Goal: Task Accomplishment & Management: Manage account settings

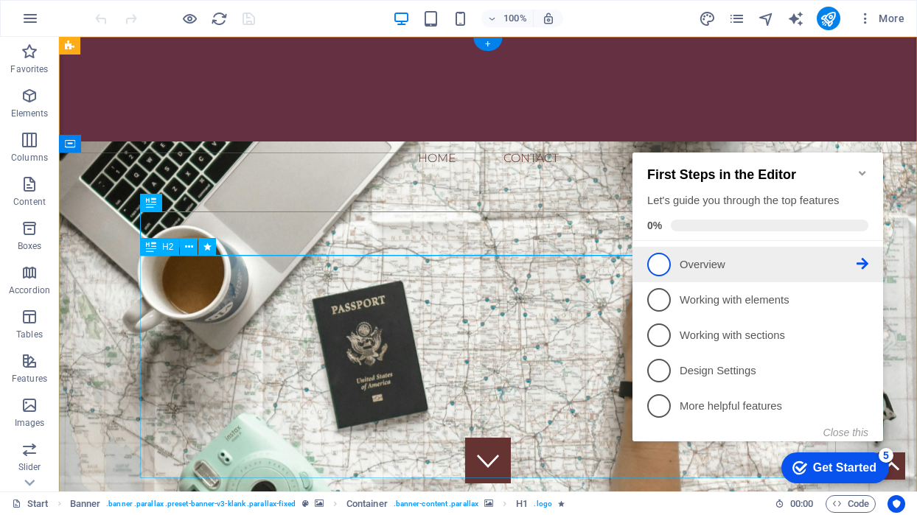
click at [660, 262] on span "1" at bounding box center [659, 265] width 24 height 24
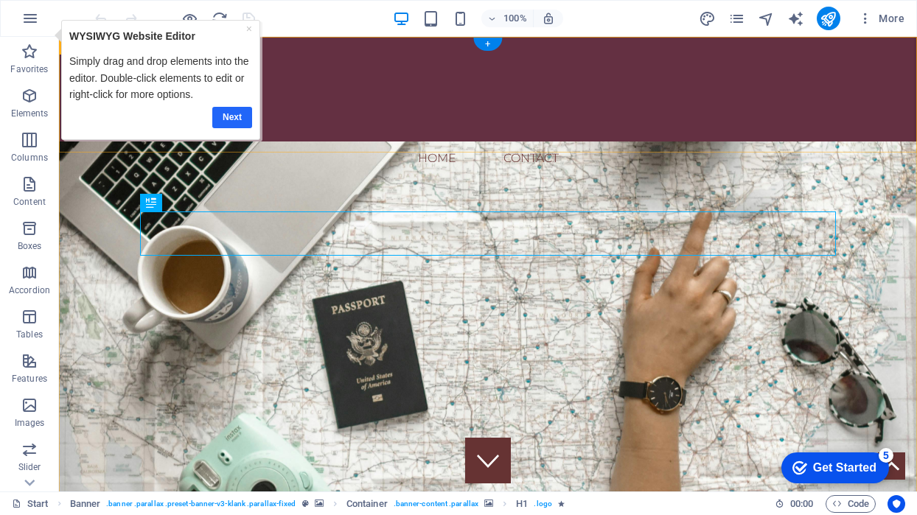
click at [230, 114] on link "Next" at bounding box center [232, 117] width 40 height 21
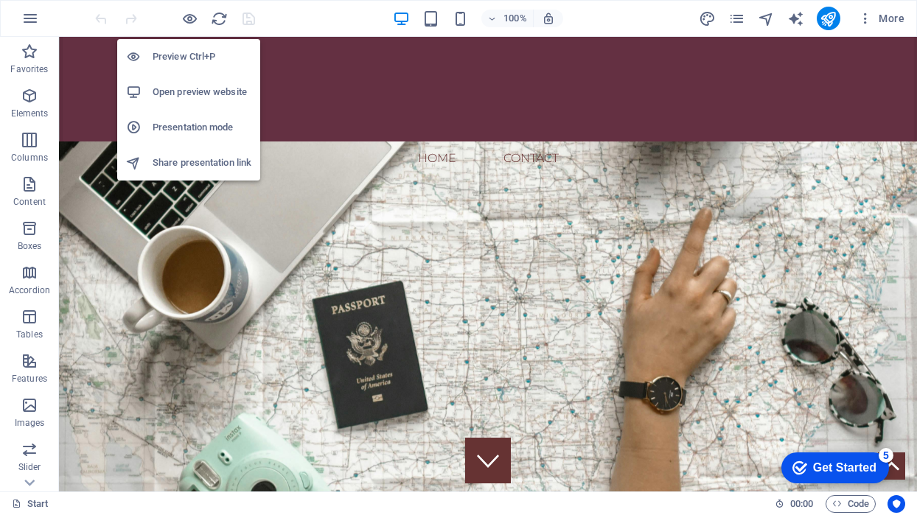
click at [186, 55] on h6 "Preview Ctrl+P" at bounding box center [202, 57] width 99 height 18
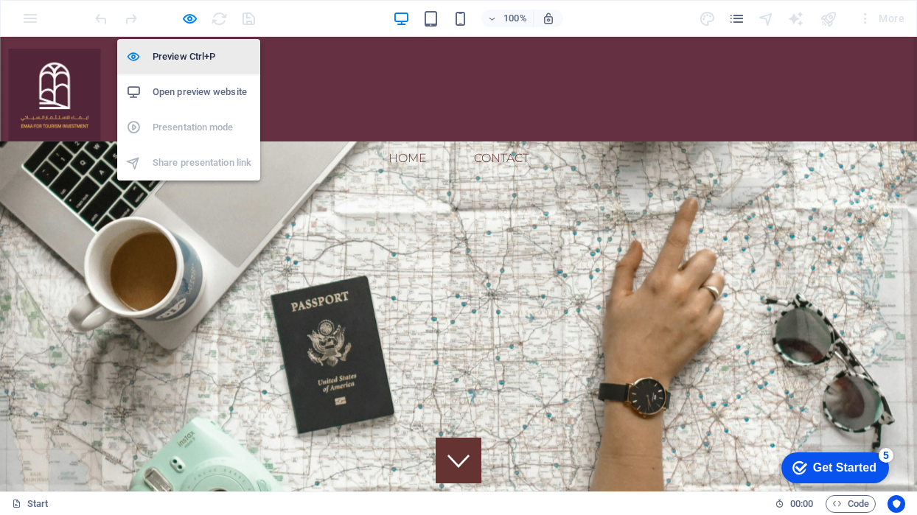
click at [186, 55] on h6 "Preview Ctrl+P" at bounding box center [202, 57] width 99 height 18
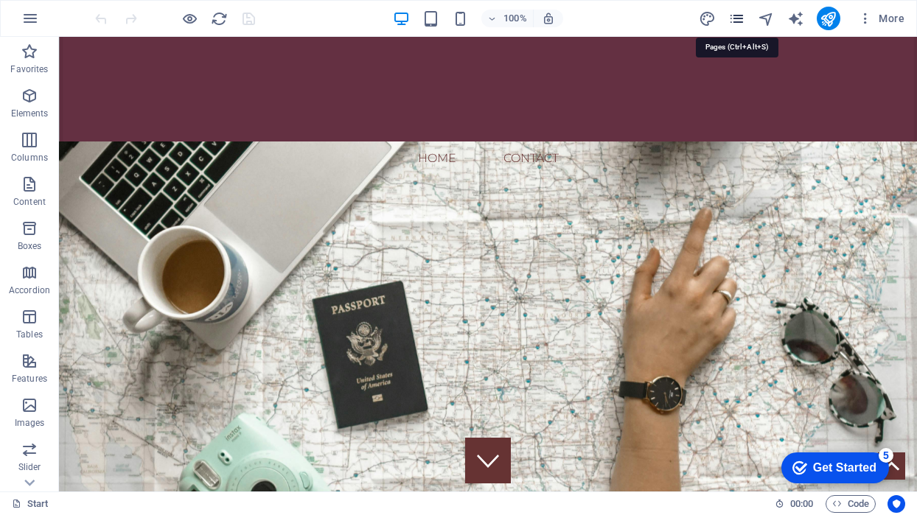
click at [739, 16] on icon "pages" at bounding box center [736, 18] width 17 height 17
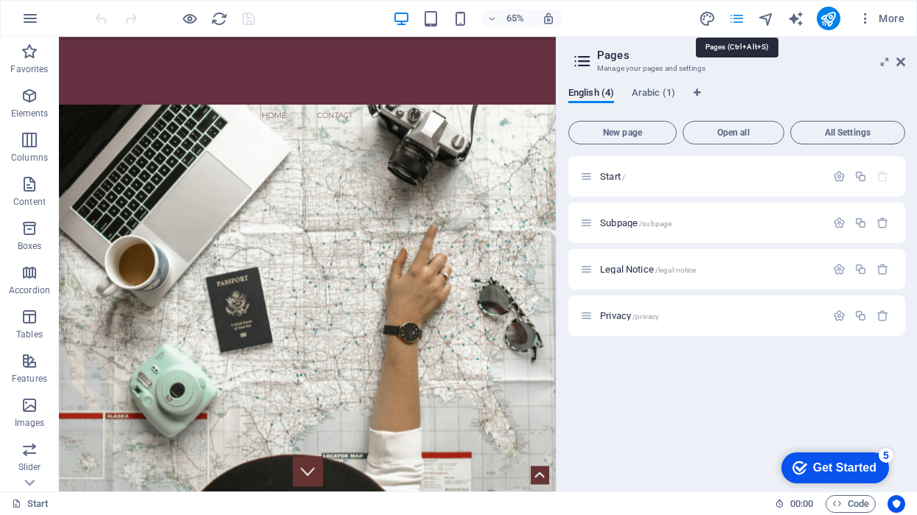
click at [739, 16] on icon "pages" at bounding box center [736, 18] width 17 height 17
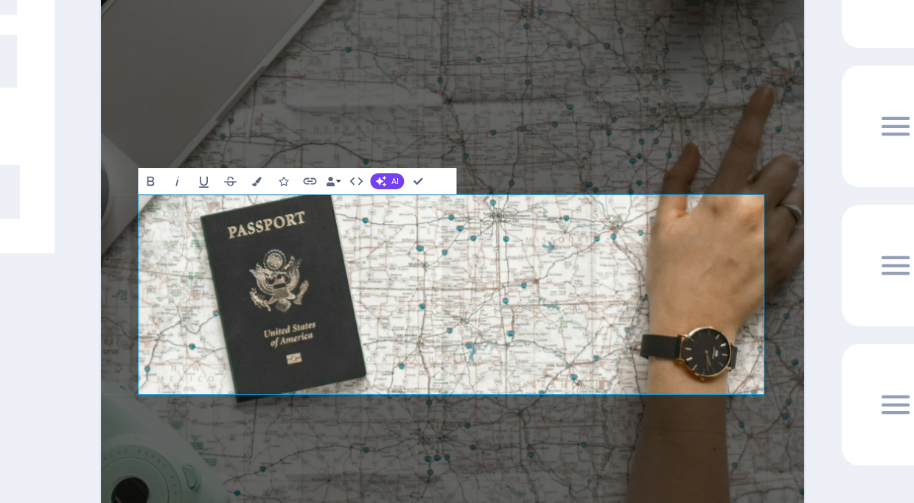
drag, startPoint x: 614, startPoint y: 287, endPoint x: 352, endPoint y: 327, distance: 265.4
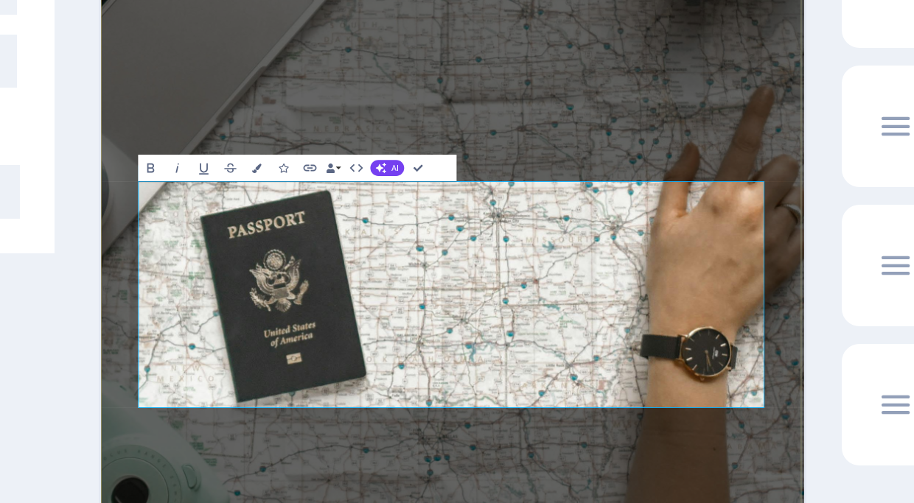
drag, startPoint x: 248, startPoint y: 301, endPoint x: 719, endPoint y: 343, distance: 472.8
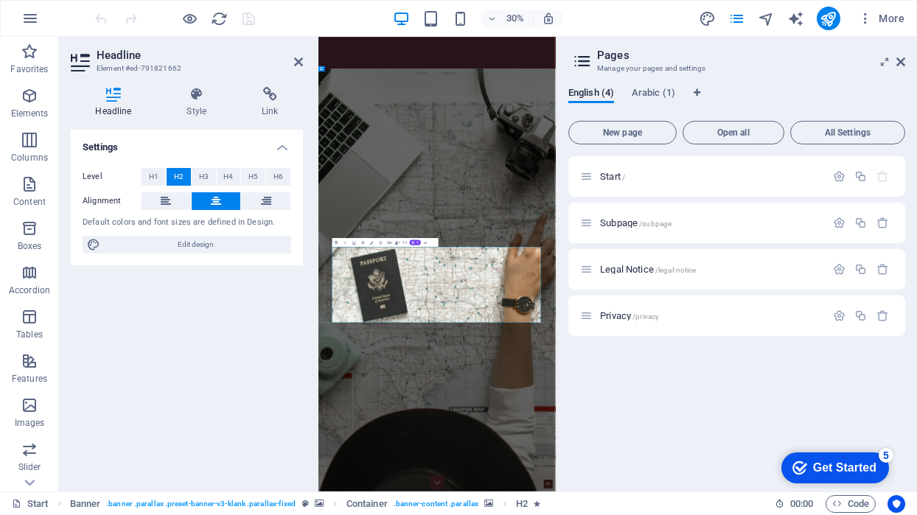
click at [200, 102] on h4 "Style" at bounding box center [199, 102] width 75 height 31
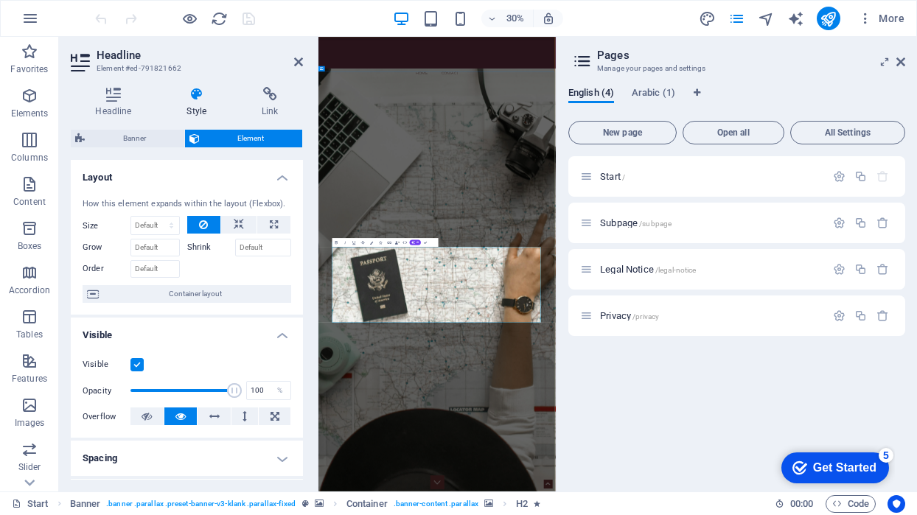
click at [903, 62] on icon at bounding box center [900, 62] width 9 height 12
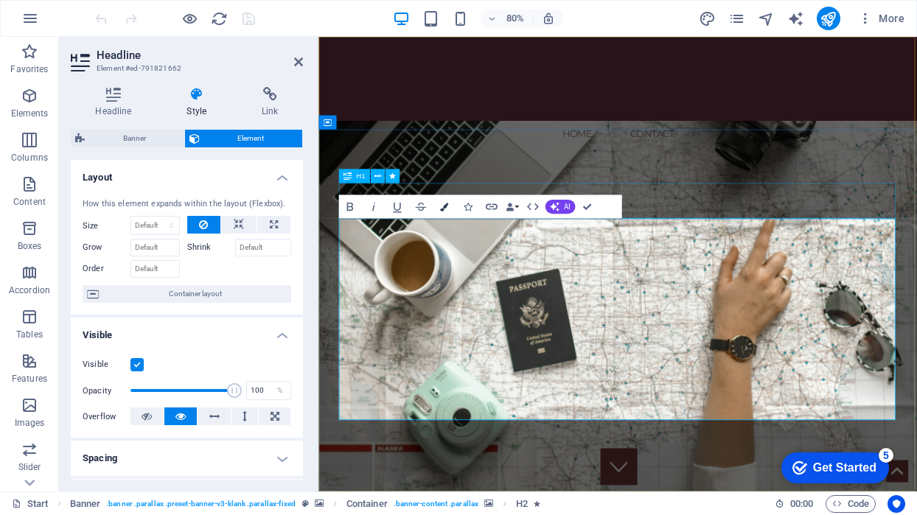
click at [440, 206] on icon "button" at bounding box center [443, 207] width 8 height 8
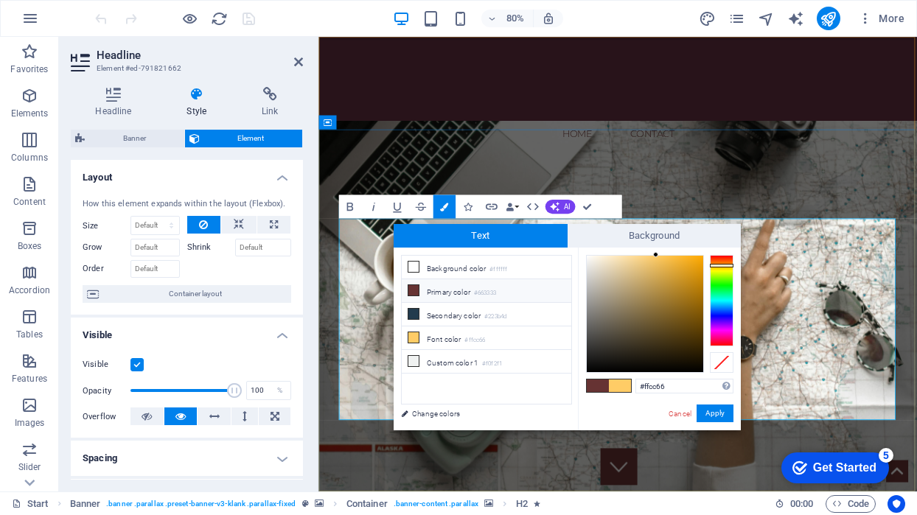
click at [443, 300] on li "Primary color #663333" at bounding box center [487, 291] width 170 height 24
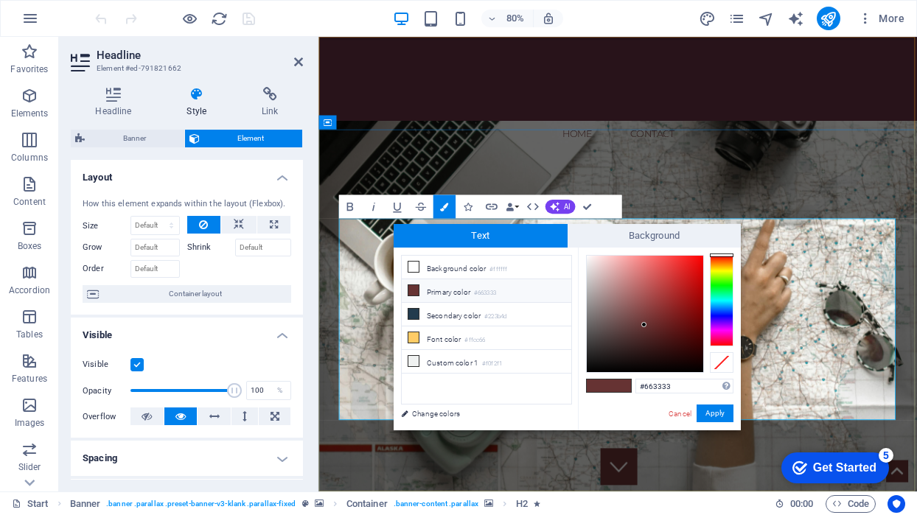
click at [443, 300] on li "Primary color #663333" at bounding box center [487, 291] width 170 height 24
click at [716, 417] on button "Apply" at bounding box center [715, 414] width 37 height 18
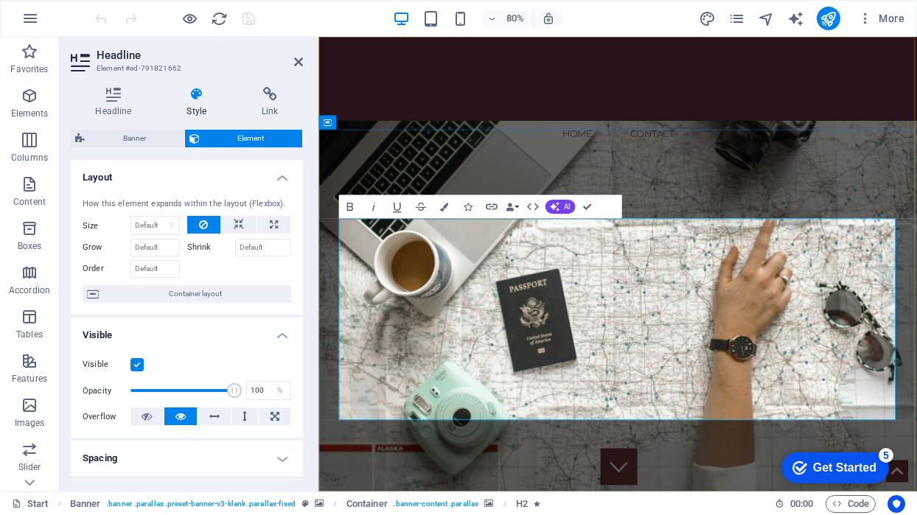
click at [447, 208] on icon "button" at bounding box center [443, 207] width 8 height 8
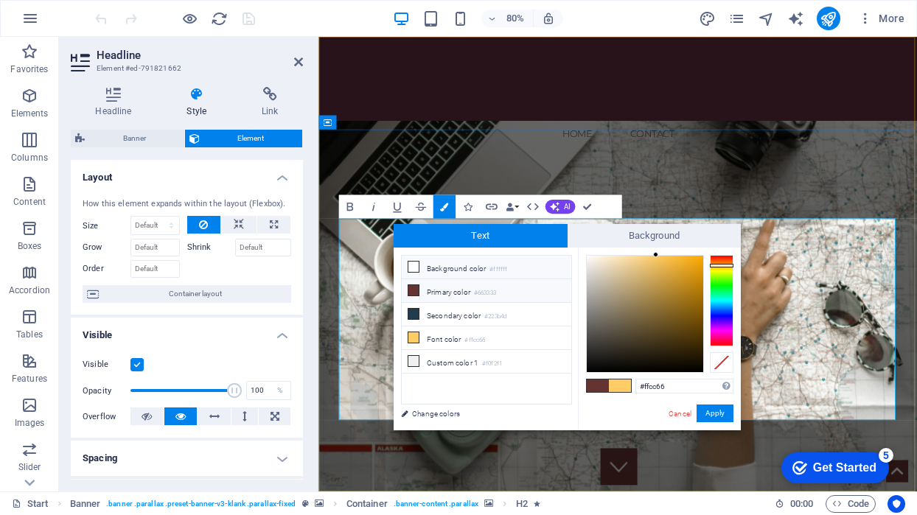
click at [418, 268] on icon at bounding box center [413, 267] width 10 height 10
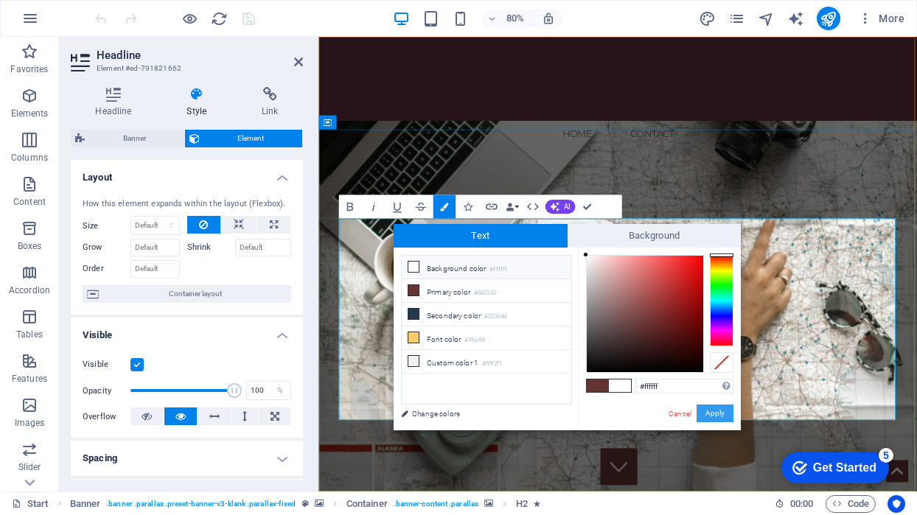
click at [716, 419] on button "Apply" at bounding box center [715, 414] width 37 height 18
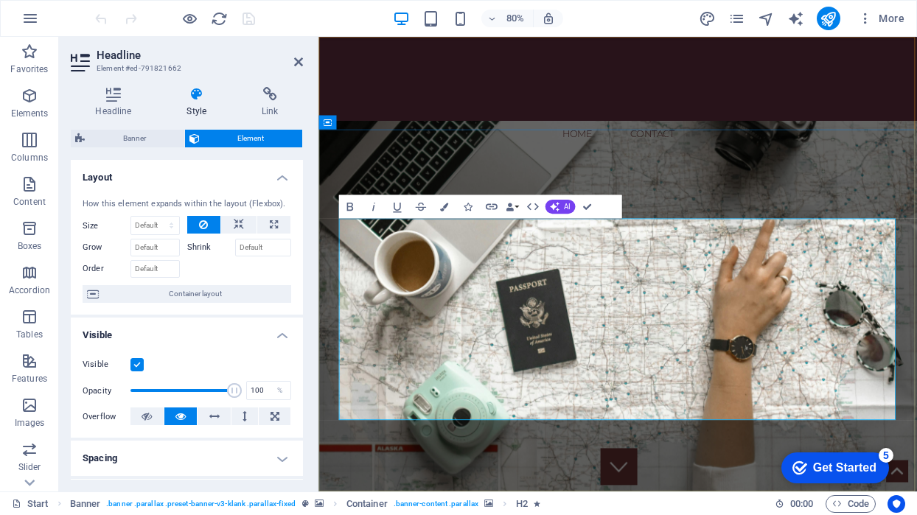
click at [439, 205] on button "Colors" at bounding box center [444, 207] width 22 height 24
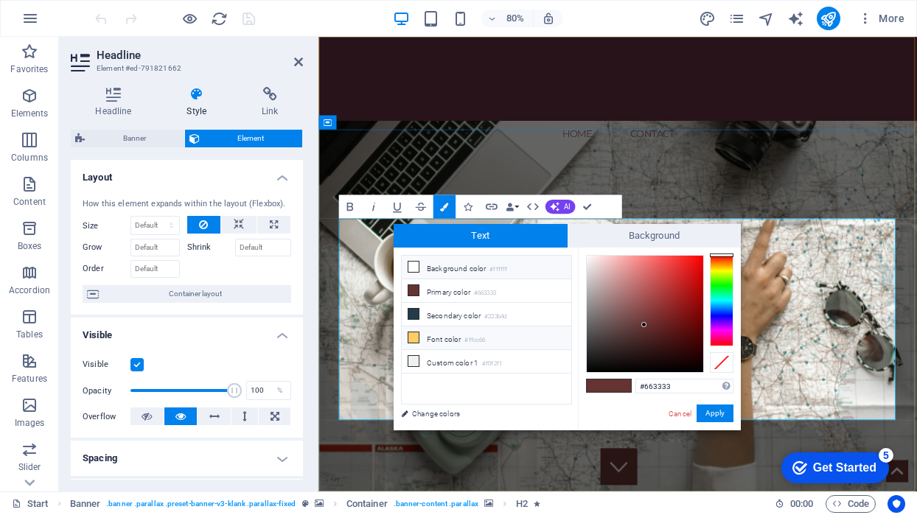
click at [413, 337] on icon at bounding box center [413, 337] width 10 height 10
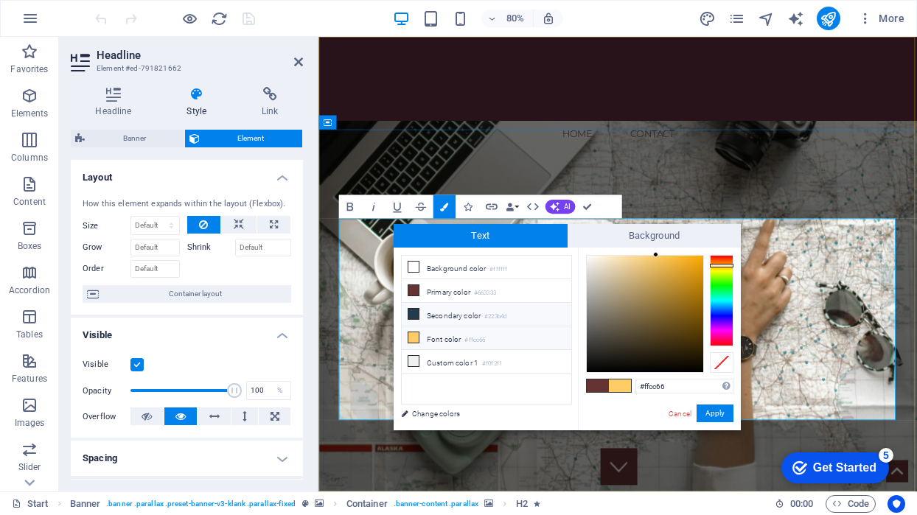
click at [411, 313] on icon at bounding box center [413, 314] width 10 height 10
type input "#223b4d"
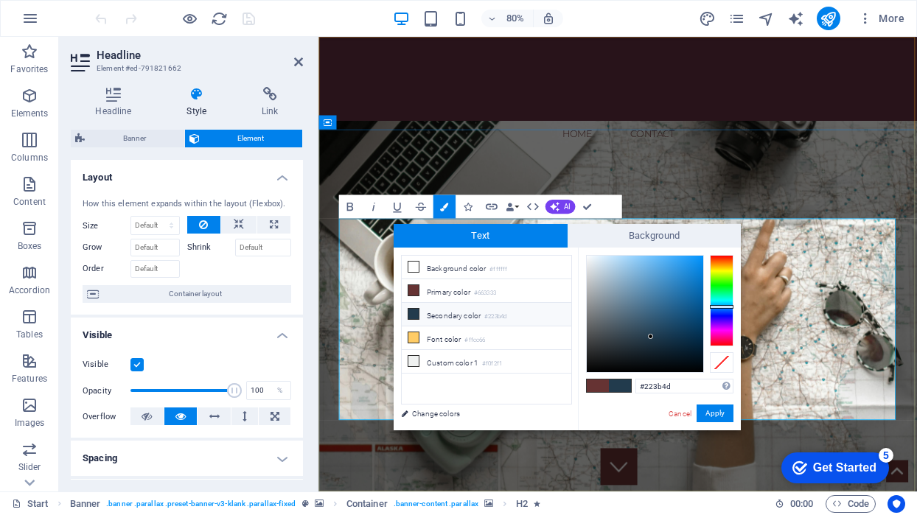
click at [411, 313] on icon at bounding box center [413, 314] width 10 height 10
click at [718, 413] on button "Apply" at bounding box center [715, 414] width 37 height 18
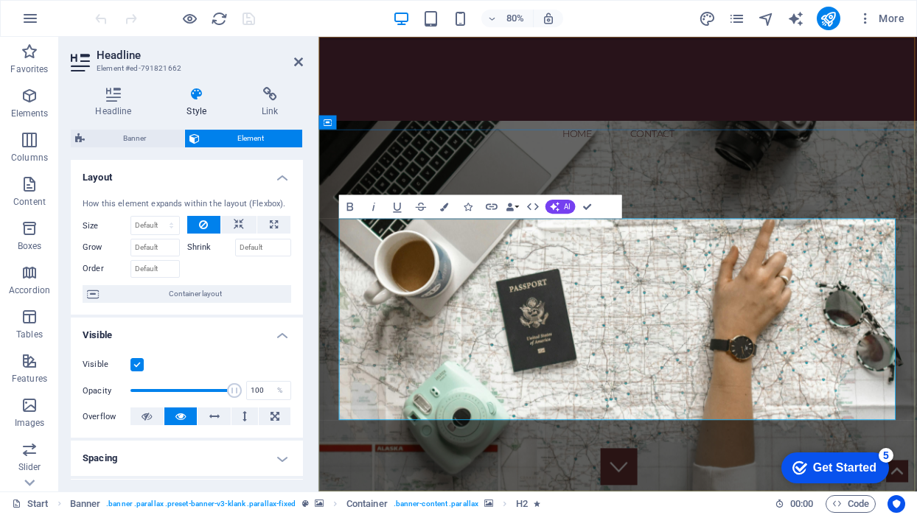
click at [301, 61] on icon at bounding box center [298, 62] width 9 height 12
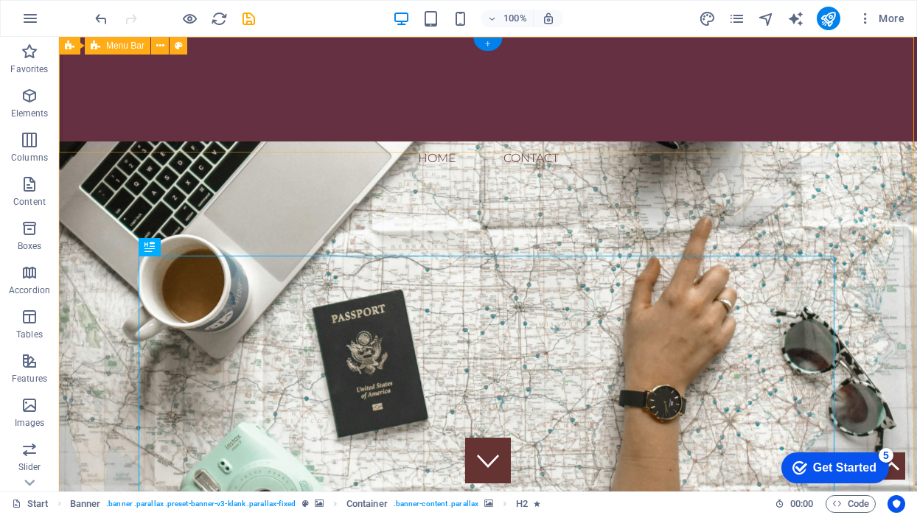
click at [489, 46] on div "+" at bounding box center [487, 44] width 29 height 13
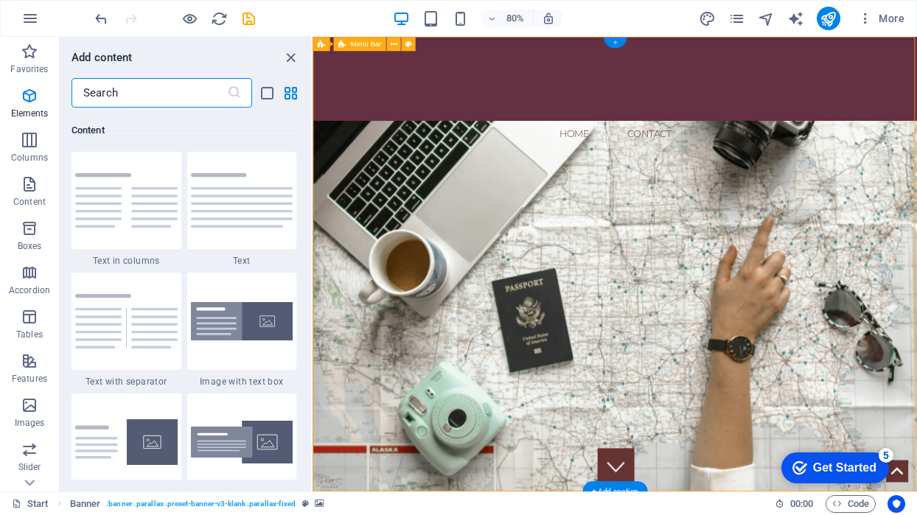
scroll to position [2579, 0]
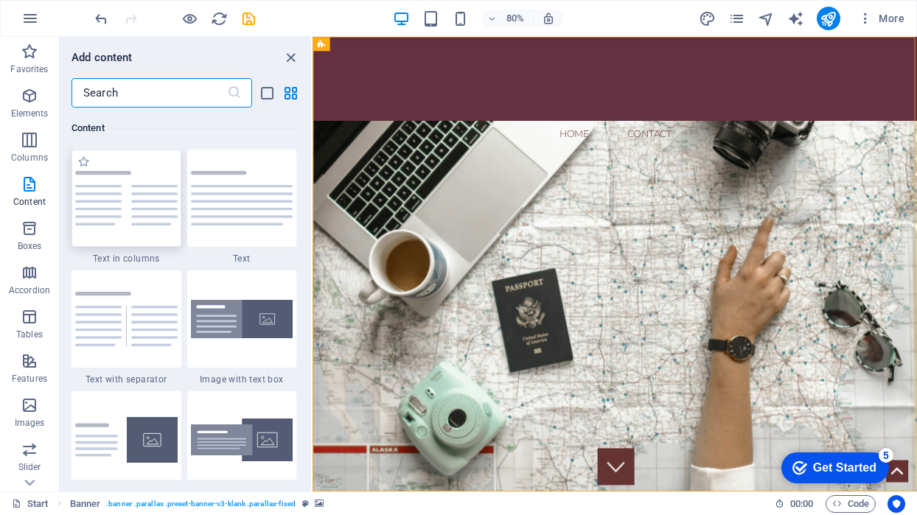
click at [129, 214] on img at bounding box center [126, 198] width 102 height 55
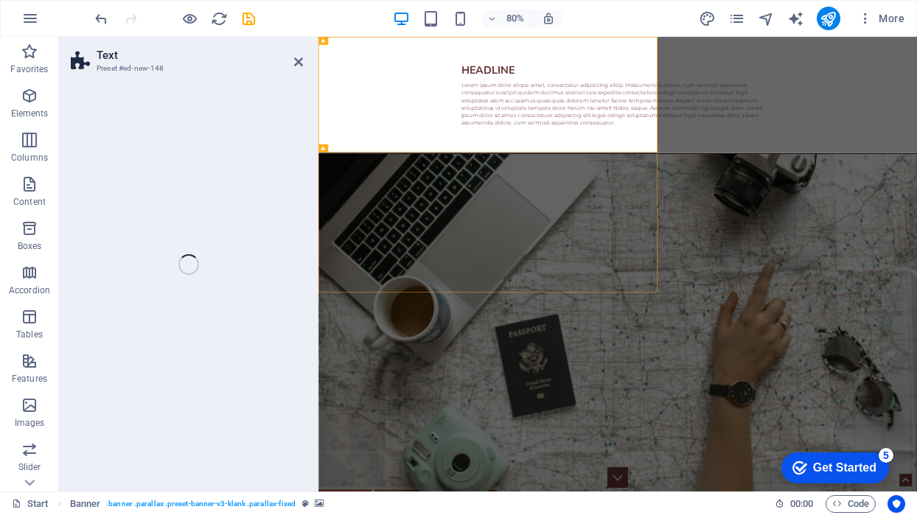
select select "rem"
select select "preset-text-v2-columns"
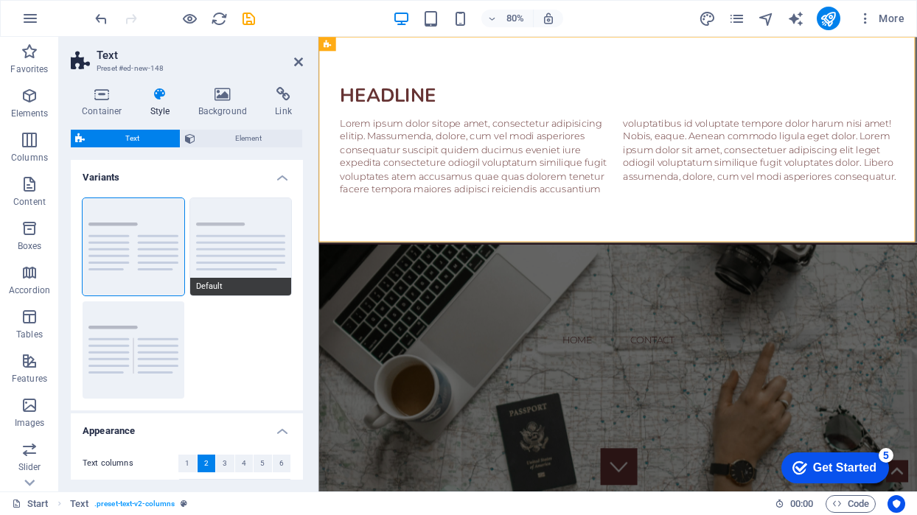
click at [214, 235] on button "Default" at bounding box center [241, 246] width 102 height 97
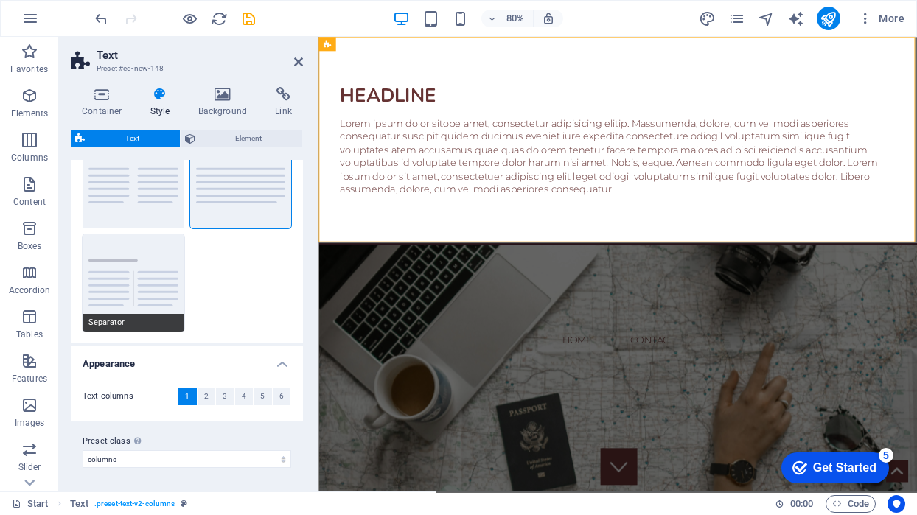
scroll to position [66, 0]
click at [204, 398] on span "2" at bounding box center [206, 397] width 4 height 18
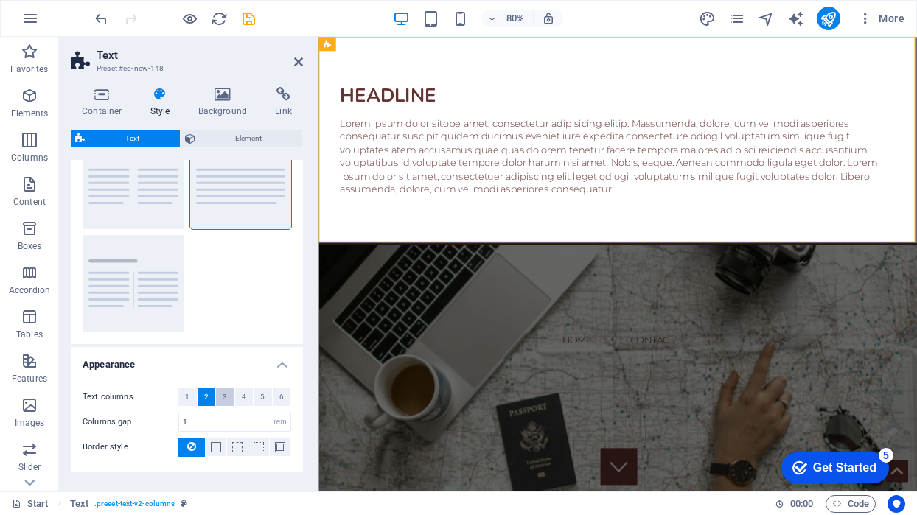
click at [225, 393] on span "3" at bounding box center [225, 397] width 4 height 18
click at [246, 400] on button "4" at bounding box center [244, 397] width 18 height 18
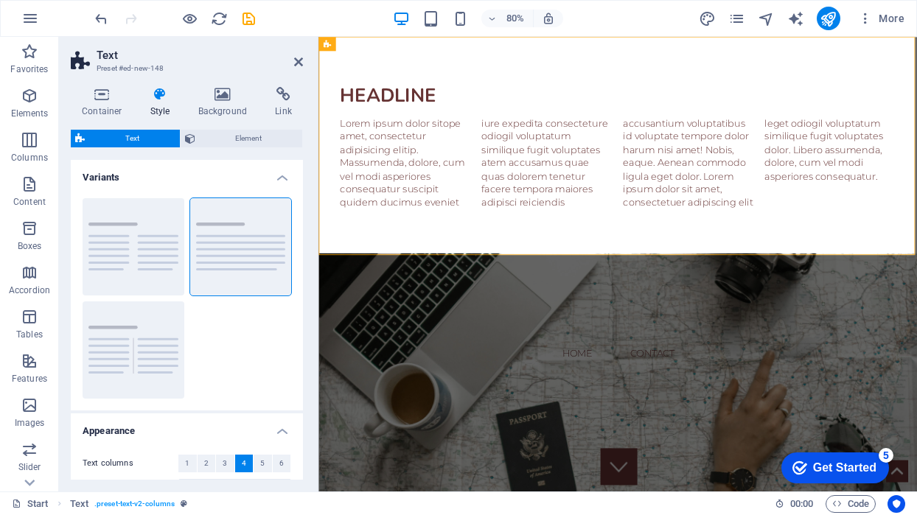
scroll to position [0, 0]
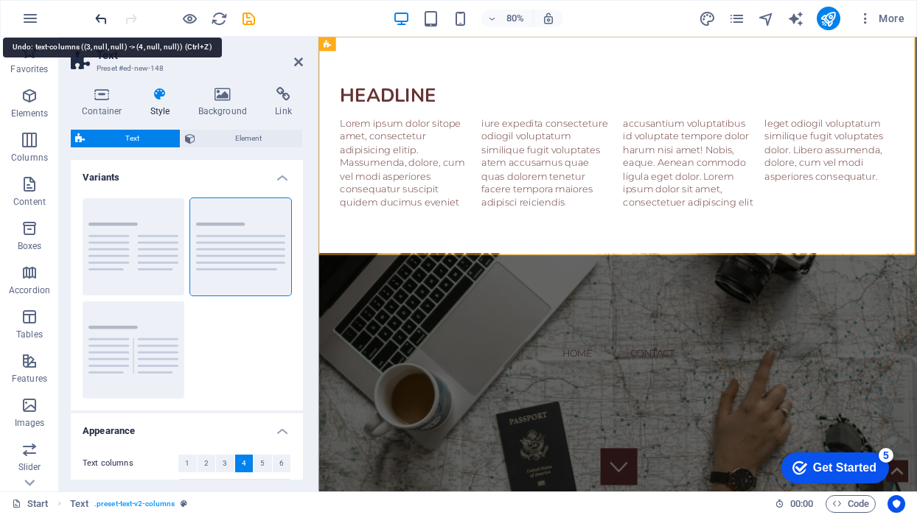
click at [97, 21] on icon "undo" at bounding box center [101, 18] width 17 height 17
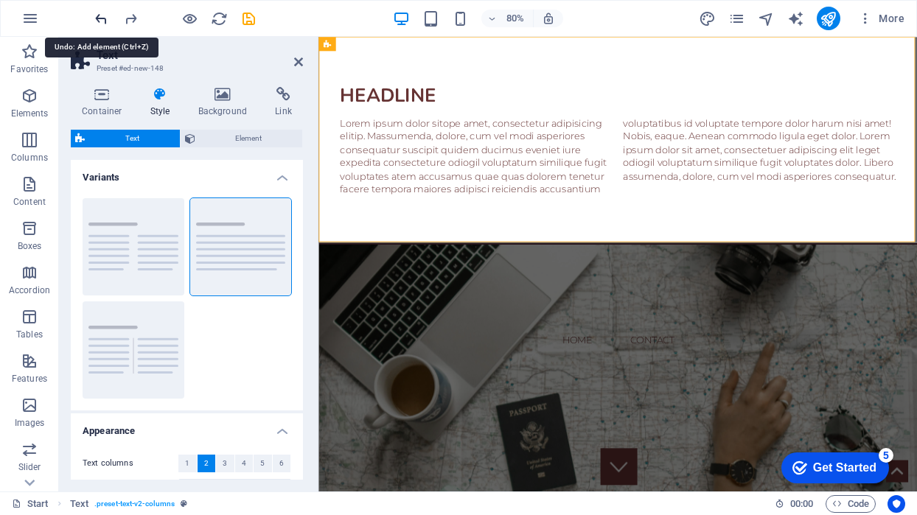
click at [97, 21] on icon "undo" at bounding box center [101, 18] width 17 height 17
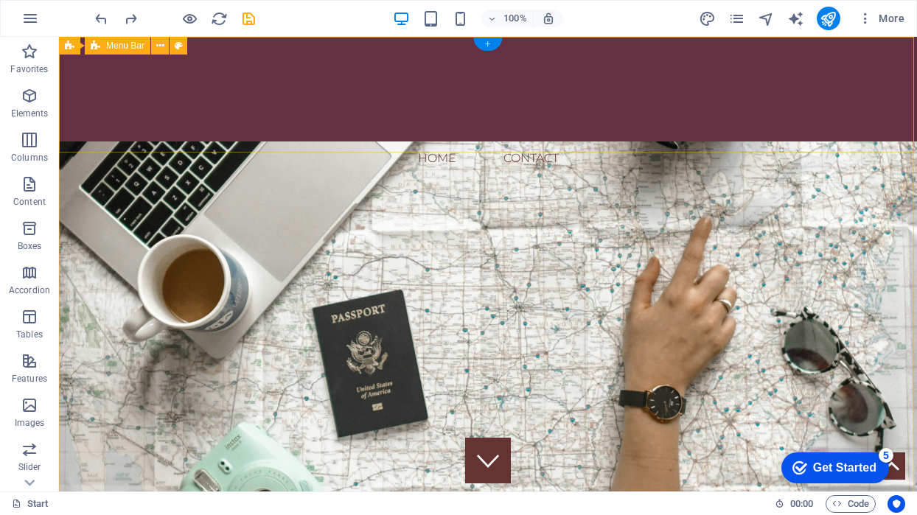
click at [487, 45] on div "+" at bounding box center [487, 44] width 29 height 13
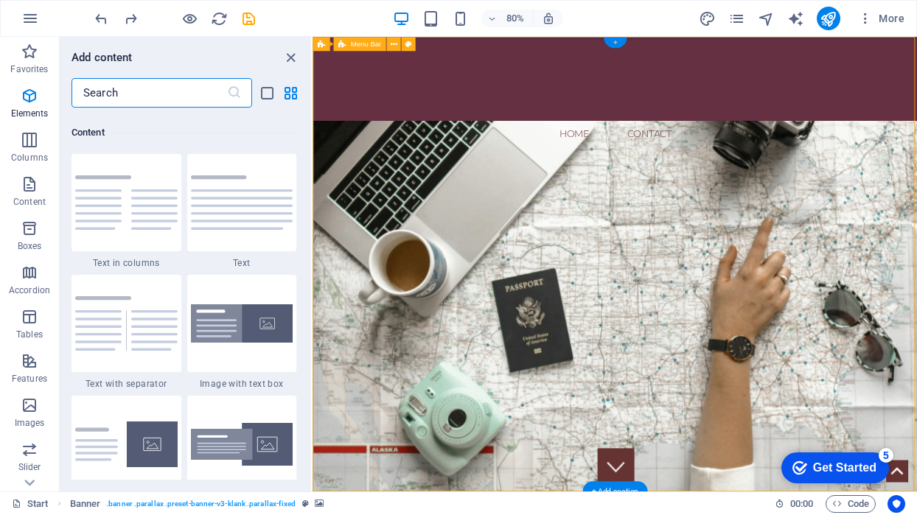
scroll to position [2579, 0]
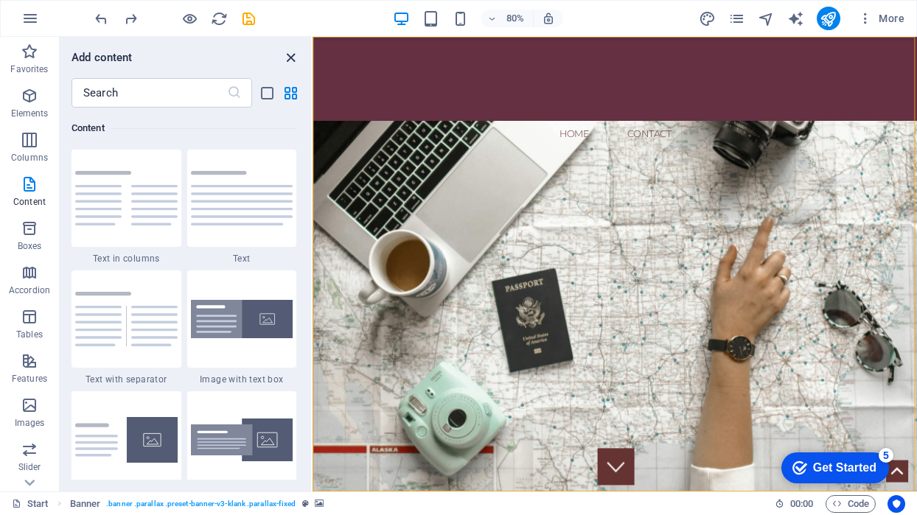
click at [293, 60] on icon "close panel" at bounding box center [290, 57] width 17 height 17
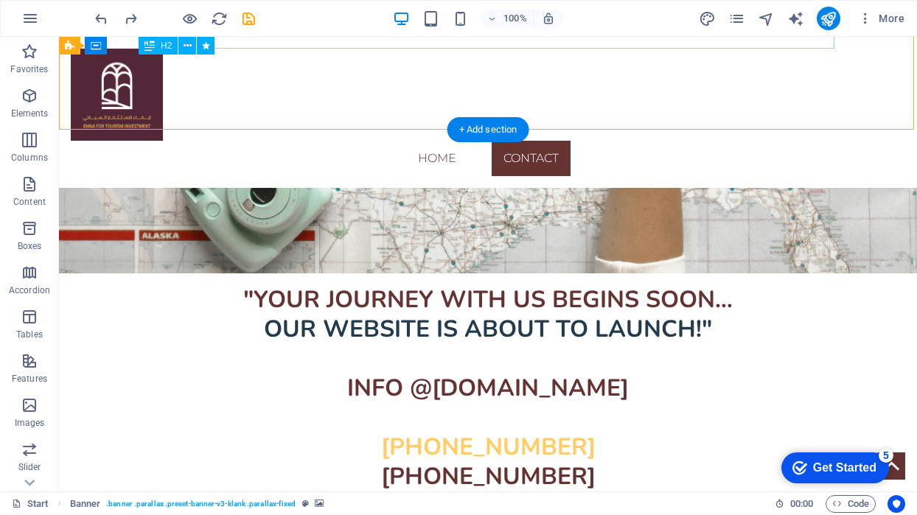
scroll to position [459, 0]
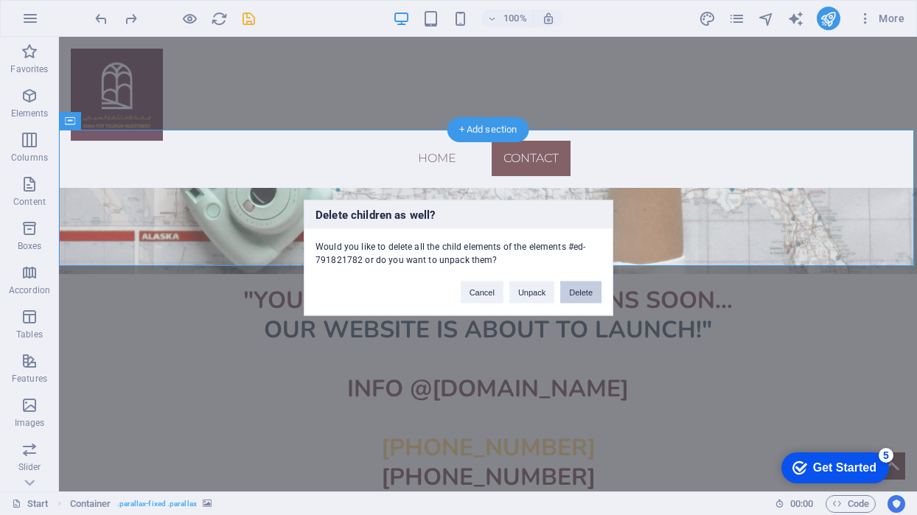
click at [578, 288] on button "Delete" at bounding box center [580, 292] width 41 height 22
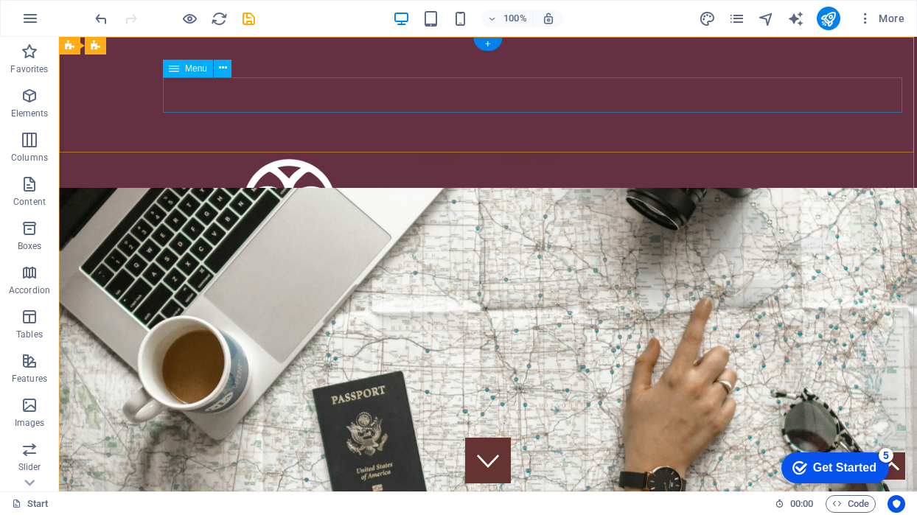
scroll to position [0, 0]
click at [583, 141] on nav "Home Contact" at bounding box center [488, 158] width 834 height 35
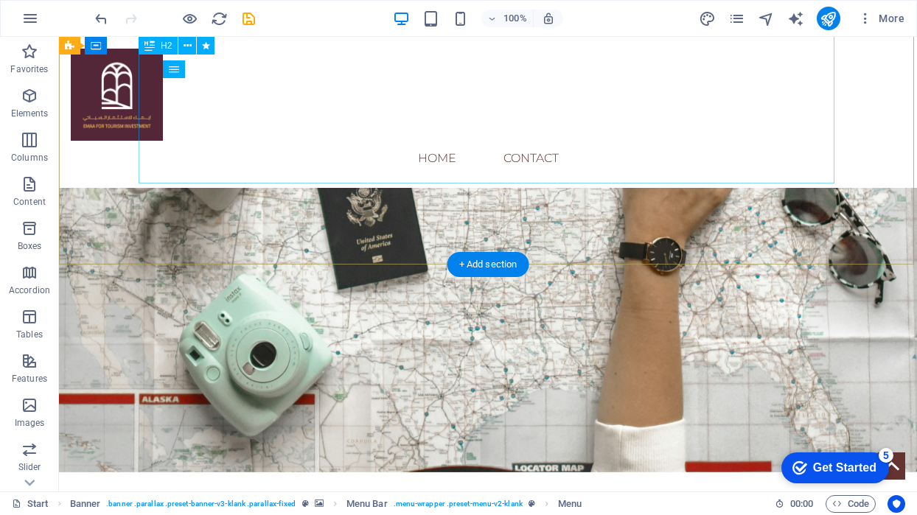
scroll to position [323, 0]
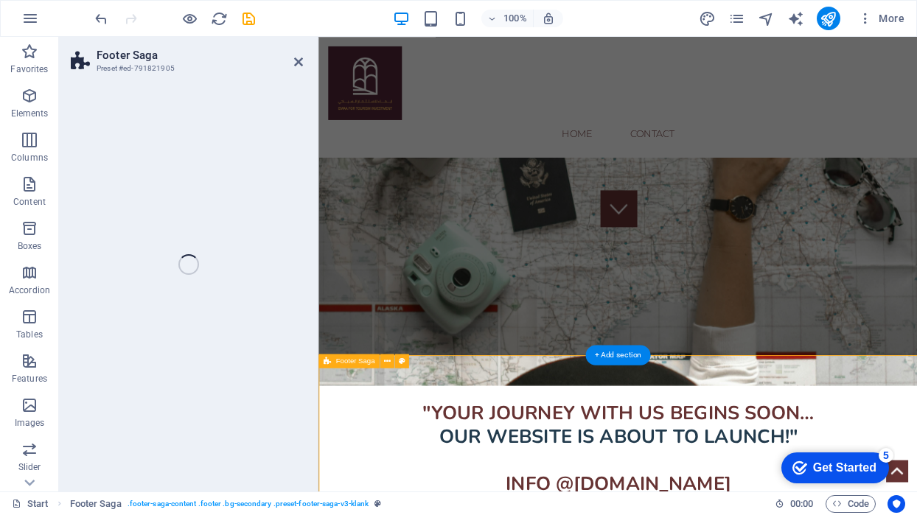
select select "footer"
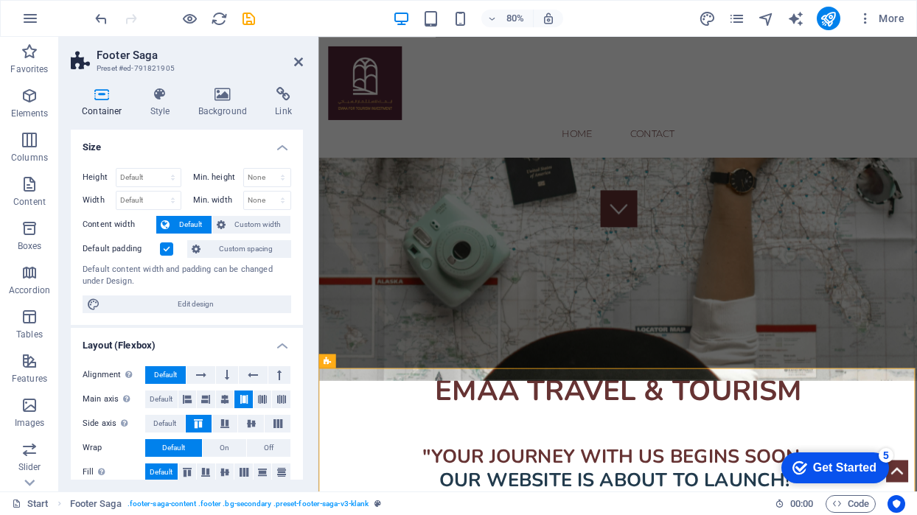
scroll to position [170, 0]
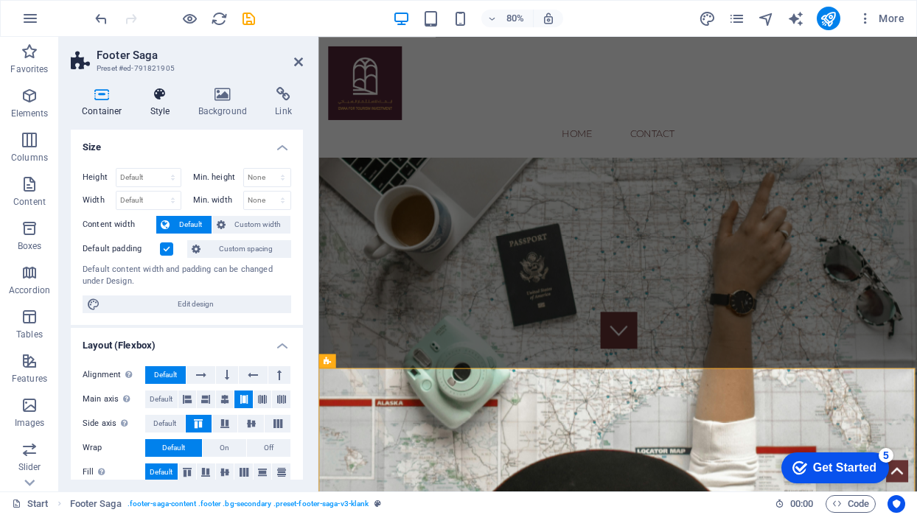
click at [164, 98] on icon at bounding box center [160, 94] width 42 height 15
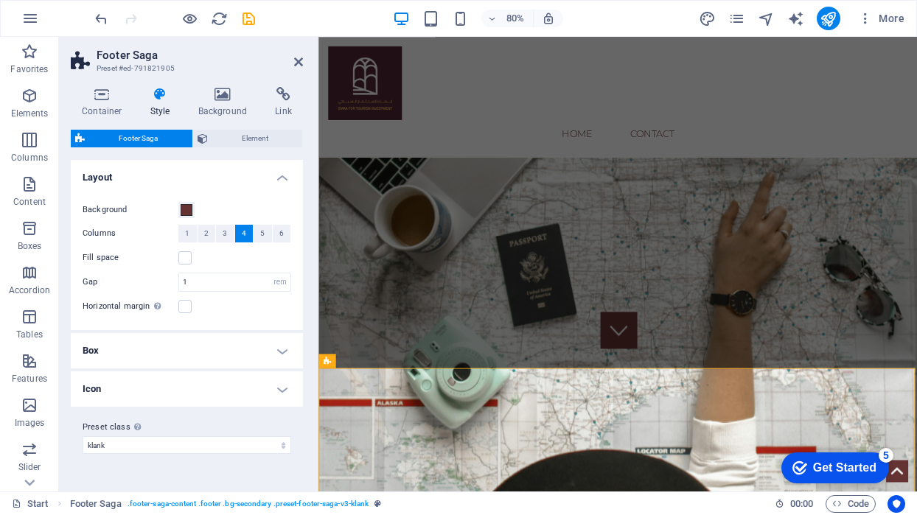
click at [279, 355] on h4 "Box" at bounding box center [187, 350] width 232 height 35
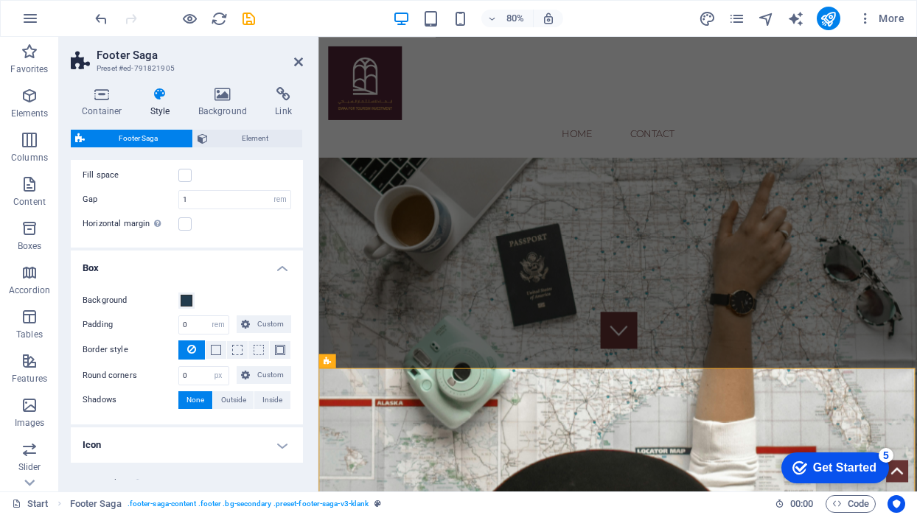
scroll to position [104, 0]
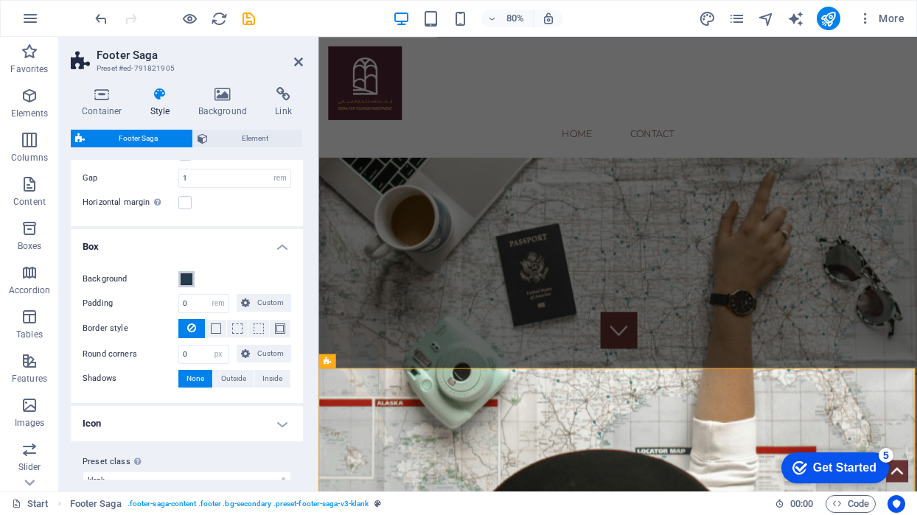
click at [186, 279] on span at bounding box center [187, 279] width 12 height 12
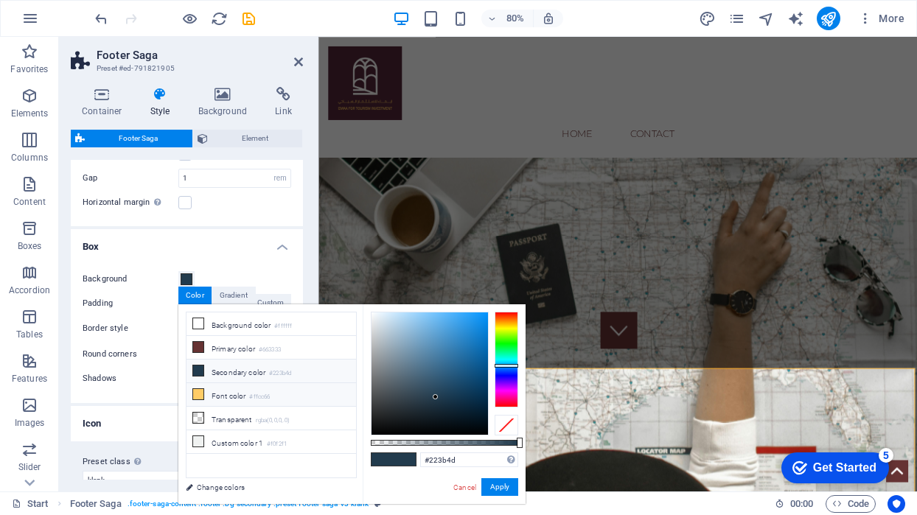
click at [196, 396] on icon at bounding box center [198, 394] width 10 height 10
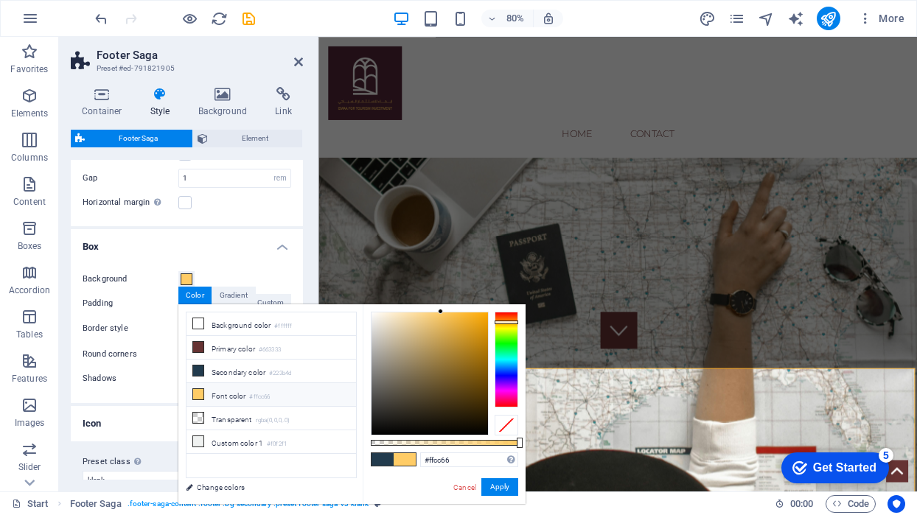
click at [196, 396] on icon at bounding box center [198, 394] width 10 height 10
click at [500, 485] on button "Apply" at bounding box center [499, 487] width 37 height 18
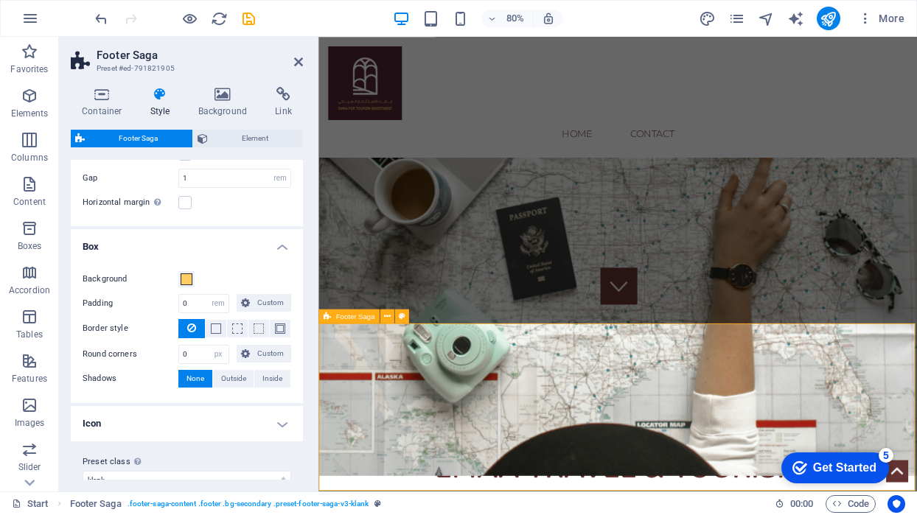
scroll to position [226, 0]
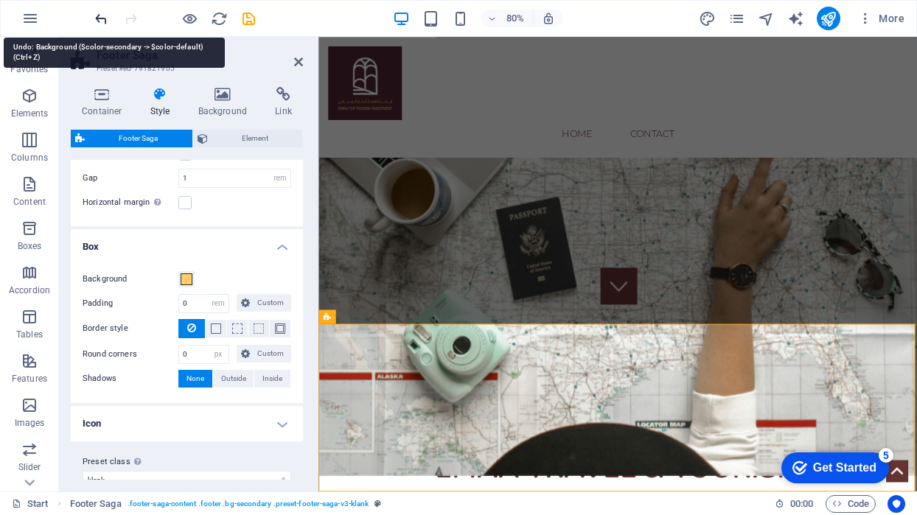
click at [100, 21] on icon "undo" at bounding box center [101, 18] width 17 height 17
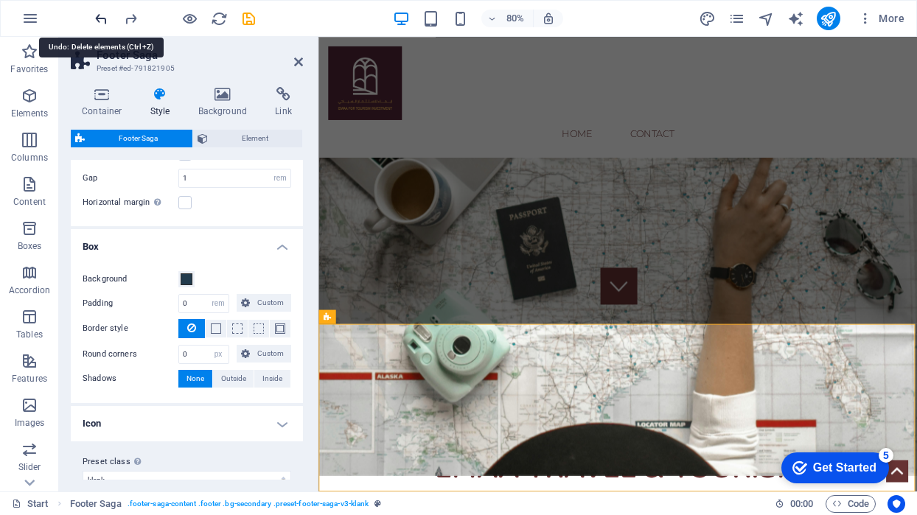
click at [100, 21] on icon "undo" at bounding box center [101, 18] width 17 height 17
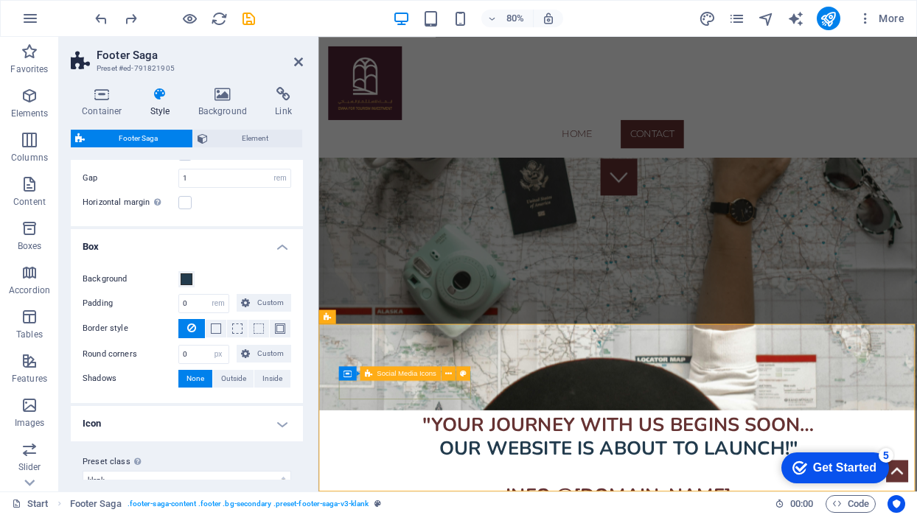
scroll to position [362, 0]
click at [200, 262] on div "Background Padding 0 px rem % vh vw Custom Custom 0 px rem % vh vw 0 px rem % v…" at bounding box center [187, 329] width 238 height 147
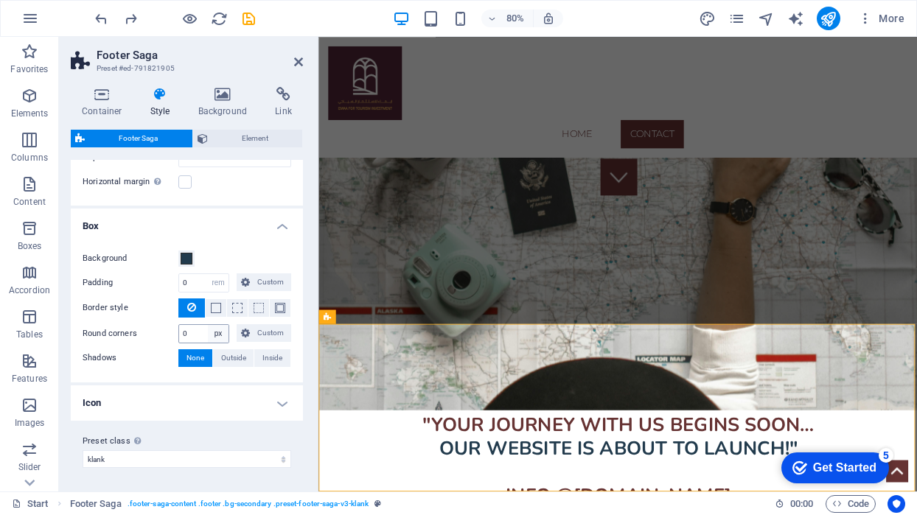
scroll to position [124, 0]
click at [277, 407] on h4 "Icon" at bounding box center [187, 403] width 232 height 35
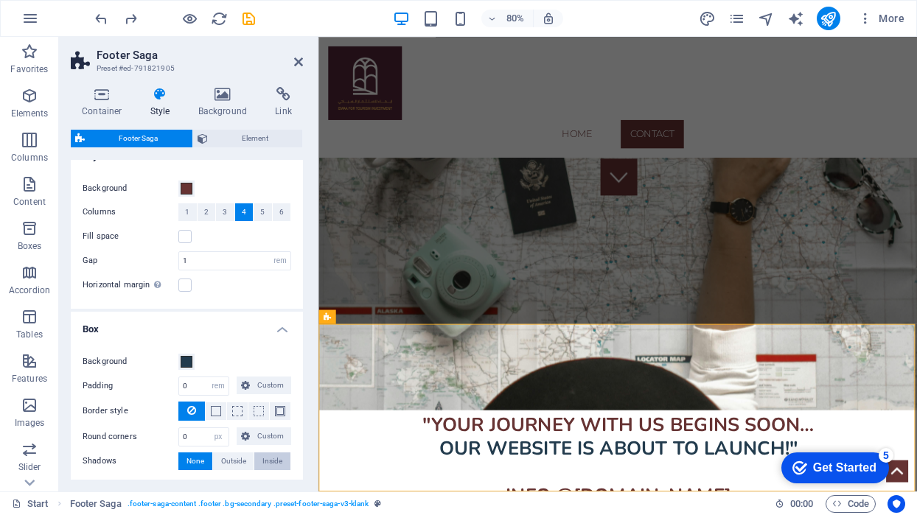
scroll to position [0, 0]
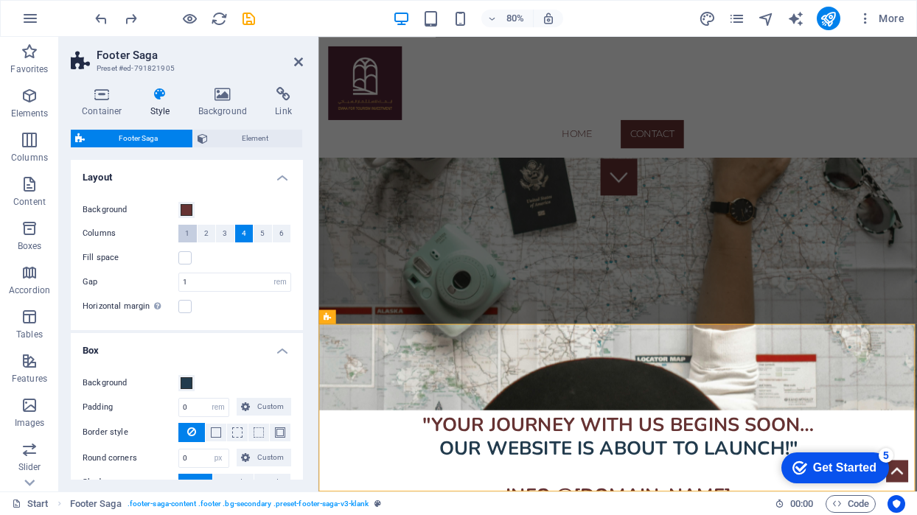
click at [187, 230] on span "1" at bounding box center [187, 234] width 4 height 18
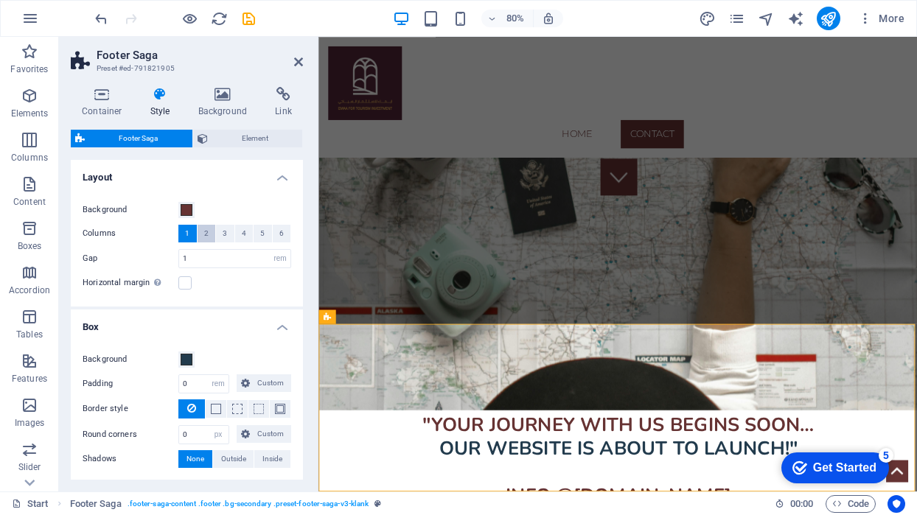
click at [205, 234] on span "2" at bounding box center [206, 234] width 4 height 18
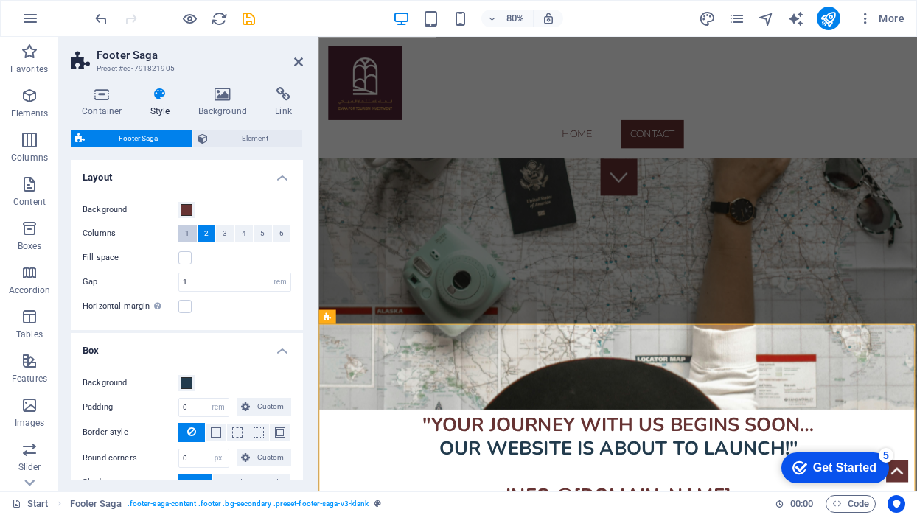
click at [186, 231] on span "1" at bounding box center [187, 234] width 4 height 18
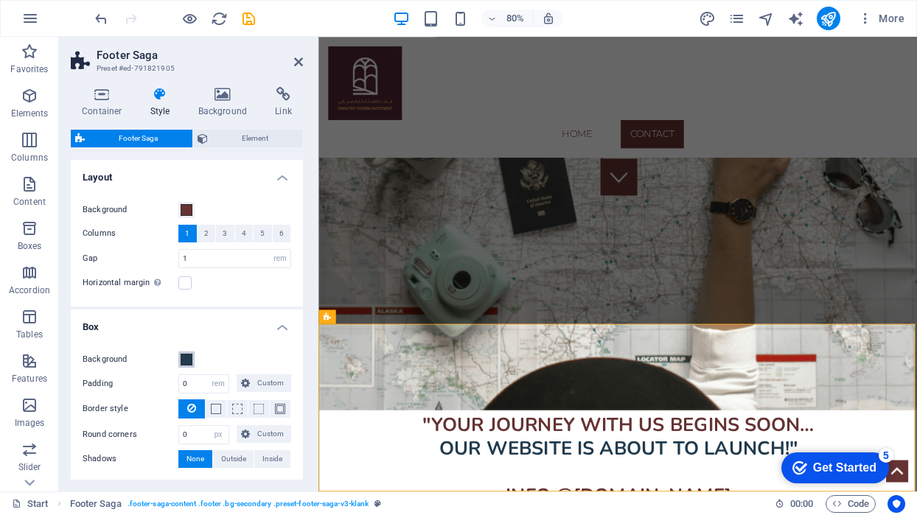
click at [191, 360] on span at bounding box center [187, 360] width 12 height 12
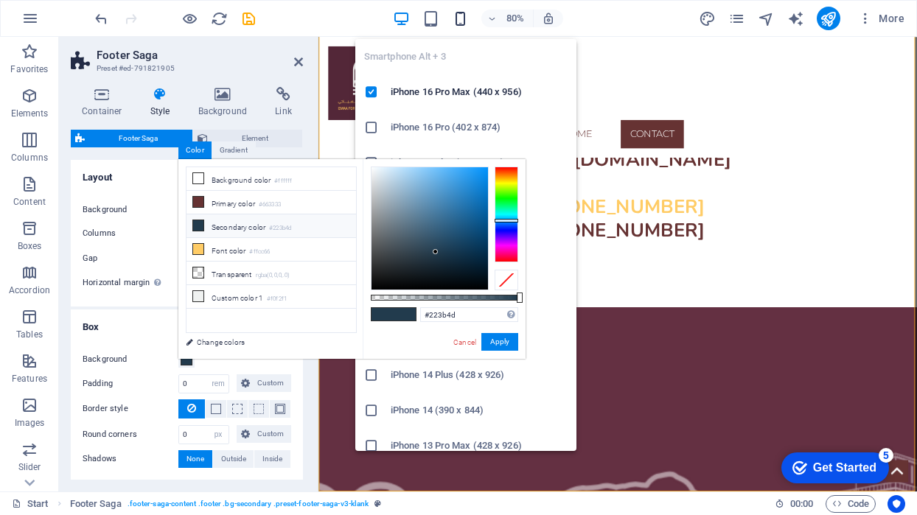
click at [461, 20] on icon "button" at bounding box center [460, 18] width 17 height 17
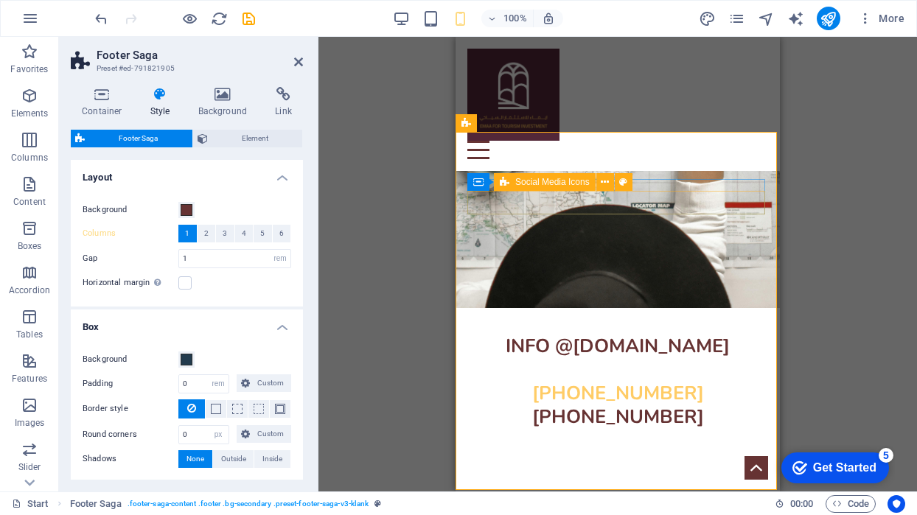
scroll to position [520, 0]
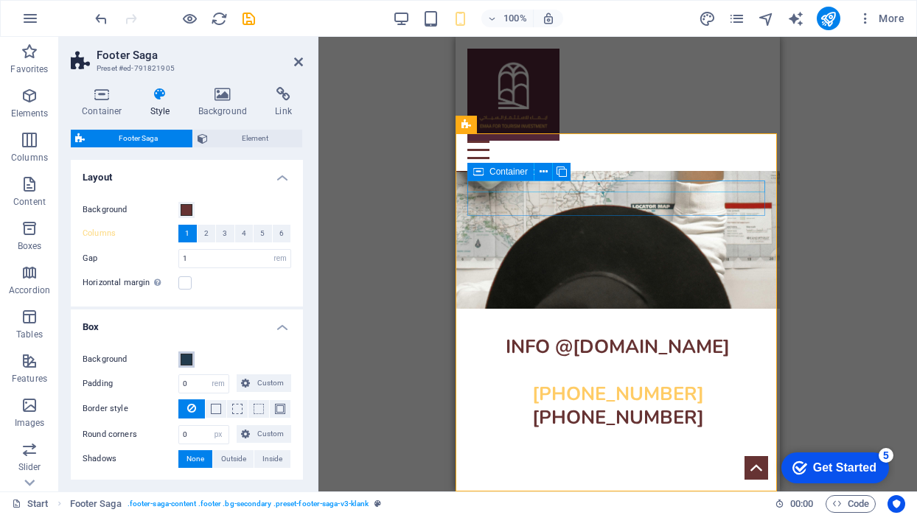
click at [184, 357] on span at bounding box center [187, 360] width 12 height 12
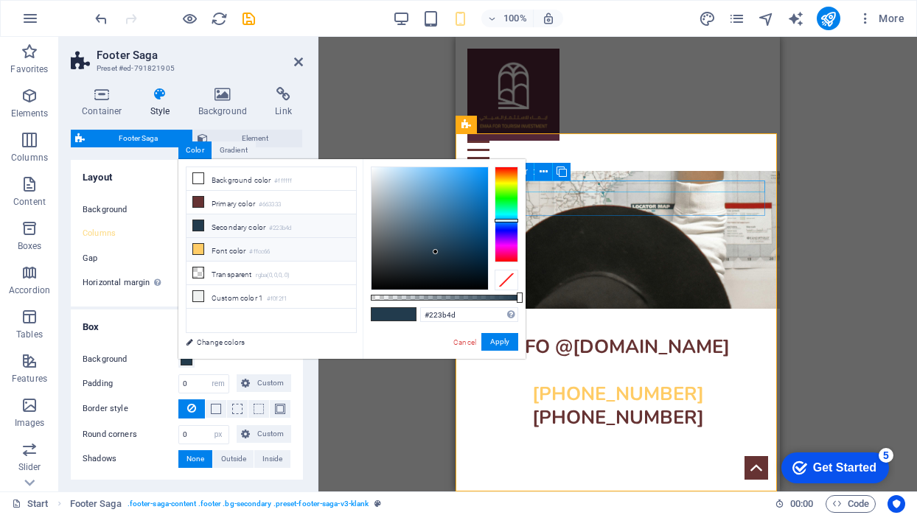
click at [223, 254] on li "Font color #ffcc66" at bounding box center [271, 250] width 170 height 24
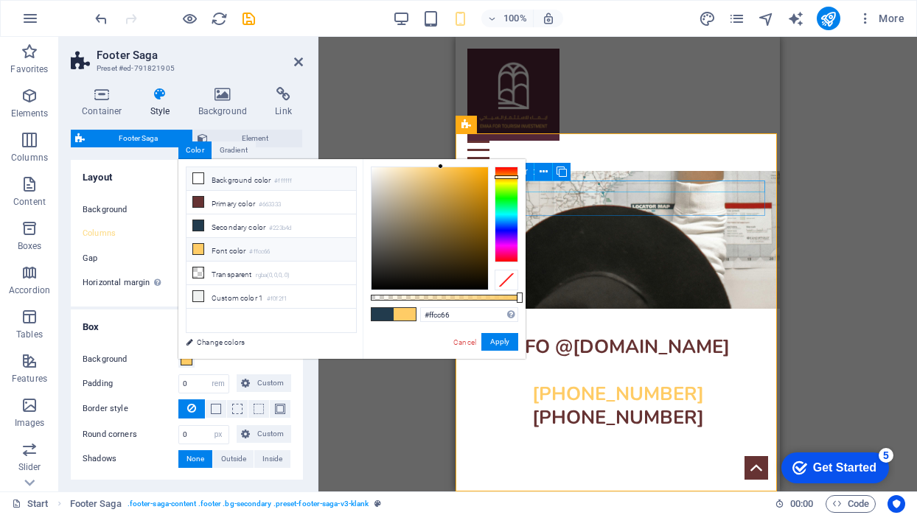
click at [250, 178] on li "Background color #ffffff" at bounding box center [271, 179] width 170 height 24
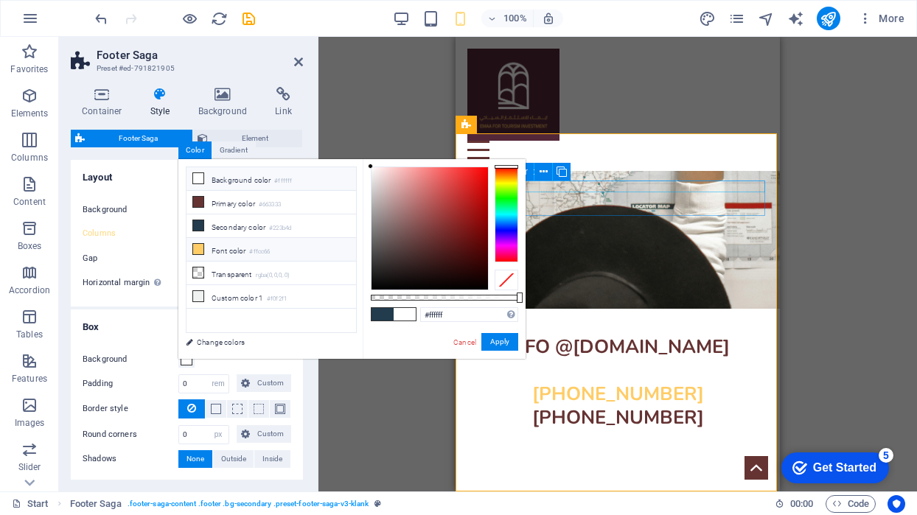
click at [262, 255] on small "#ffcc66" at bounding box center [259, 252] width 21 height 10
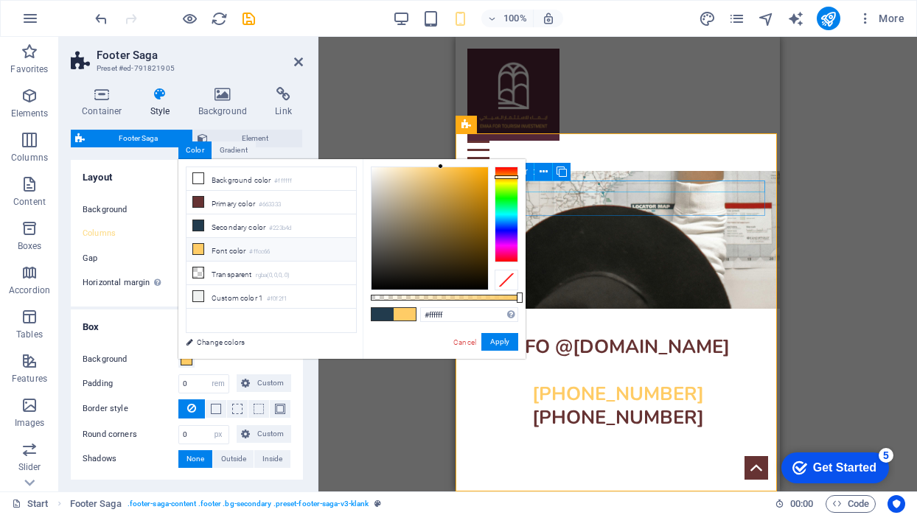
type input "#ffcc66"
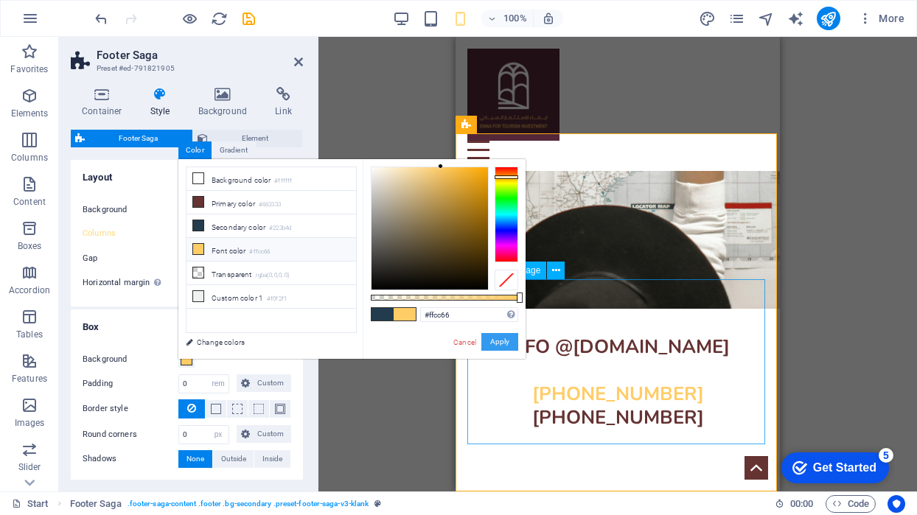
click at [503, 341] on button "Apply" at bounding box center [499, 342] width 37 height 18
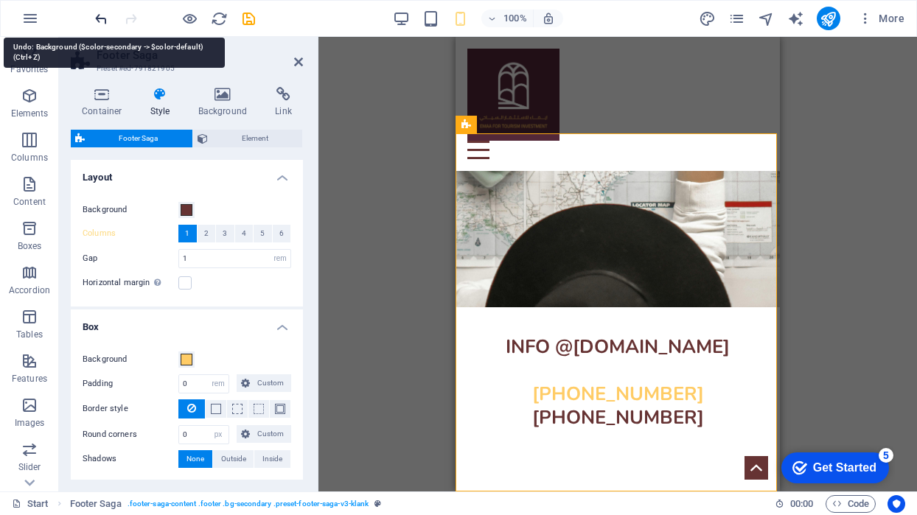
click at [102, 18] on icon "undo" at bounding box center [101, 18] width 17 height 17
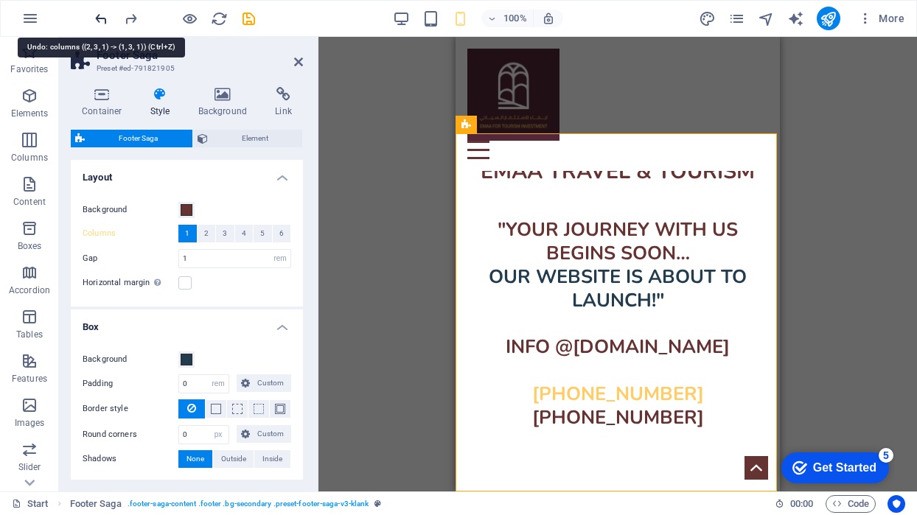
click at [101, 18] on icon "undo" at bounding box center [101, 18] width 17 height 17
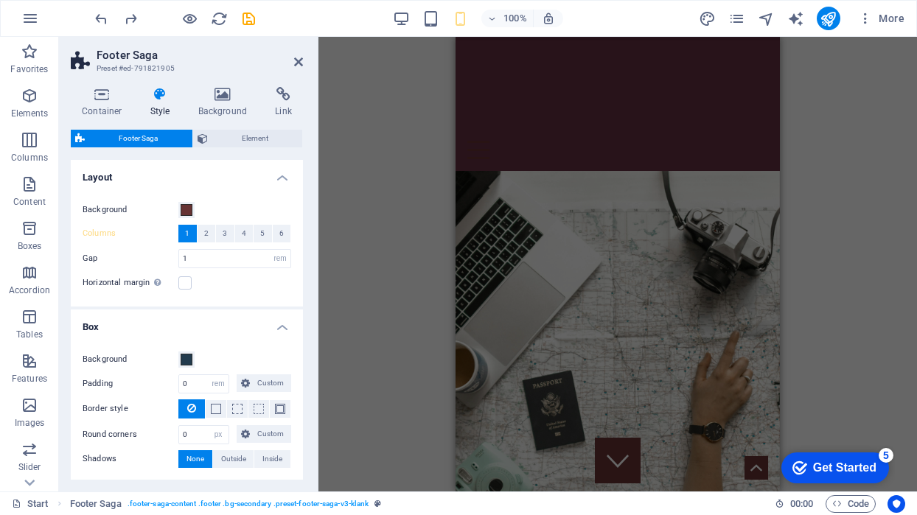
scroll to position [0, 0]
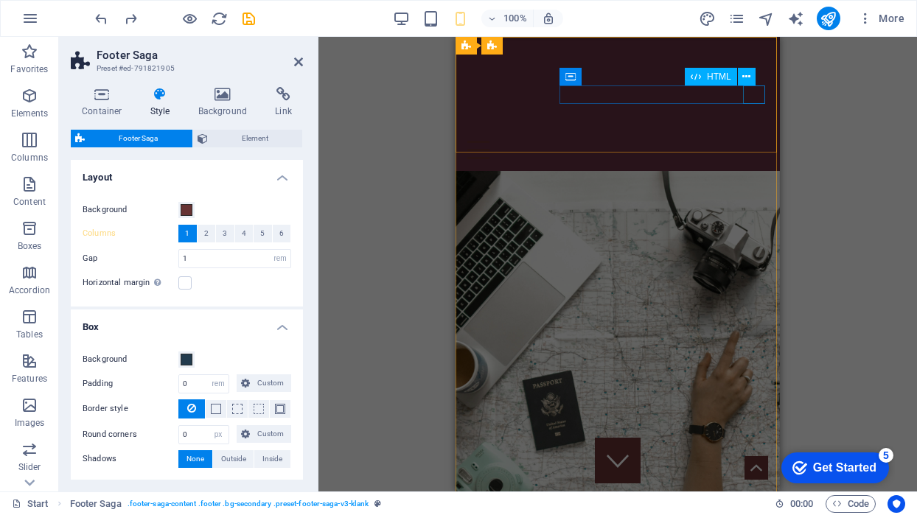
click at [756, 141] on div at bounding box center [617, 150] width 301 height 18
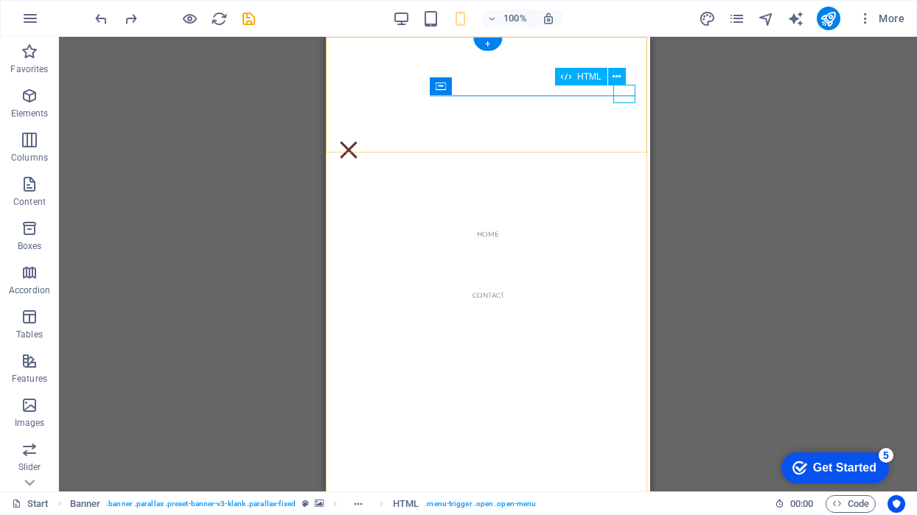
click at [360, 141] on div at bounding box center [349, 150] width 22 height 18
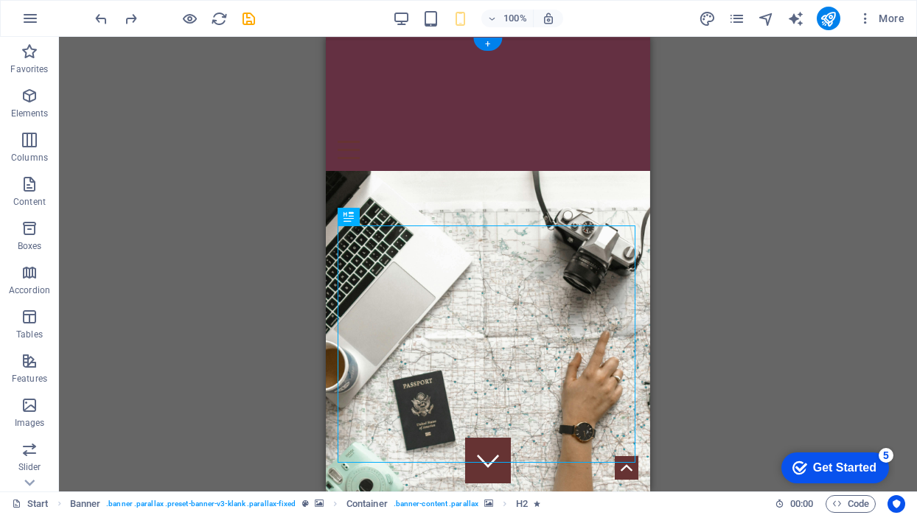
click at [645, 287] on figure at bounding box center [488, 410] width 324 height 479
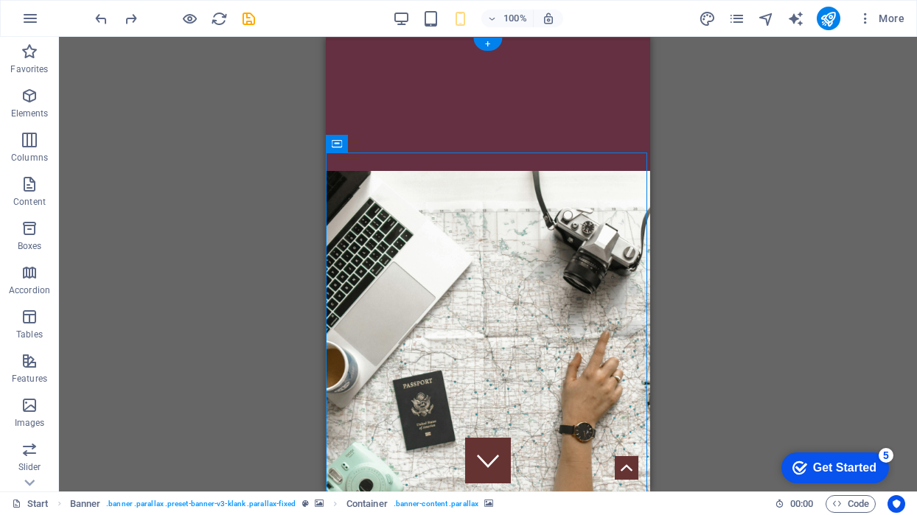
click at [645, 287] on figure at bounding box center [488, 410] width 324 height 479
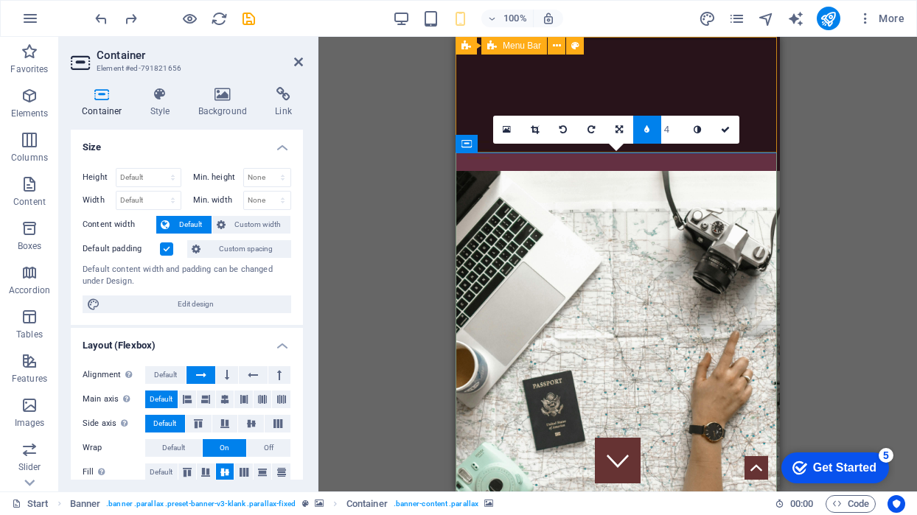
click at [652, 133] on link at bounding box center [647, 130] width 28 height 28
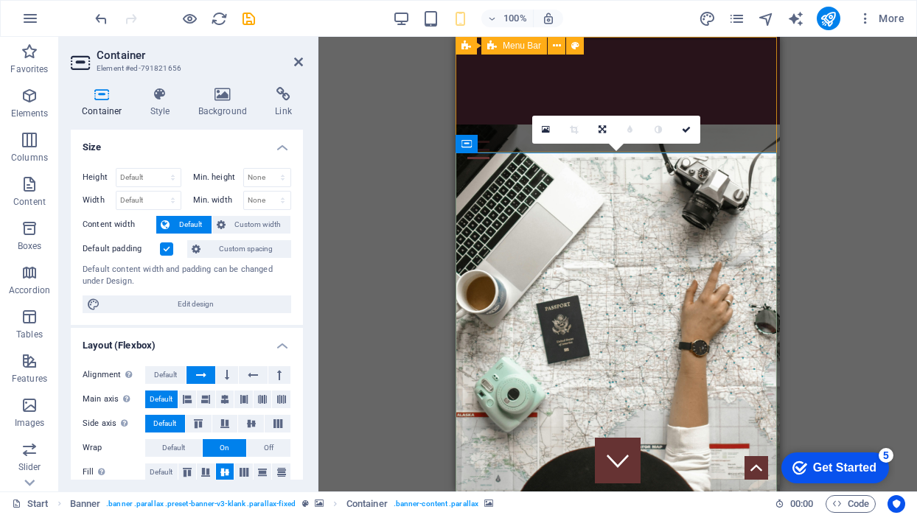
click at [632, 130] on icon at bounding box center [629, 129] width 5 height 9
click at [682, 130] on icon at bounding box center [686, 129] width 9 height 9
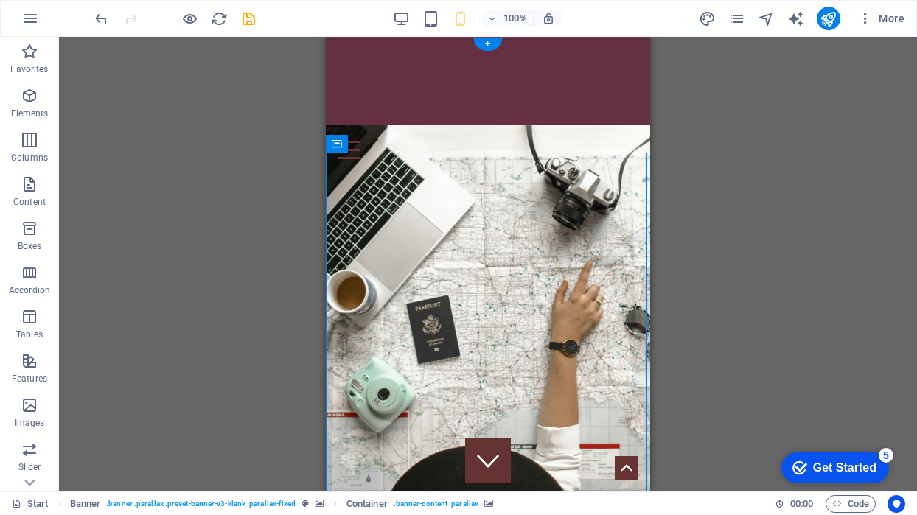
click at [633, 177] on figure at bounding box center [488, 330] width 324 height 410
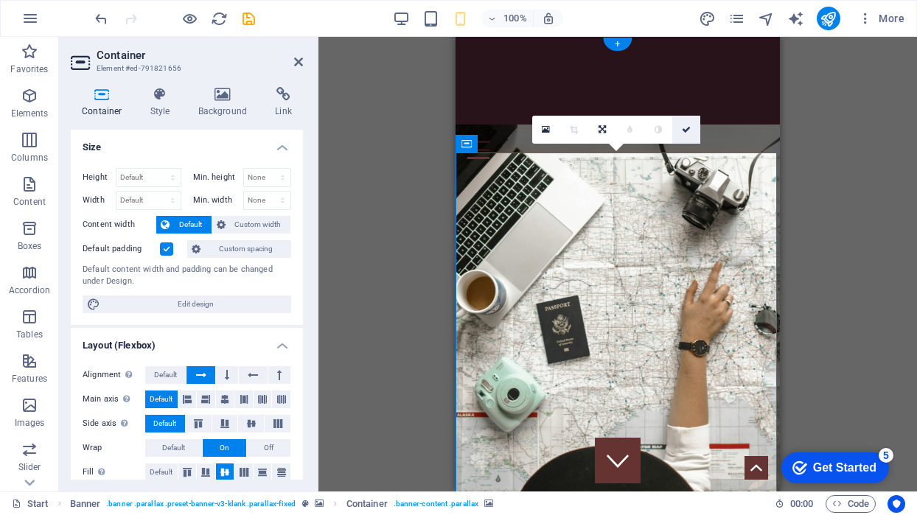
click at [682, 130] on icon at bounding box center [686, 129] width 9 height 9
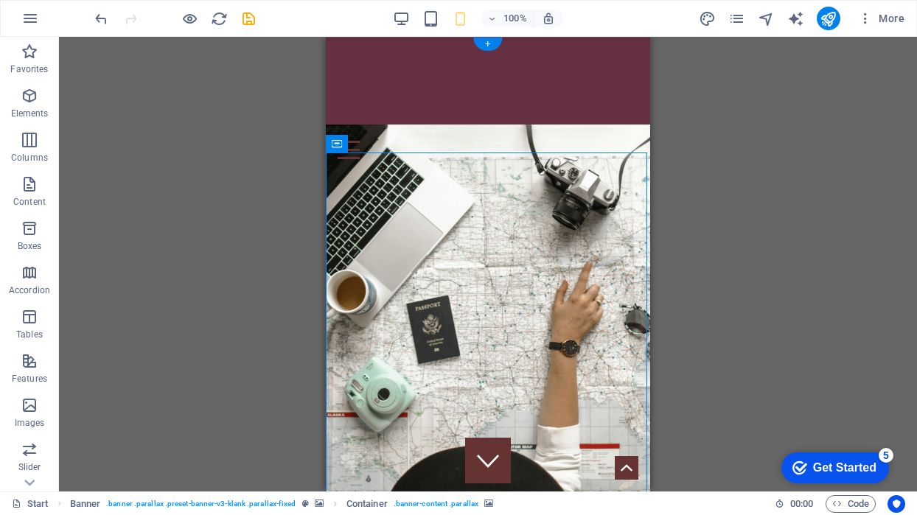
click at [619, 185] on figure at bounding box center [488, 330] width 324 height 410
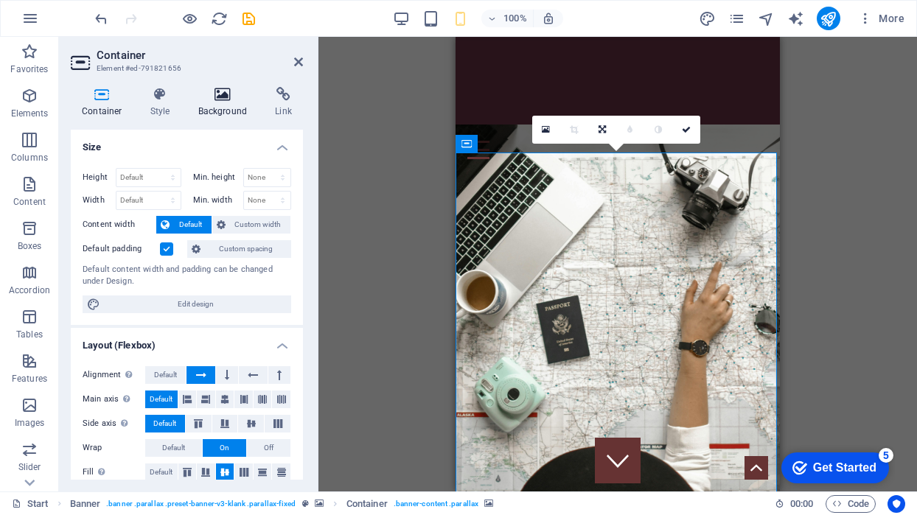
click at [211, 102] on h4 "Background" at bounding box center [225, 102] width 77 height 31
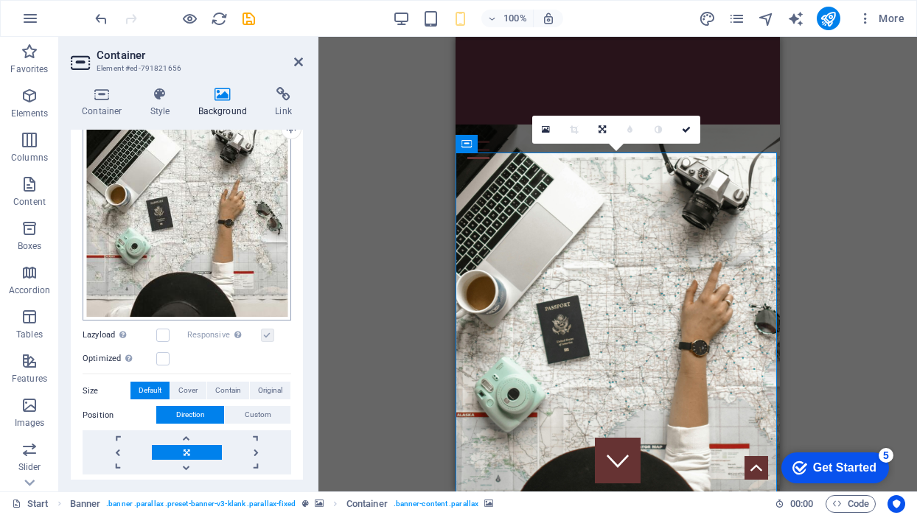
scroll to position [151, 0]
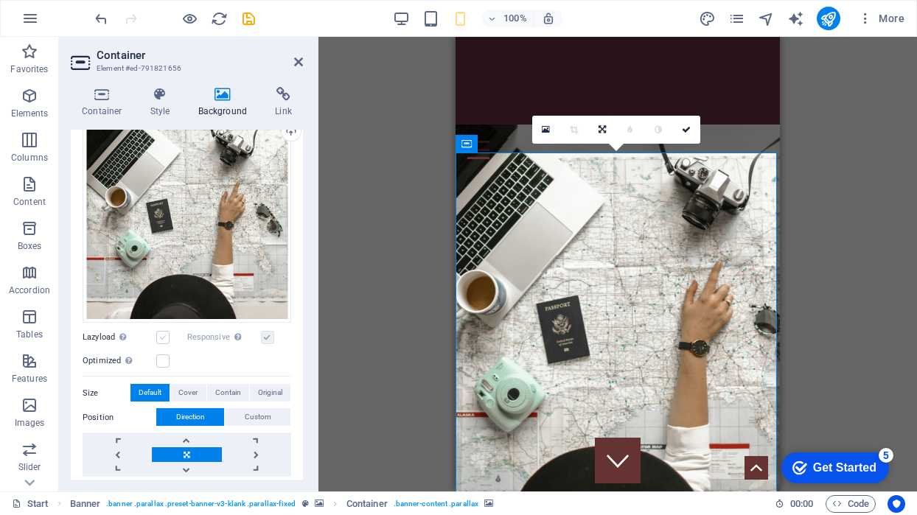
click at [165, 332] on label at bounding box center [162, 337] width 13 height 13
click at [0, 0] on input "Lazyload Loading images after the page loads improves page speed." at bounding box center [0, 0] width 0 height 0
click at [161, 355] on label at bounding box center [162, 361] width 13 height 13
click at [0, 0] on input "Optimized Images are compressed to improve page speed." at bounding box center [0, 0] width 0 height 0
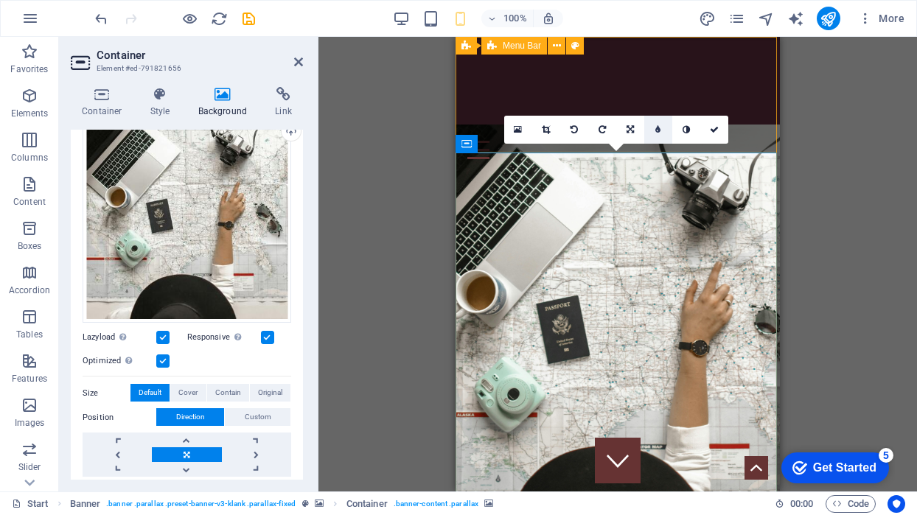
click at [660, 132] on icon at bounding box center [657, 129] width 5 height 9
click at [677, 139] on input "5" at bounding box center [672, 129] width 22 height 27
click at [679, 136] on input "5" at bounding box center [672, 129] width 22 height 27
click at [671, 130] on input "5" at bounding box center [672, 129] width 22 height 27
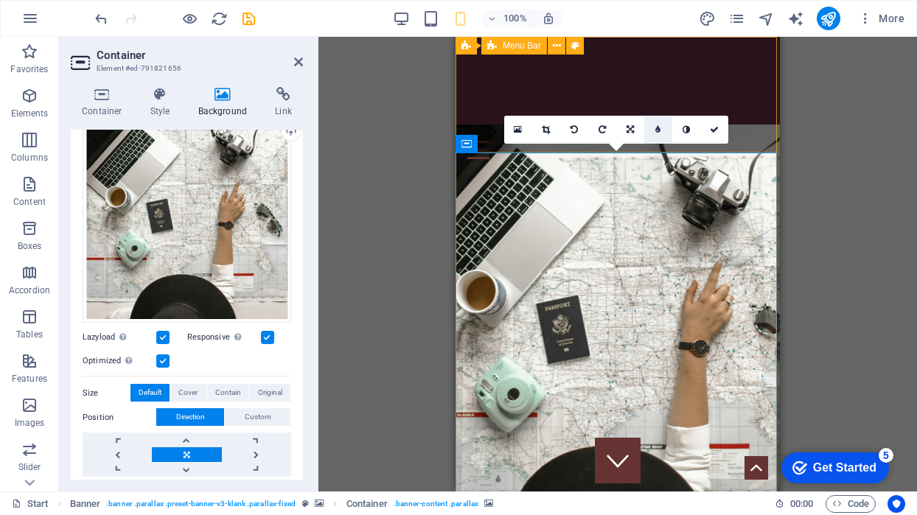
click at [657, 130] on icon at bounding box center [657, 129] width 5 height 9
click at [649, 130] on icon at bounding box center [646, 129] width 5 height 9
click at [649, 130] on link at bounding box center [658, 130] width 28 height 28
click at [677, 125] on input "6" at bounding box center [672, 129] width 22 height 27
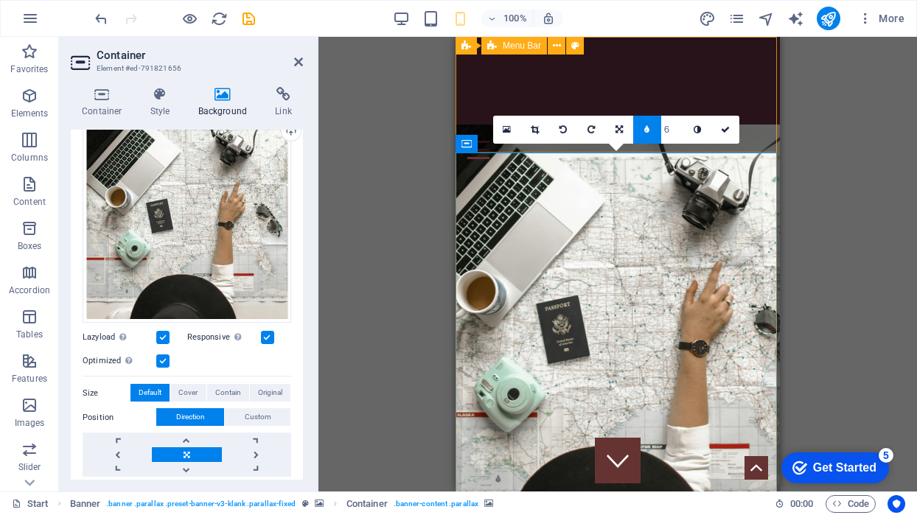
click at [677, 125] on input "6" at bounding box center [672, 129] width 22 height 27
click at [678, 132] on input "5" at bounding box center [672, 129] width 22 height 27
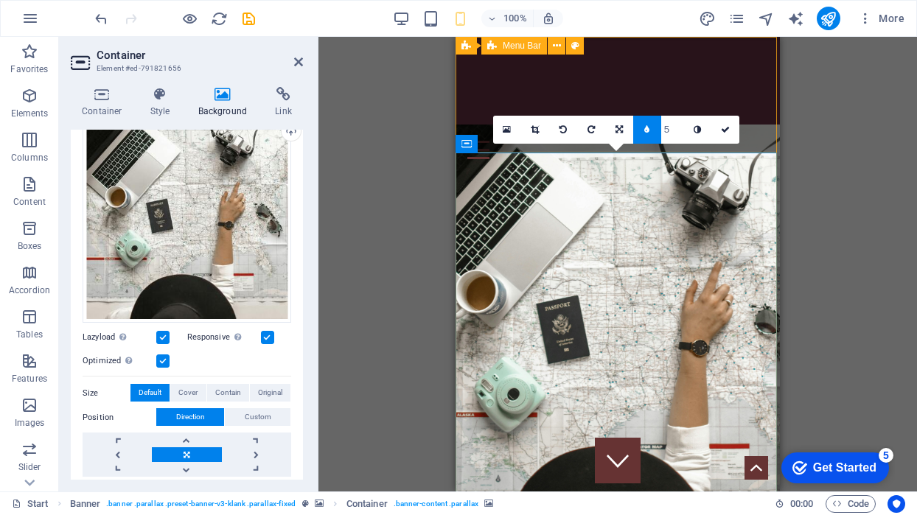
click at [678, 132] on input "5" at bounding box center [672, 129] width 22 height 27
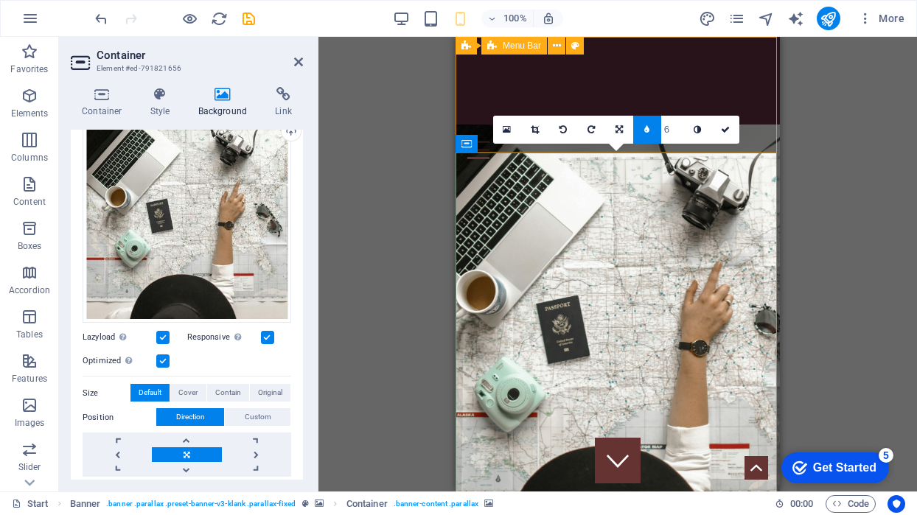
click at [679, 128] on input "6" at bounding box center [672, 129] width 22 height 27
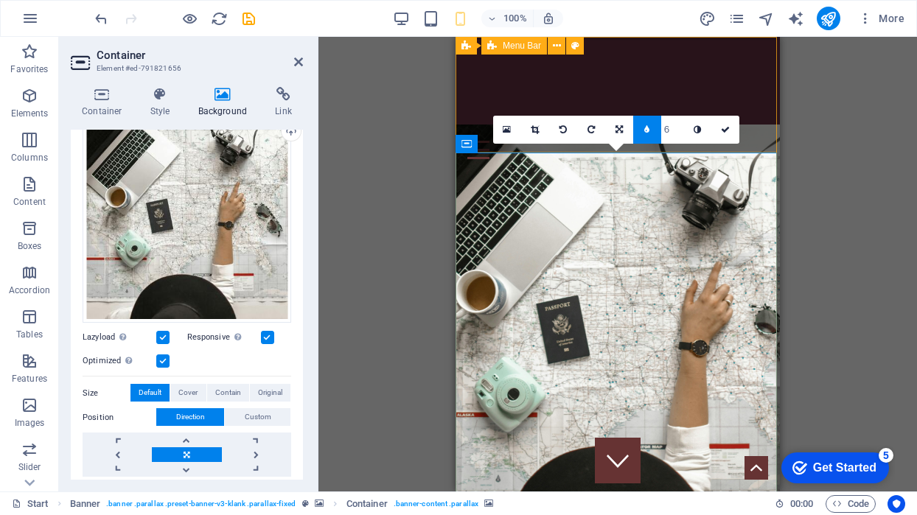
click at [679, 128] on input "6" at bounding box center [672, 129] width 22 height 27
click at [679, 131] on input "5" at bounding box center [672, 129] width 22 height 27
click at [678, 126] on input "9" at bounding box center [672, 129] width 22 height 27
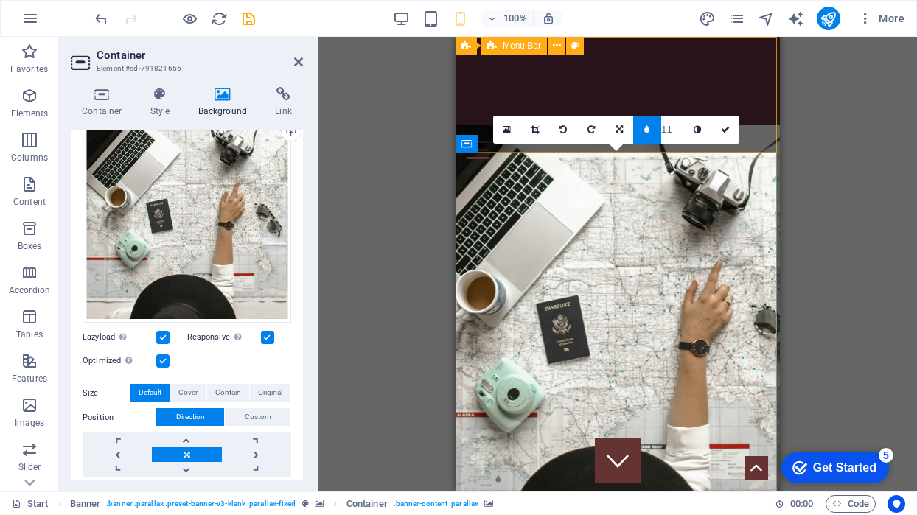
click at [680, 125] on input "11" at bounding box center [672, 129] width 22 height 27
click at [680, 134] on input "9" at bounding box center [672, 129] width 22 height 27
click at [669, 128] on input "9" at bounding box center [672, 129] width 22 height 27
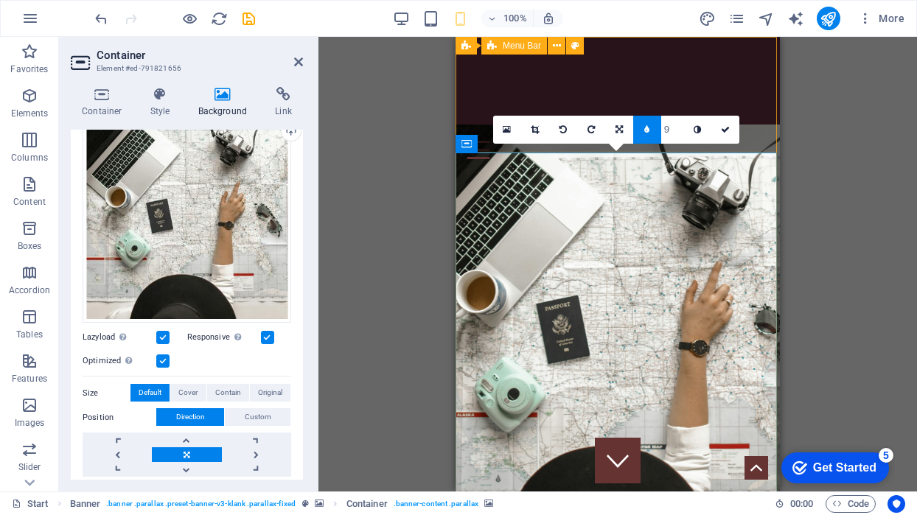
click at [669, 128] on input "9" at bounding box center [672, 129] width 22 height 27
click at [669, 128] on input "number" at bounding box center [672, 129] width 22 height 27
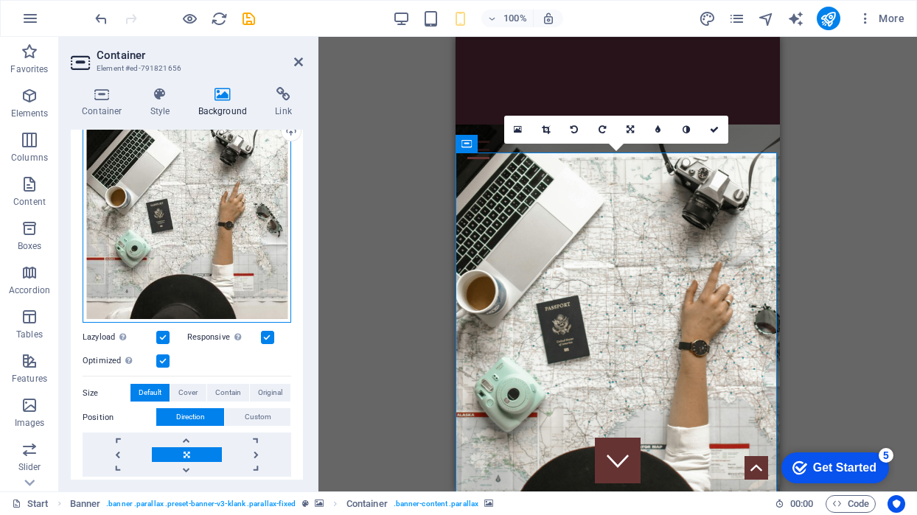
click at [200, 188] on div "Drag files here, click to choose files or select files from Files or our free s…" at bounding box center [187, 216] width 209 height 214
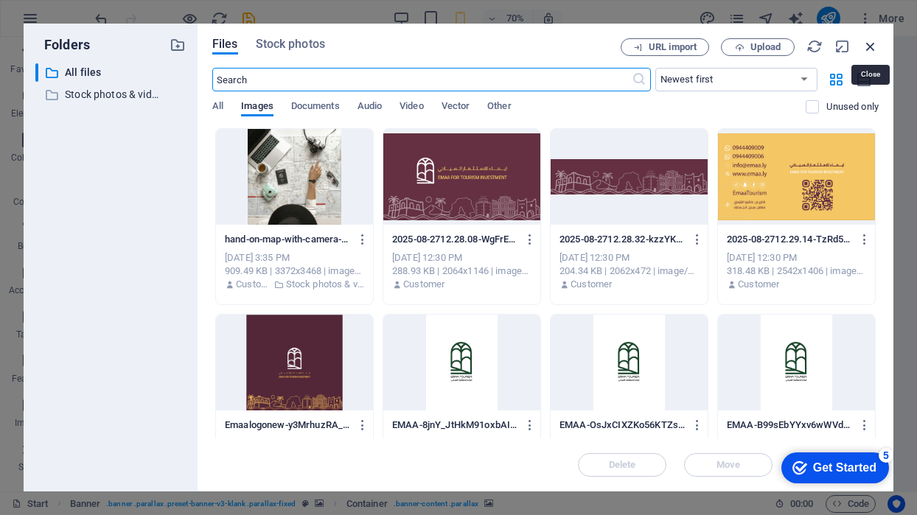
click at [873, 47] on icon "button" at bounding box center [870, 46] width 16 height 16
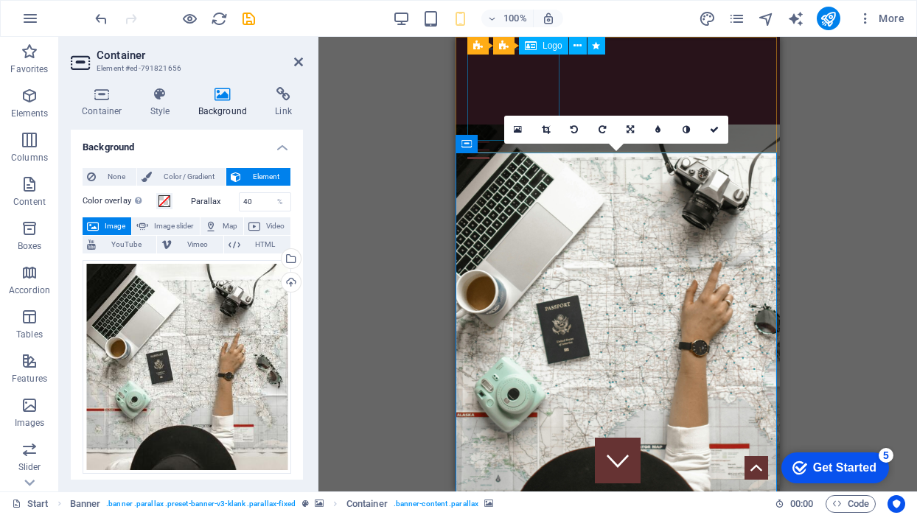
scroll to position [0, 0]
click at [192, 175] on span "Color / Gradient" at bounding box center [188, 177] width 65 height 18
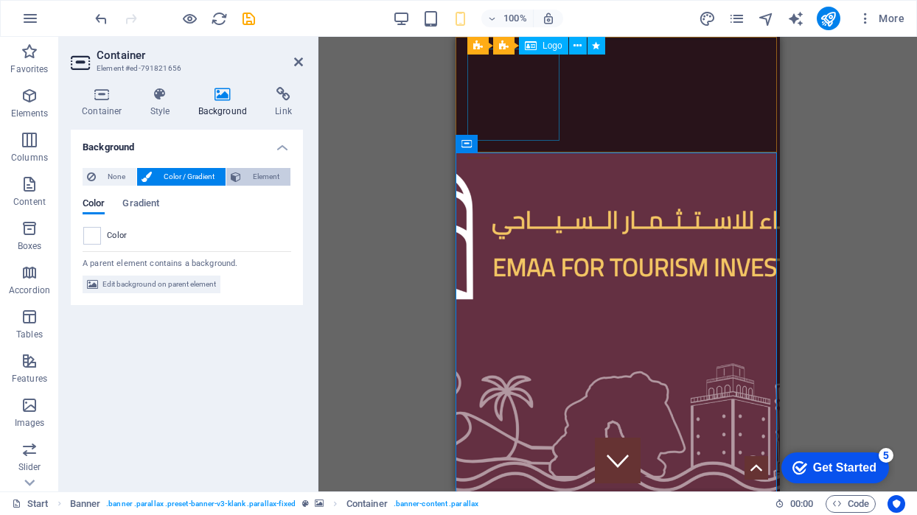
click at [249, 172] on span "Element" at bounding box center [265, 177] width 41 height 18
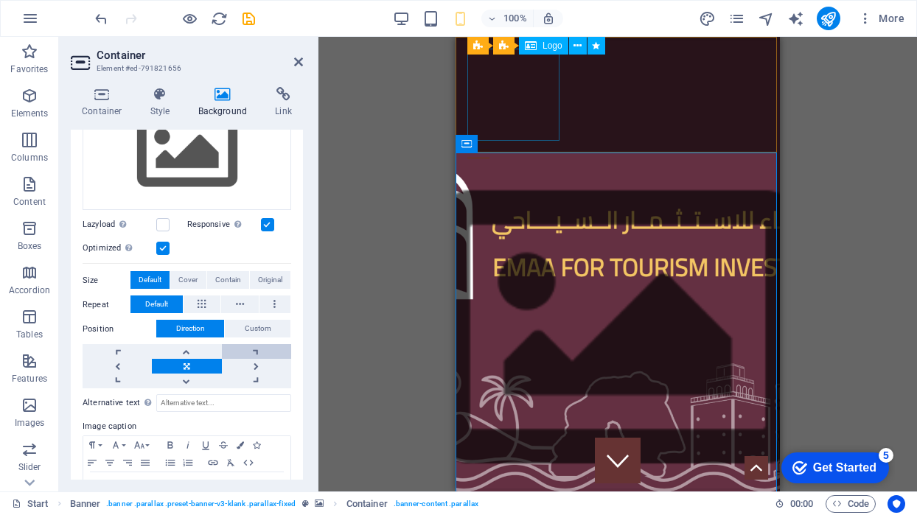
scroll to position [74, 0]
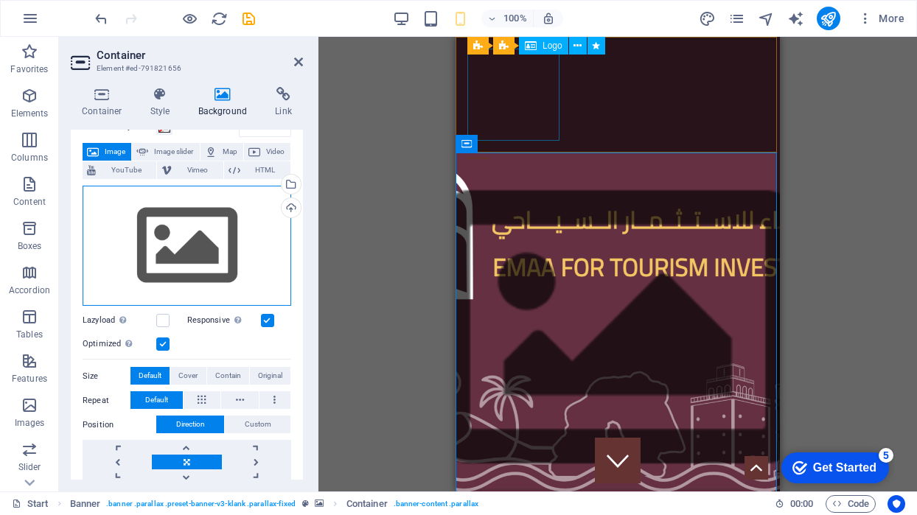
click at [251, 256] on div "Drag files here, click to choose files or select files from Files or our free s…" at bounding box center [187, 246] width 209 height 121
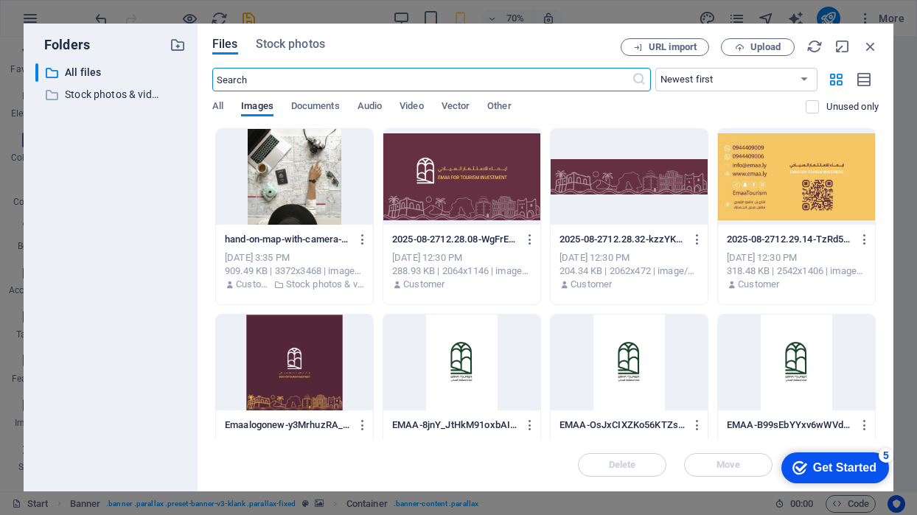
click at [283, 186] on div at bounding box center [294, 177] width 157 height 96
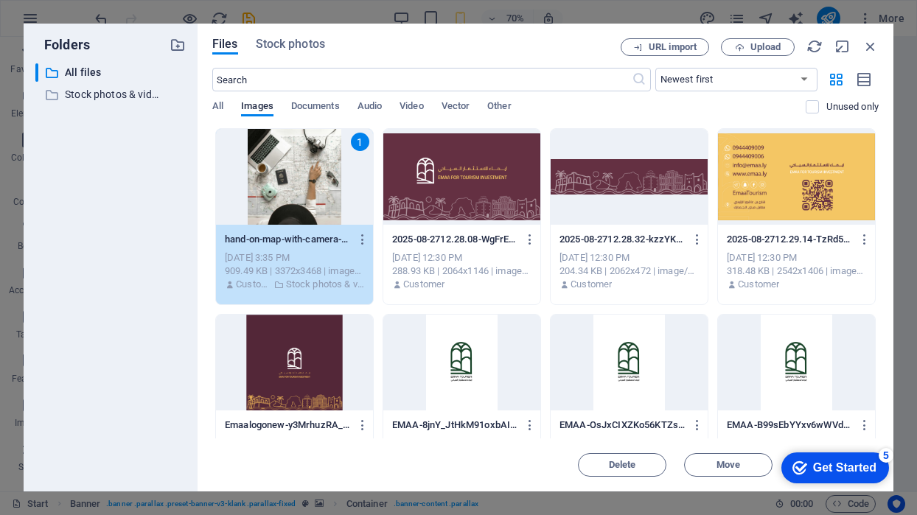
click at [283, 186] on div "1" at bounding box center [294, 177] width 157 height 96
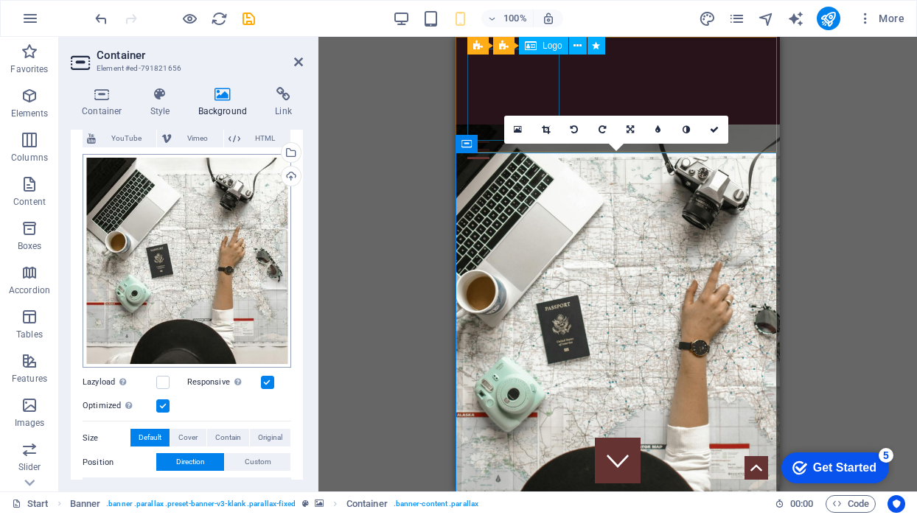
scroll to position [107, 0]
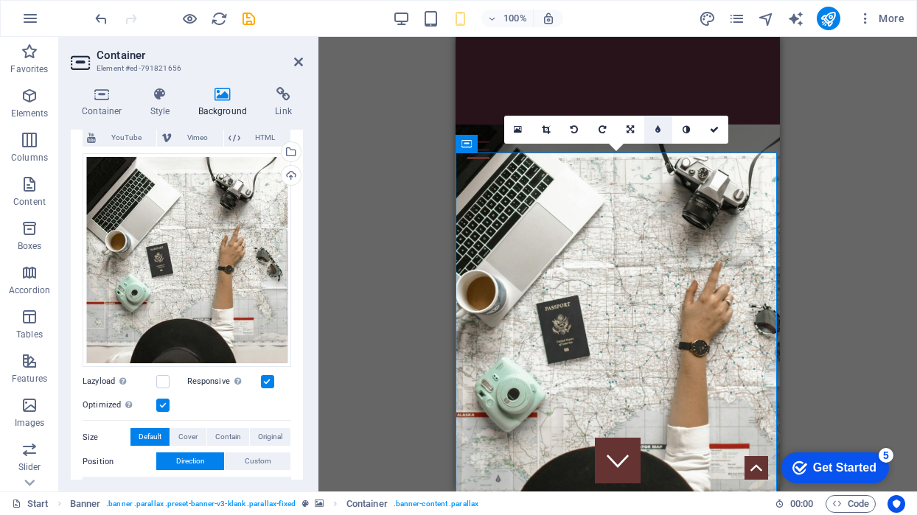
click at [655, 125] on link at bounding box center [658, 130] width 28 height 28
click at [402, 273] on div "Drag here to replace the existing content. Press “Ctrl” if you want to create a…" at bounding box center [617, 264] width 598 height 455
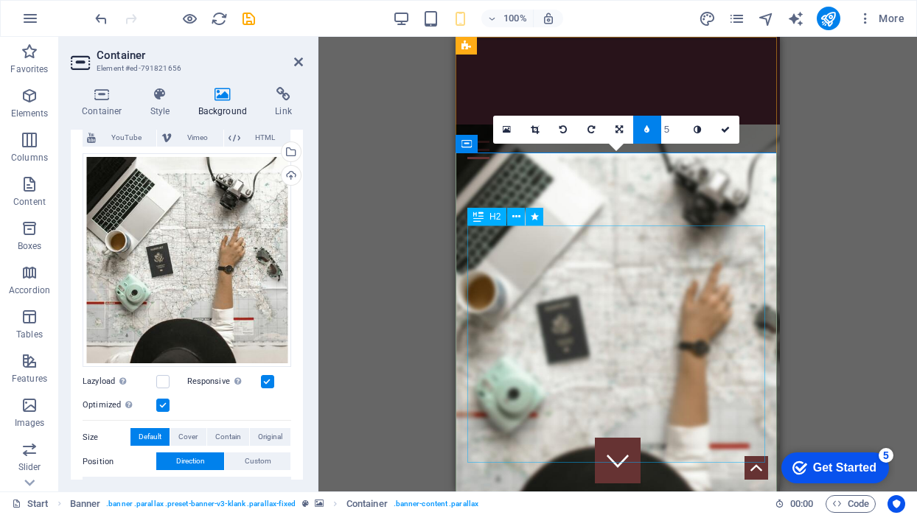
scroll to position [0, 0]
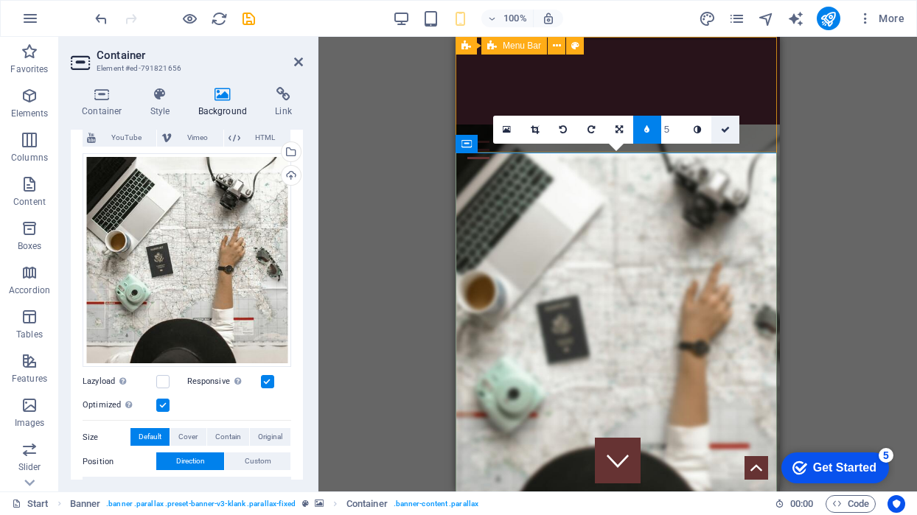
click at [731, 129] on link at bounding box center [725, 130] width 28 height 28
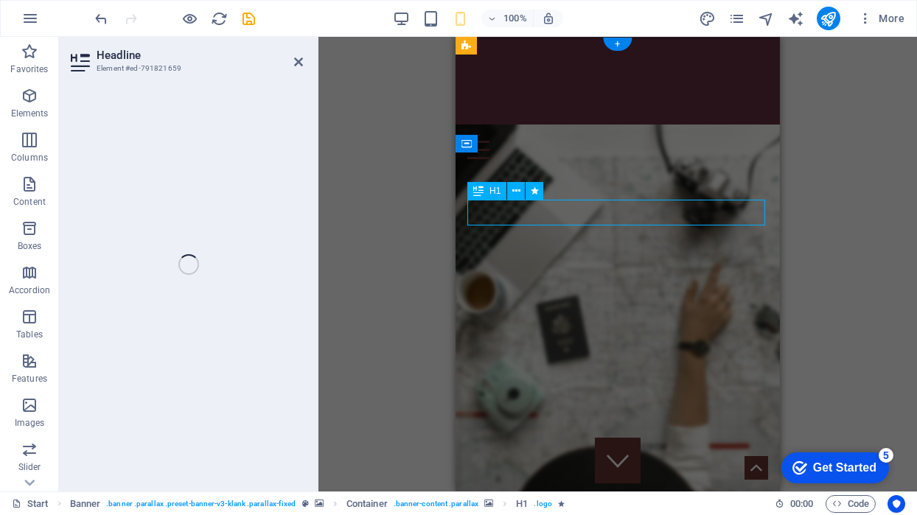
click at [380, 214] on div "H1 Banner Container H2 Banner Menu Bar Footer Saga Banner Menu Banner Logo Text…" at bounding box center [617, 264] width 598 height 455
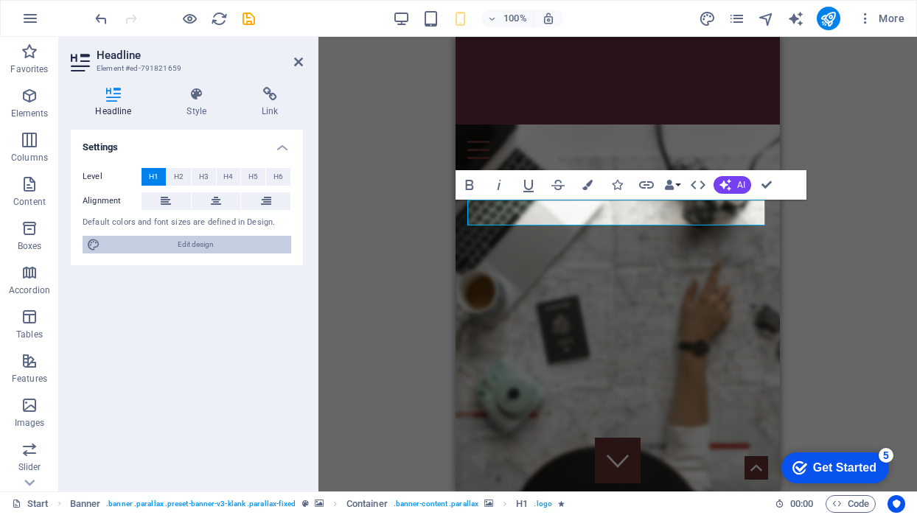
click at [172, 245] on span "Edit design" at bounding box center [196, 245] width 182 height 18
select select "rem"
select select "300"
select select "px"
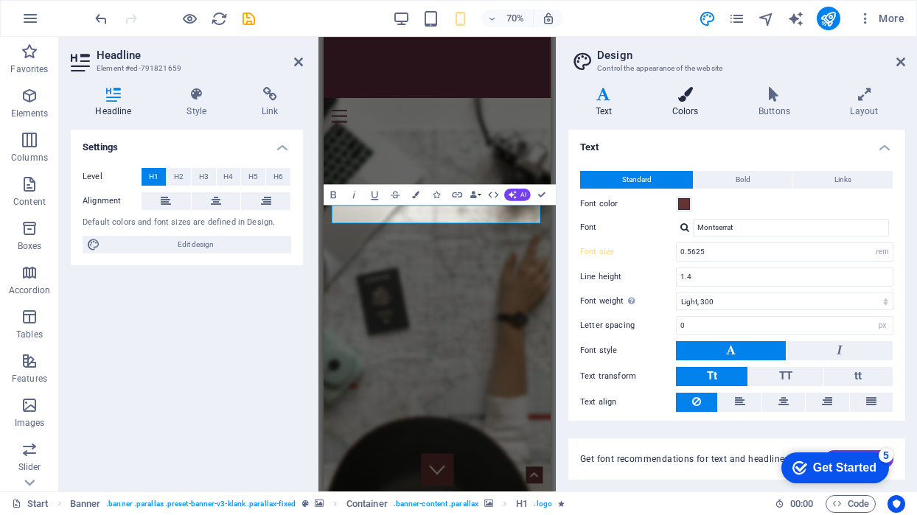
click at [683, 97] on icon at bounding box center [685, 94] width 80 height 15
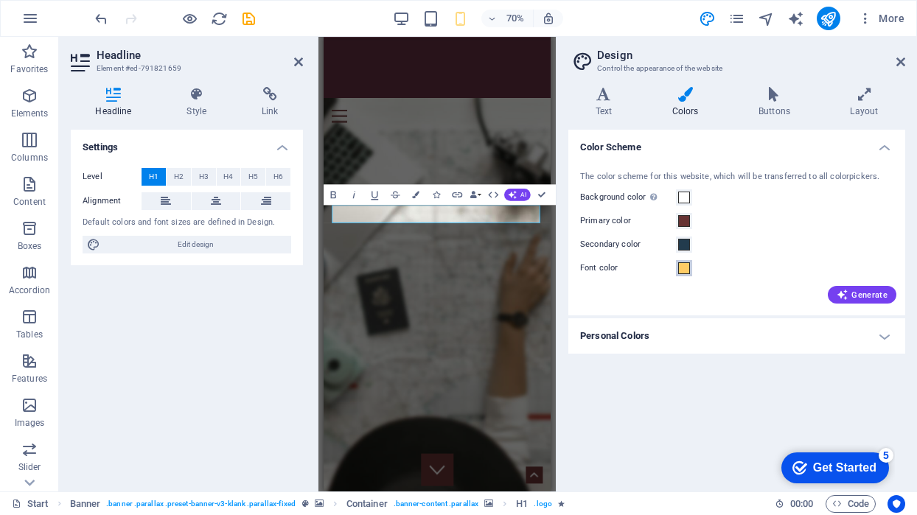
click at [684, 264] on span at bounding box center [684, 268] width 12 height 12
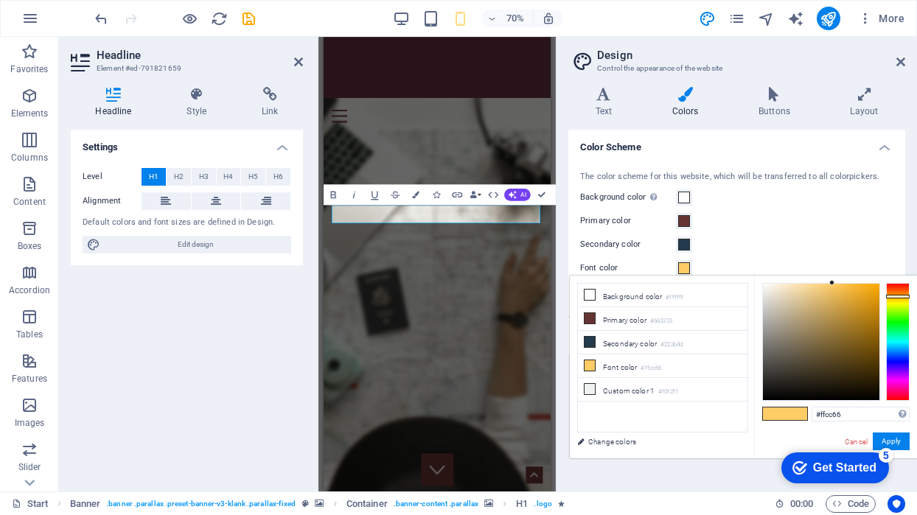
click at [684, 264] on span at bounding box center [684, 268] width 12 height 12
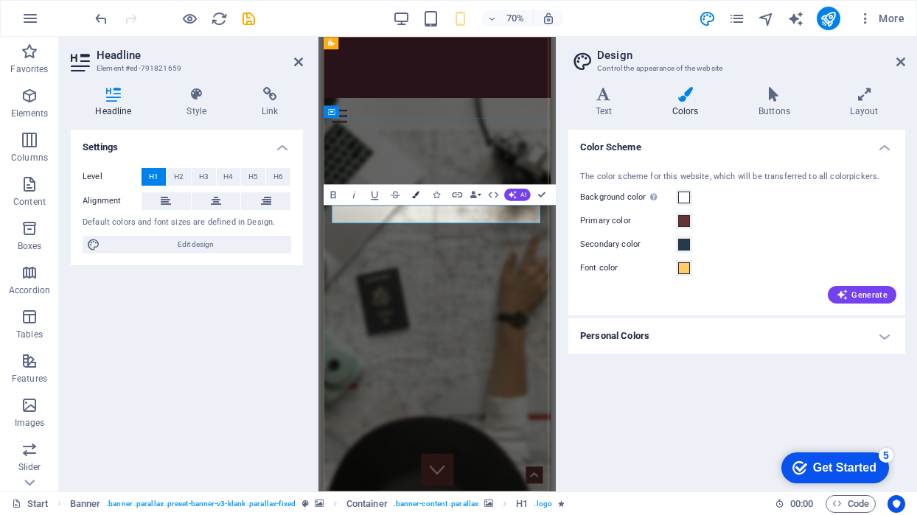
click at [413, 189] on button "Colors" at bounding box center [416, 194] width 20 height 21
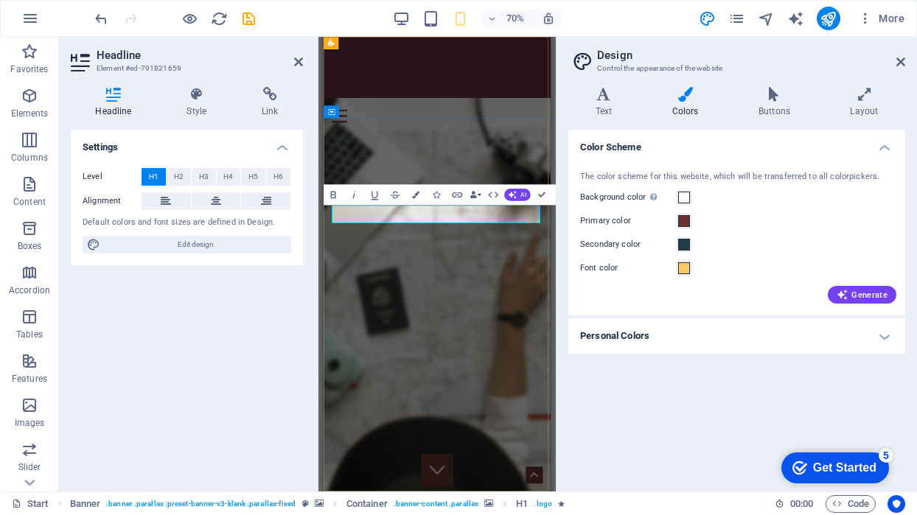
drag, startPoint x: 404, startPoint y: 285, endPoint x: 343, endPoint y: 285, distance: 60.4
click at [412, 192] on button "Colors" at bounding box center [416, 194] width 20 height 21
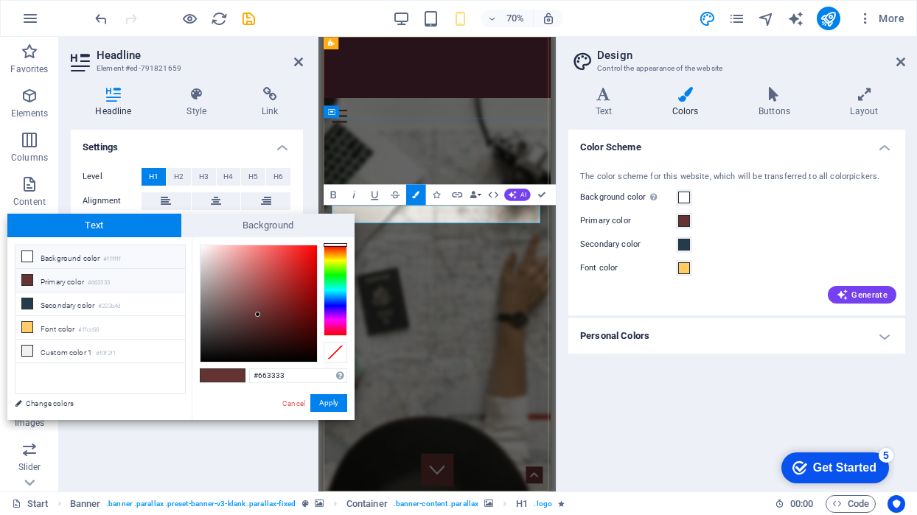
click at [84, 256] on li "Background color #ffffff" at bounding box center [100, 257] width 170 height 24
type input "#ffffff"
click at [84, 256] on li "Background color #ffffff" at bounding box center [100, 257] width 170 height 24
click at [320, 396] on button "Apply" at bounding box center [328, 403] width 37 height 18
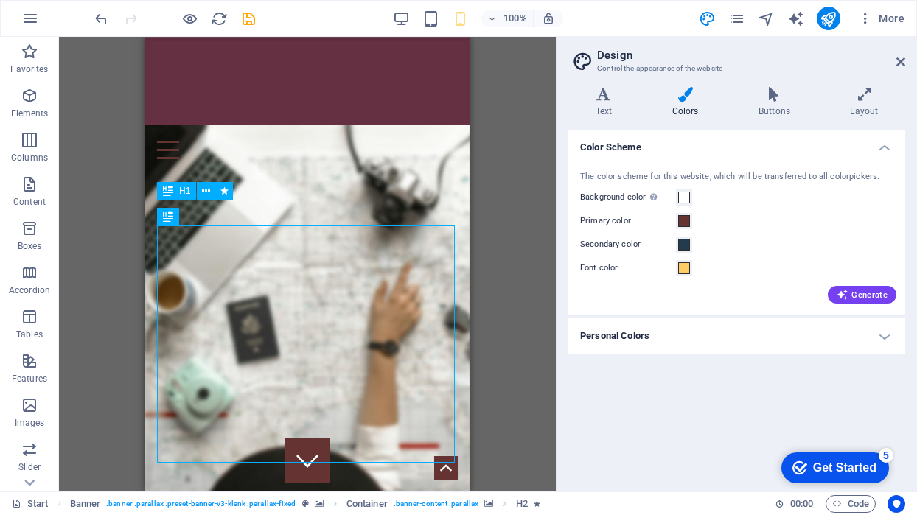
click at [508, 310] on div "H1 Banner Container H2 Banner Menu Bar Footer Saga Banner Menu Menu Bar Banner …" at bounding box center [307, 264] width 497 height 455
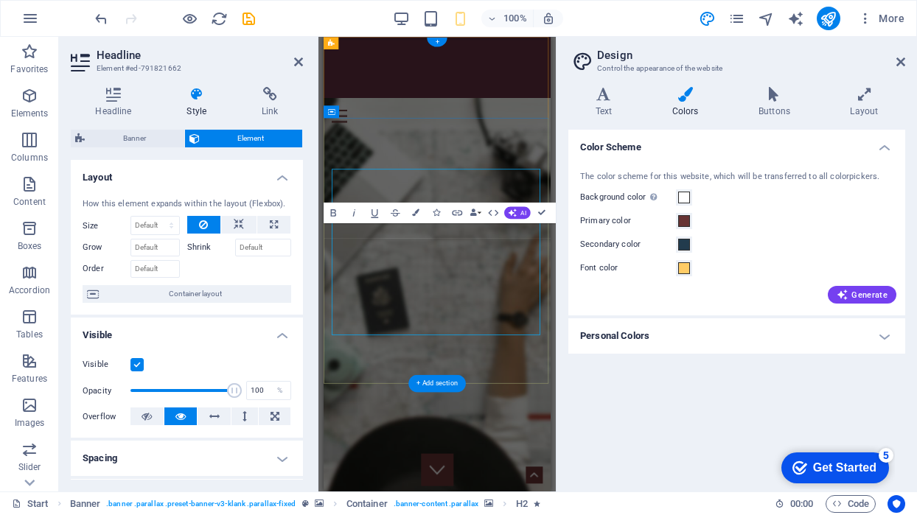
click at [303, 427] on div "Headline Style Link Settings Level H1 H2 H3 H4 H5 H6 Alignment Default colors a…" at bounding box center [187, 283] width 256 height 416
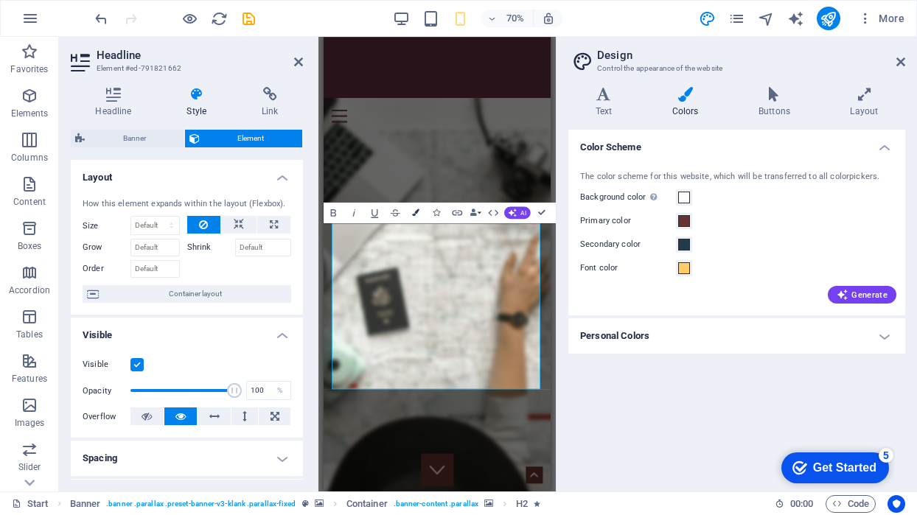
click at [413, 215] on icon "button" at bounding box center [415, 212] width 7 height 7
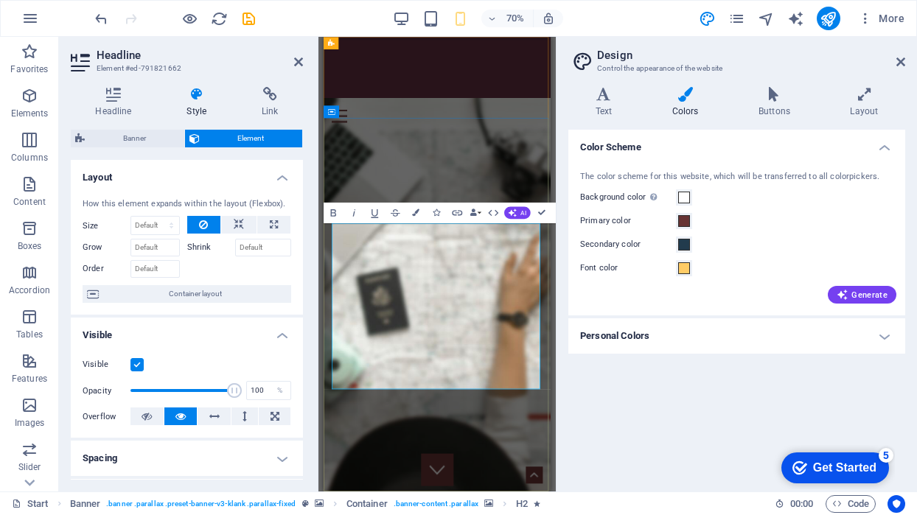
click at [420, 214] on button "Colors" at bounding box center [416, 212] width 20 height 21
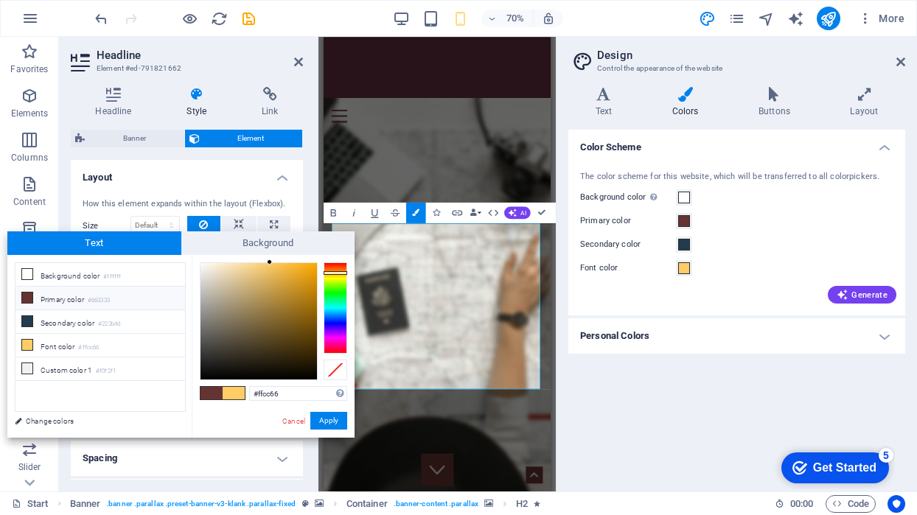
click at [27, 299] on icon at bounding box center [27, 298] width 10 height 10
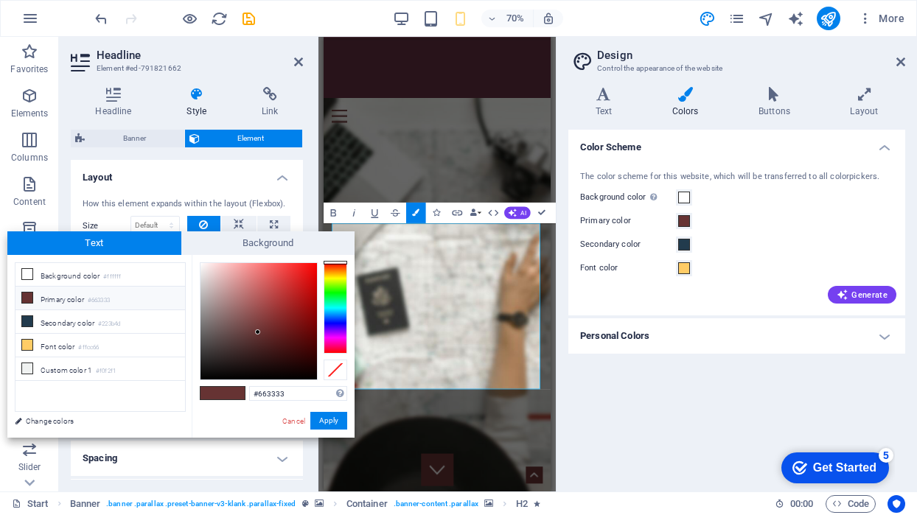
click at [27, 299] on icon at bounding box center [27, 298] width 10 height 10
click at [320, 424] on button "Apply" at bounding box center [328, 421] width 37 height 18
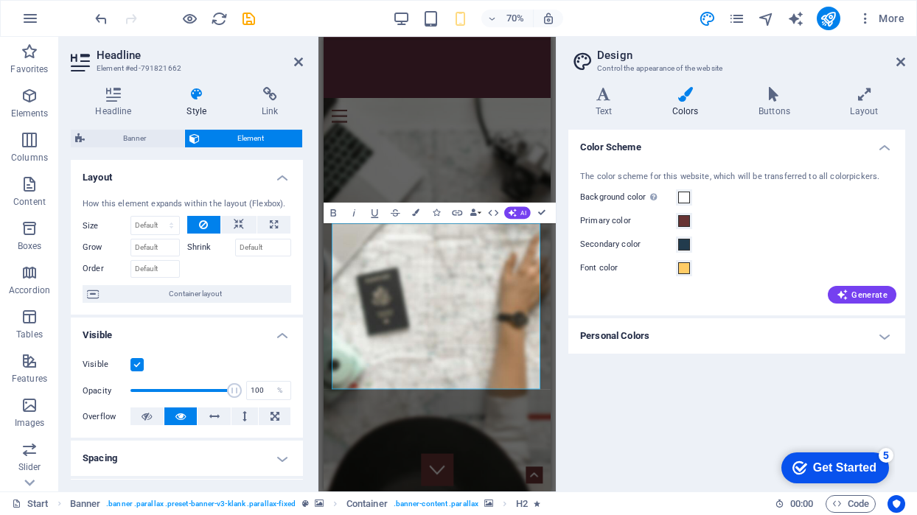
click at [411, 216] on button "Colors" at bounding box center [416, 212] width 20 height 21
type input "#223b4d"
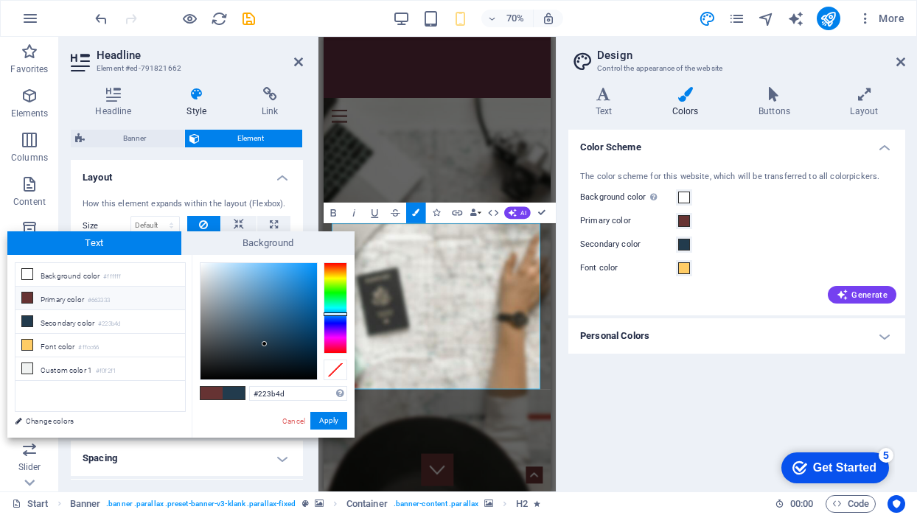
click at [618, 412] on div "Color Scheme The color scheme for this website, which will be transferred to al…" at bounding box center [736, 305] width 337 height 350
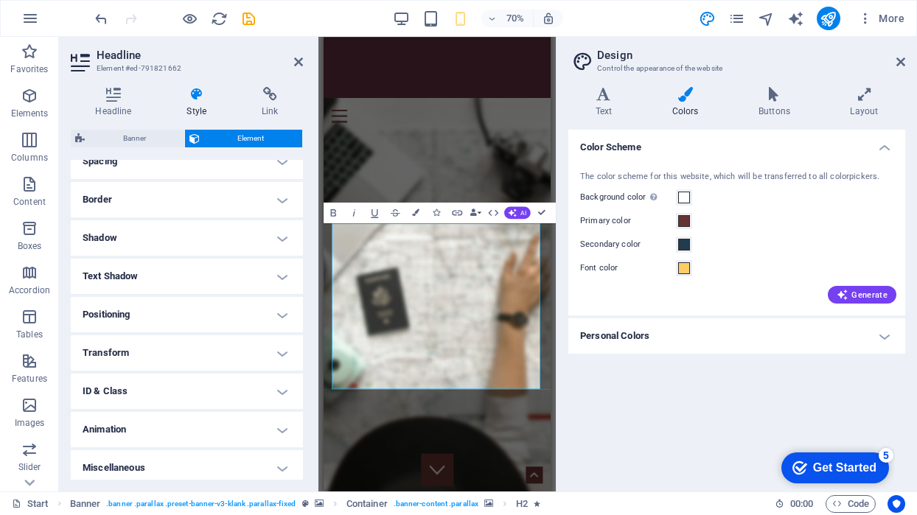
scroll to position [299, 0]
click at [275, 276] on h4 "Text Shadow" at bounding box center [187, 273] width 232 height 35
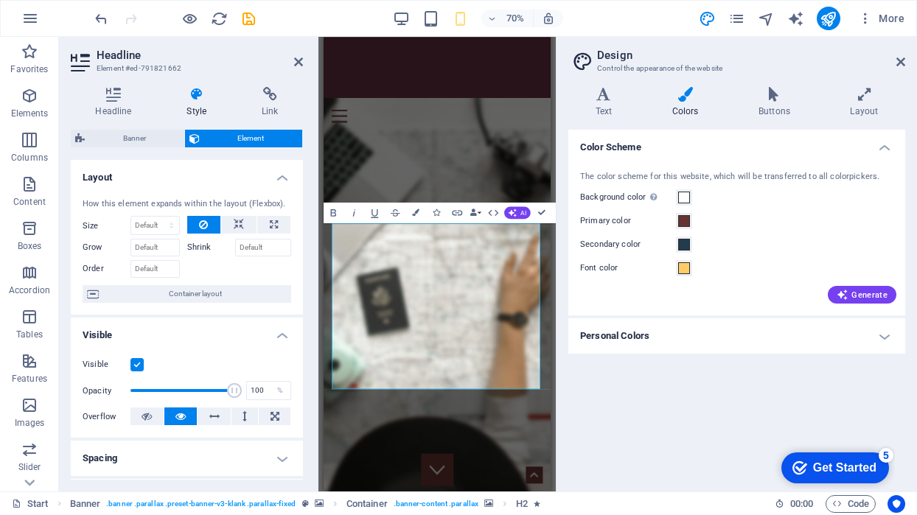
scroll to position [0, 0]
click at [609, 105] on h4 "Text" at bounding box center [606, 102] width 77 height 31
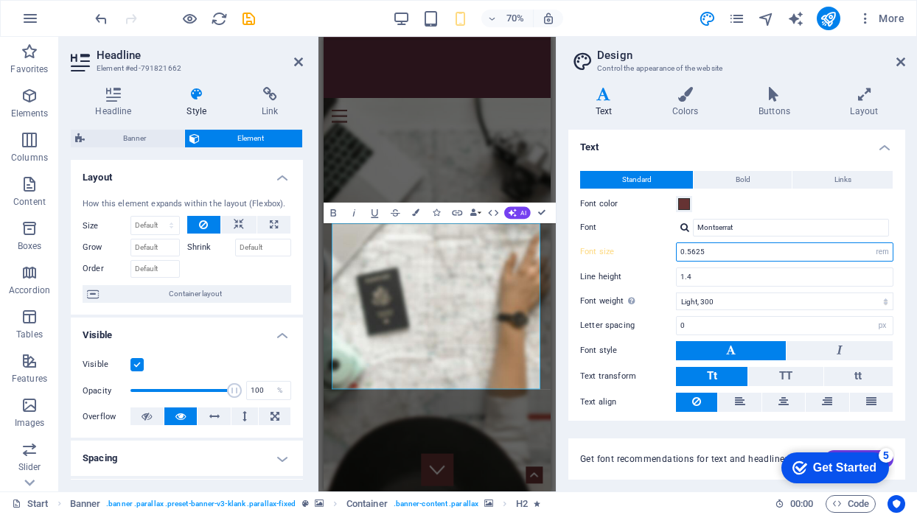
click at [705, 256] on input "0.5625" at bounding box center [785, 252] width 216 height 18
click at [704, 255] on input "0.5625" at bounding box center [785, 252] width 216 height 18
type input "0.4375"
click at [704, 255] on input "0.4375" at bounding box center [785, 252] width 216 height 18
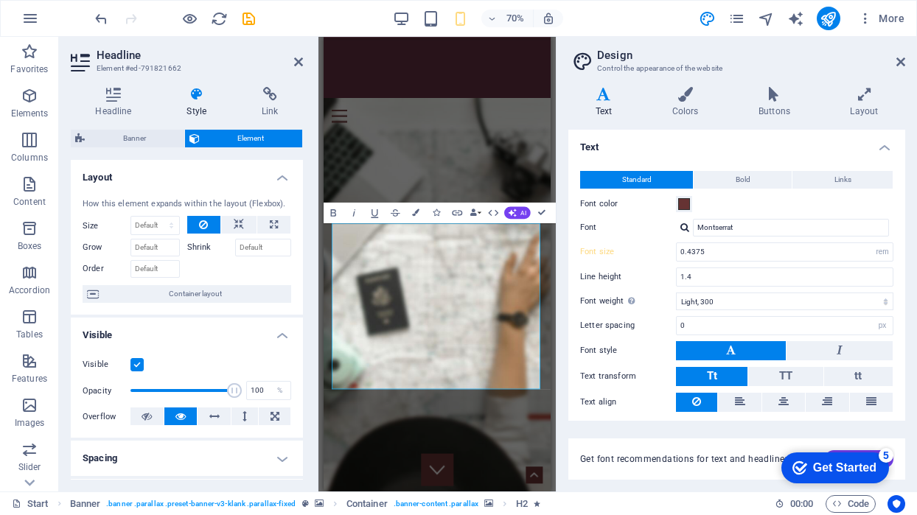
click at [662, 262] on div "Standard Bold Links Font color Font Montserrat Font size 0.4375 rem px Line hei…" at bounding box center [736, 291] width 343 height 271
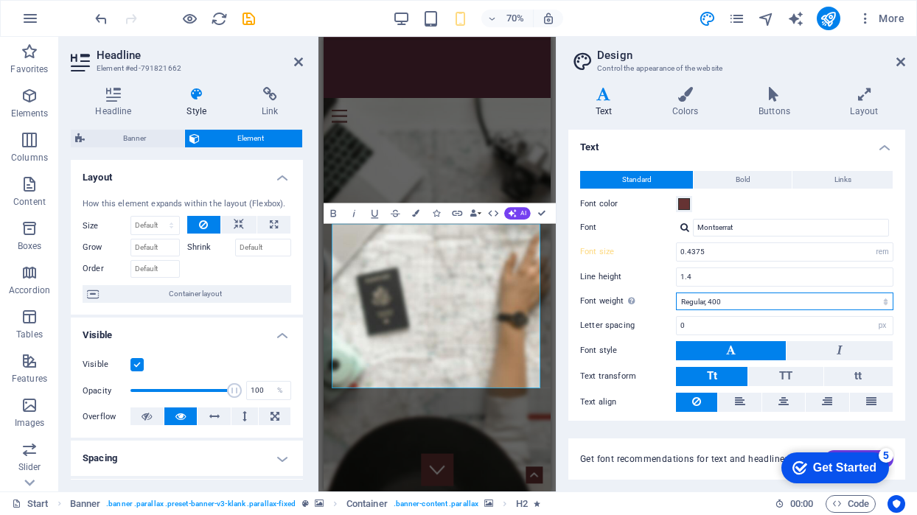
select select "300"
click at [752, 182] on button "Bold" at bounding box center [743, 180] width 98 height 18
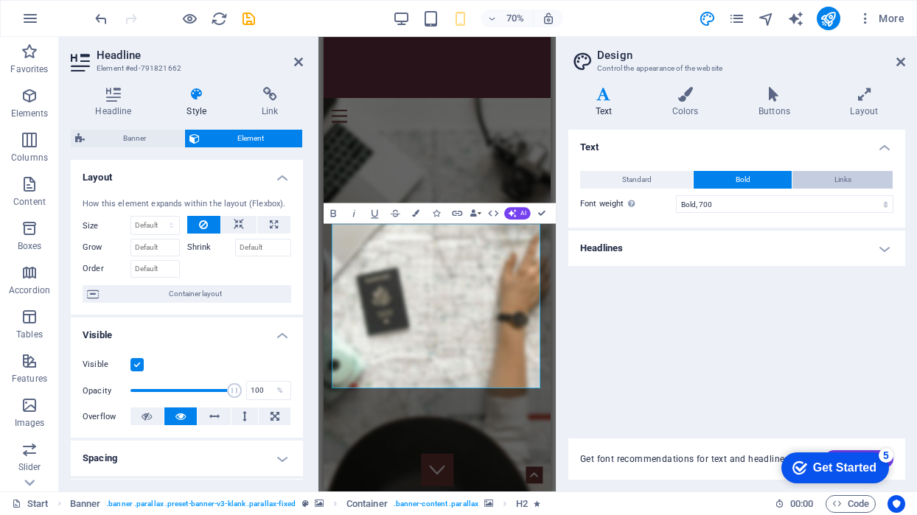
click at [822, 181] on button "Links" at bounding box center [842, 180] width 100 height 18
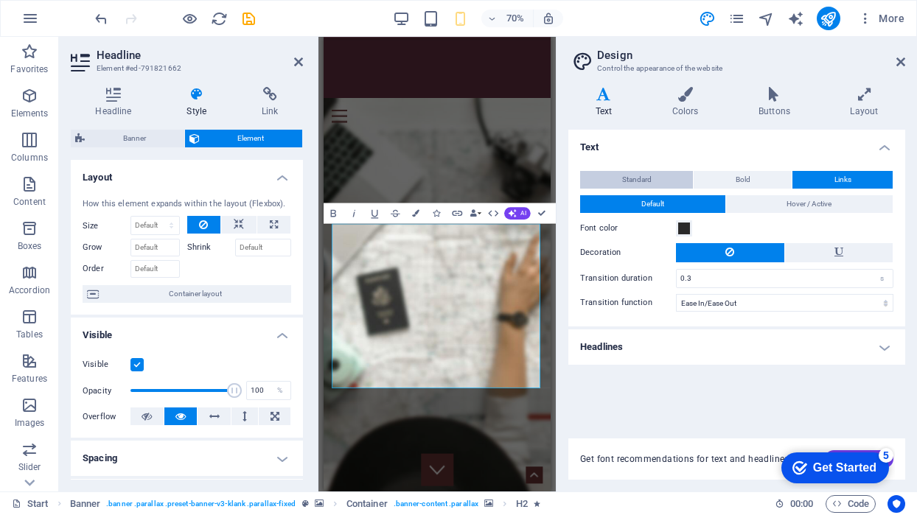
click at [614, 176] on button "Standard" at bounding box center [636, 180] width 113 height 18
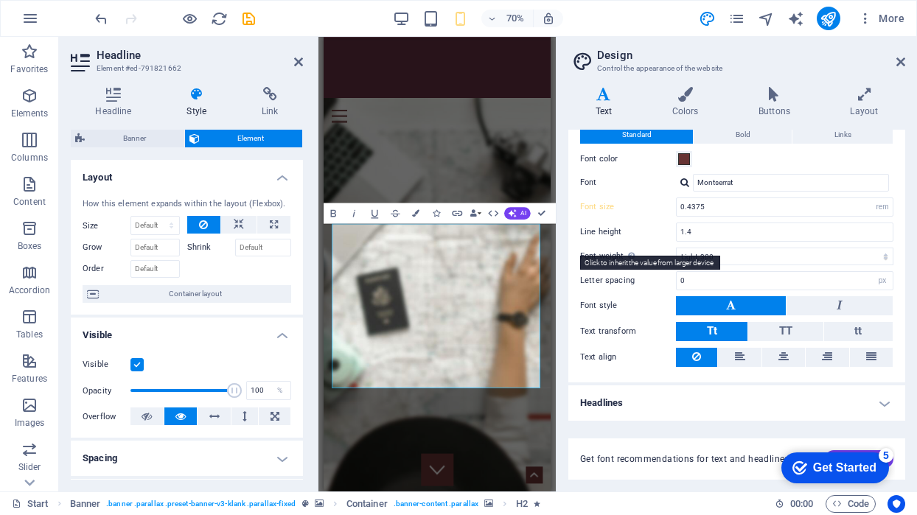
scroll to position [44, 0]
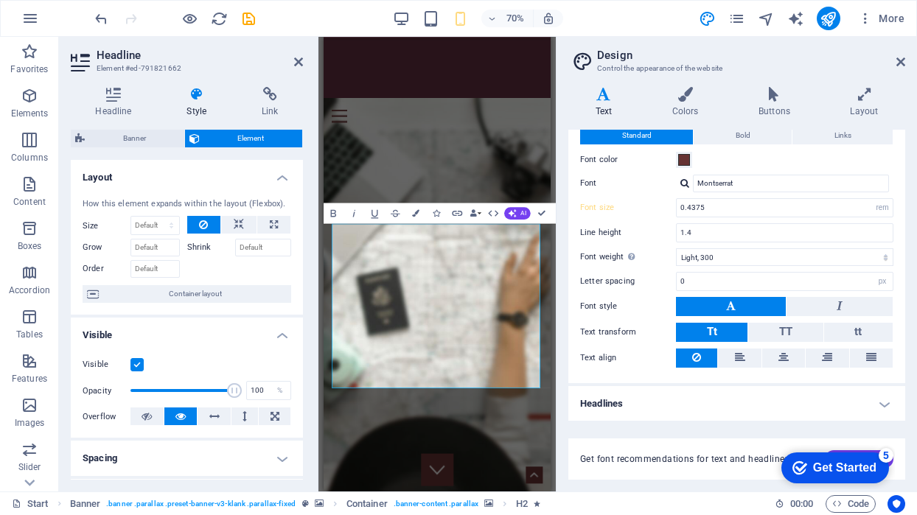
click at [739, 307] on button at bounding box center [731, 306] width 110 height 19
click at [829, 18] on icon "publish" at bounding box center [828, 18] width 17 height 17
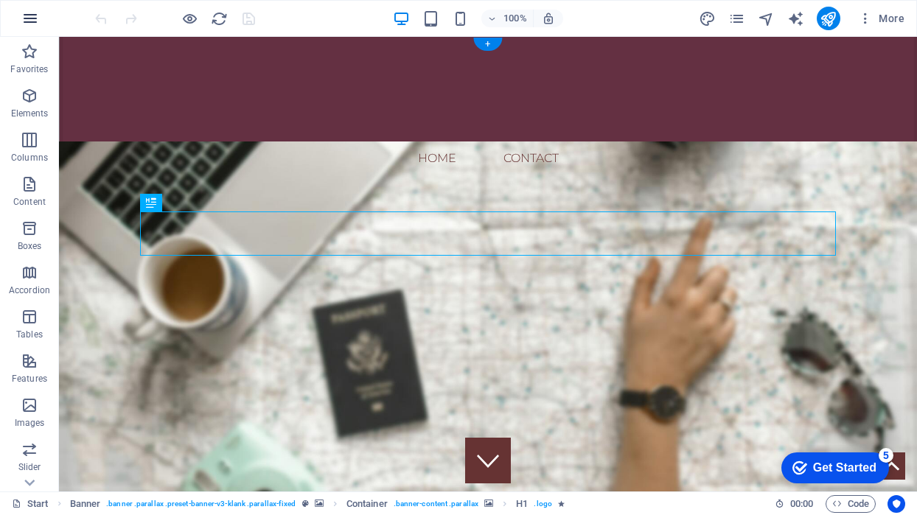
click at [30, 15] on icon "button" at bounding box center [30, 19] width 18 height 18
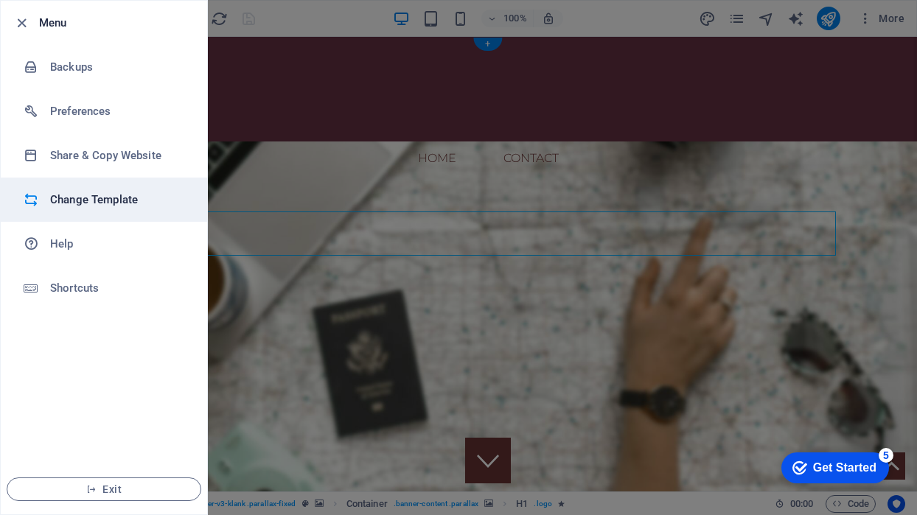
click at [117, 202] on h6 "Change Template" at bounding box center [118, 200] width 136 height 18
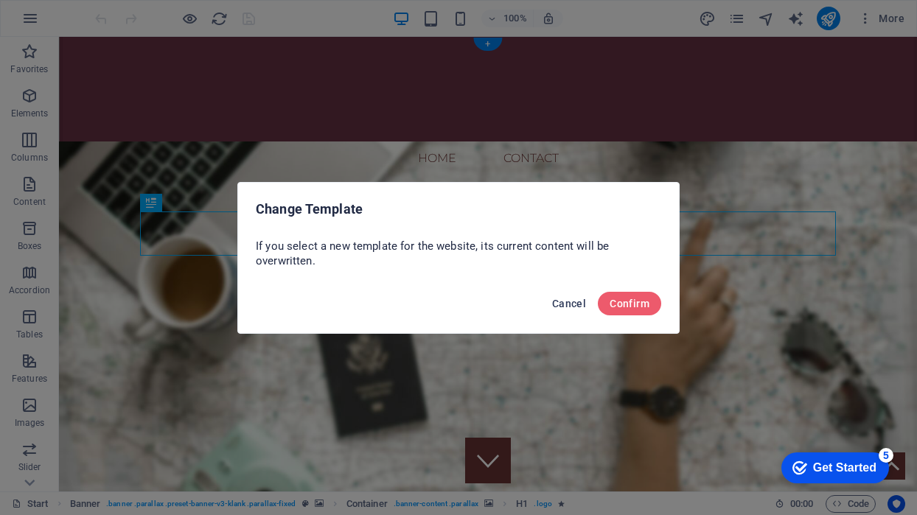
click at [570, 303] on span "Cancel" at bounding box center [569, 304] width 34 height 12
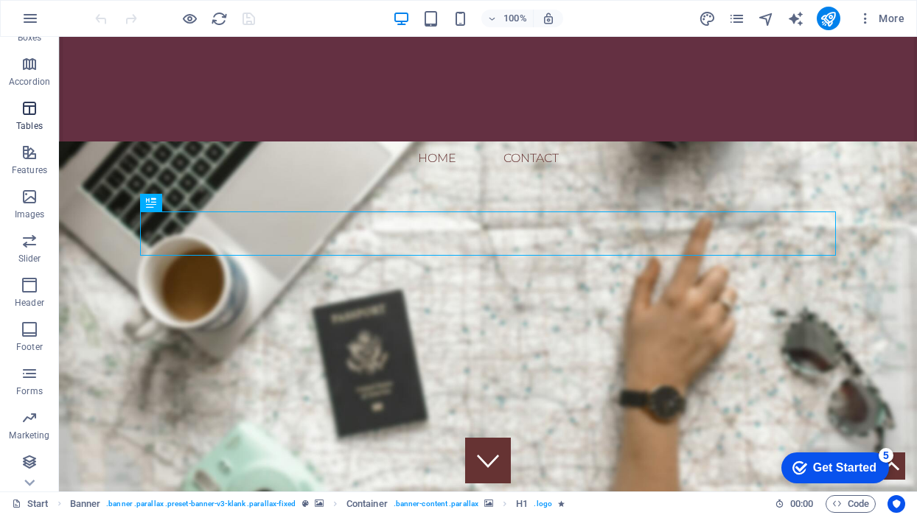
scroll to position [209, 0]
click at [28, 371] on icon "button" at bounding box center [30, 374] width 18 height 18
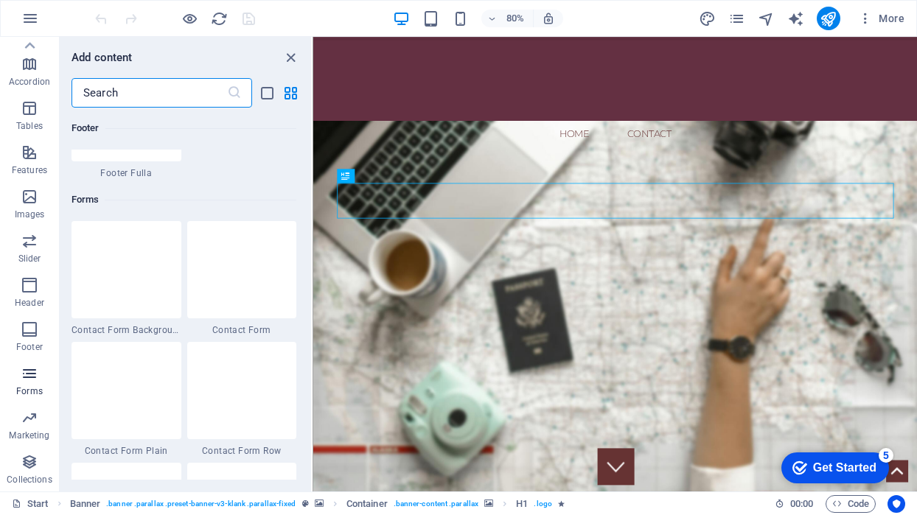
scroll to position [10761, 0]
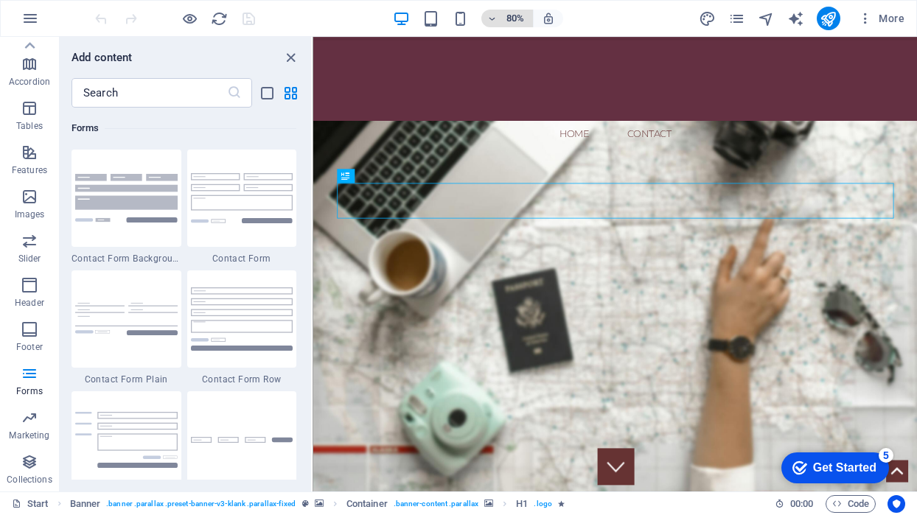
click at [489, 19] on icon "button" at bounding box center [492, 19] width 10 height 10
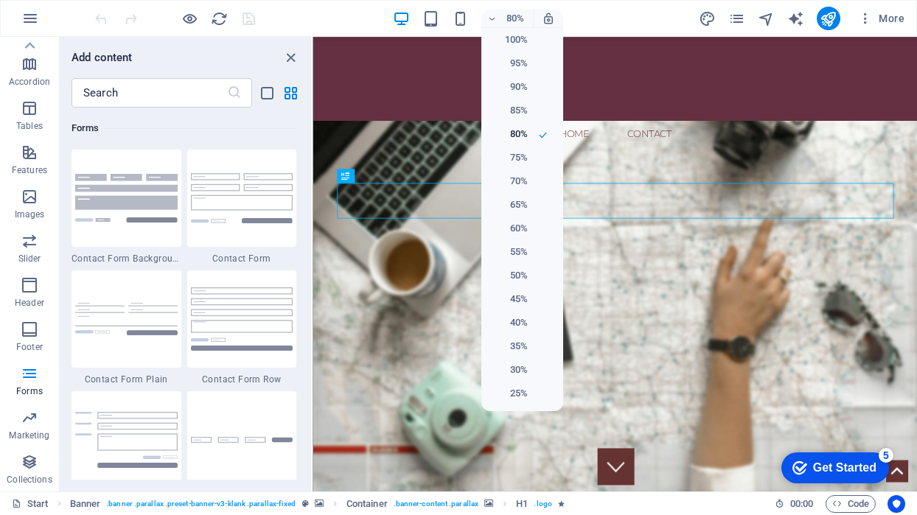
click at [489, 18] on div at bounding box center [458, 257] width 917 height 515
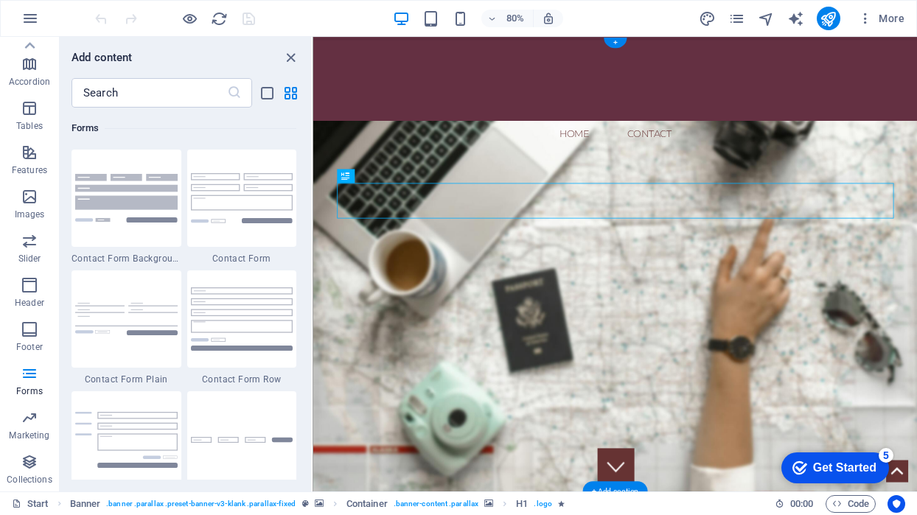
click at [295, 30] on div "80% More" at bounding box center [458, 18] width 915 height 35
click at [293, 52] on icon "close panel" at bounding box center [290, 57] width 17 height 17
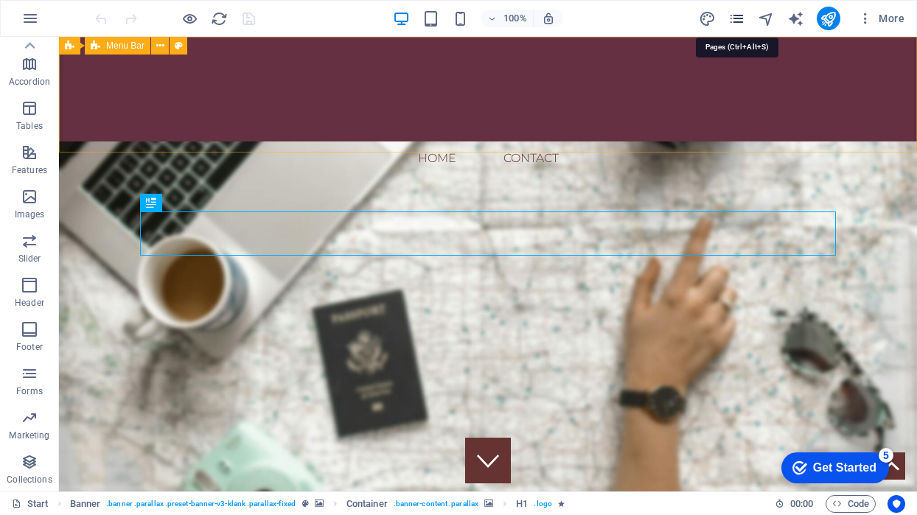
click at [737, 13] on icon "pages" at bounding box center [736, 18] width 17 height 17
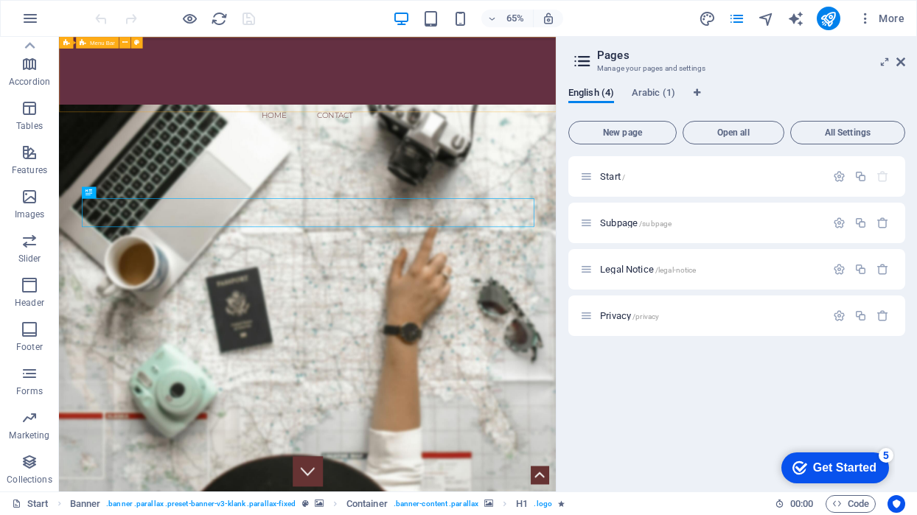
click at [579, 60] on icon at bounding box center [582, 61] width 22 height 21
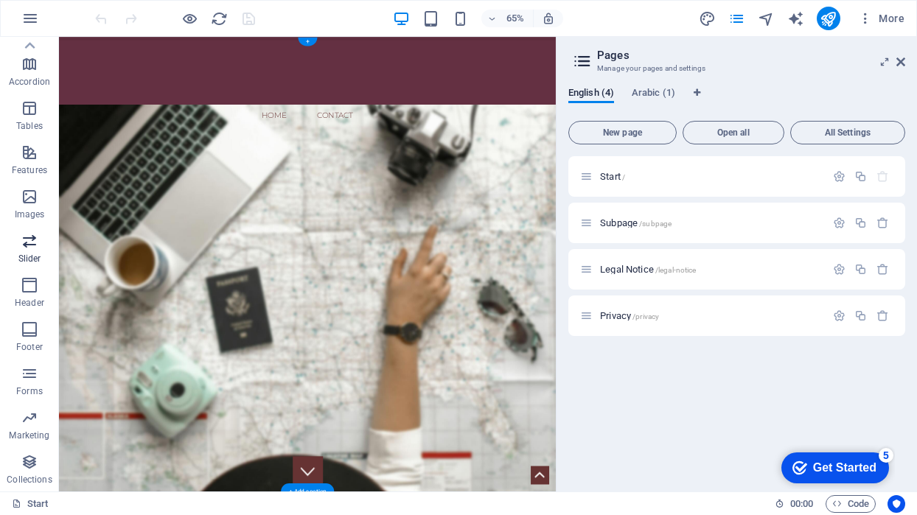
scroll to position [0, 0]
click at [29, 283] on icon "button" at bounding box center [30, 285] width 18 height 18
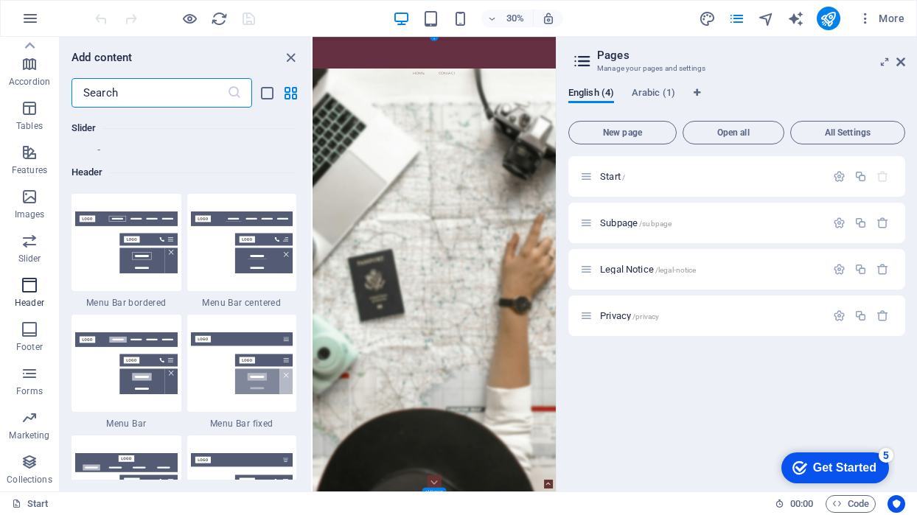
scroll to position [8876, 0]
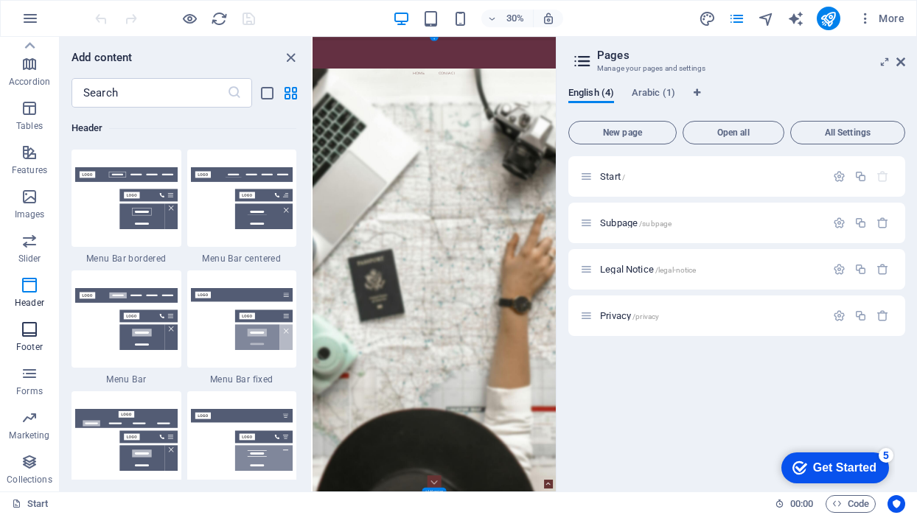
click at [26, 336] on icon "button" at bounding box center [30, 330] width 18 height 18
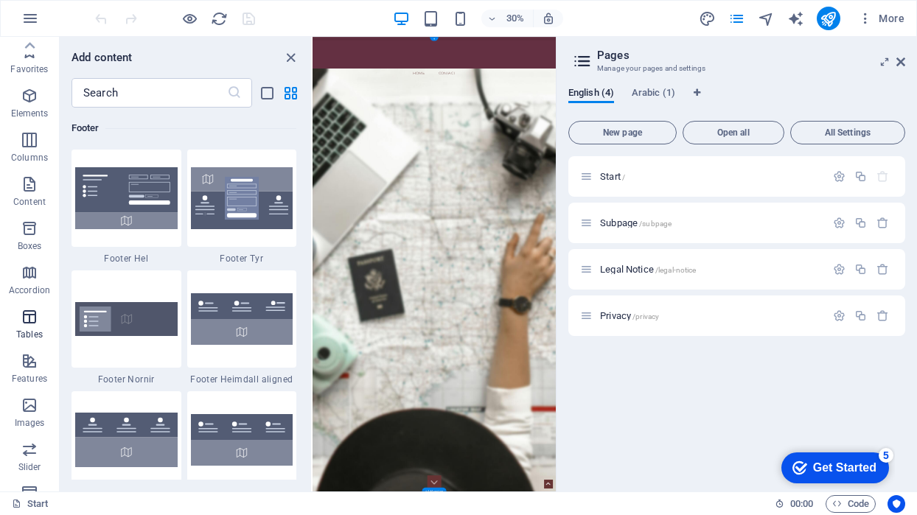
scroll to position [0, 0]
click at [33, 100] on icon "button" at bounding box center [30, 96] width 18 height 18
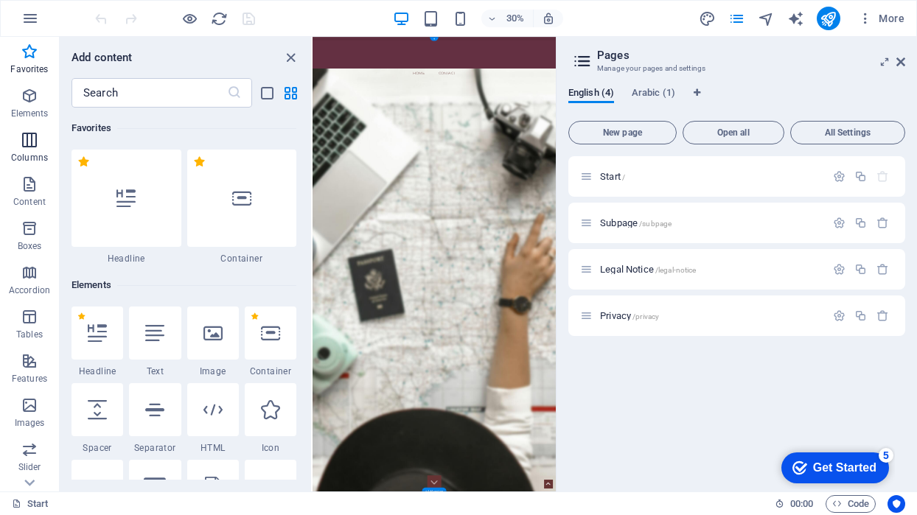
click at [36, 144] on icon "button" at bounding box center [30, 140] width 18 height 18
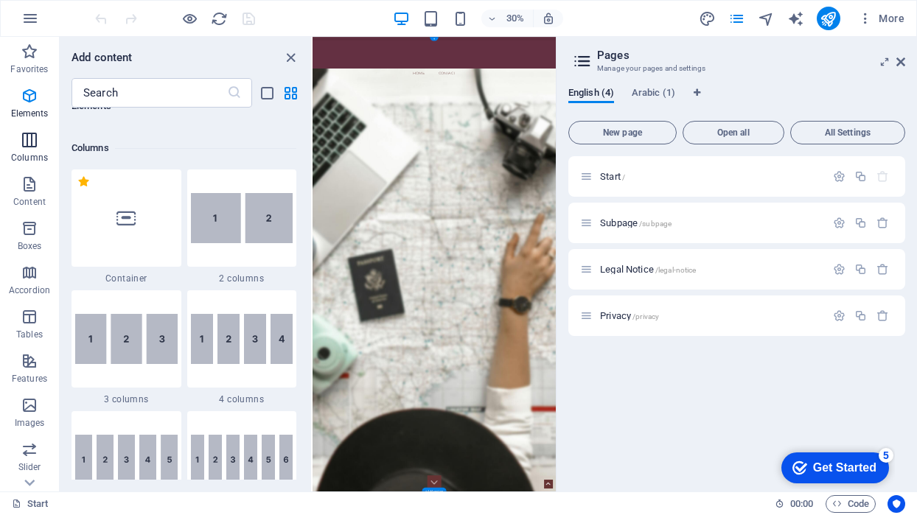
scroll to position [730, 0]
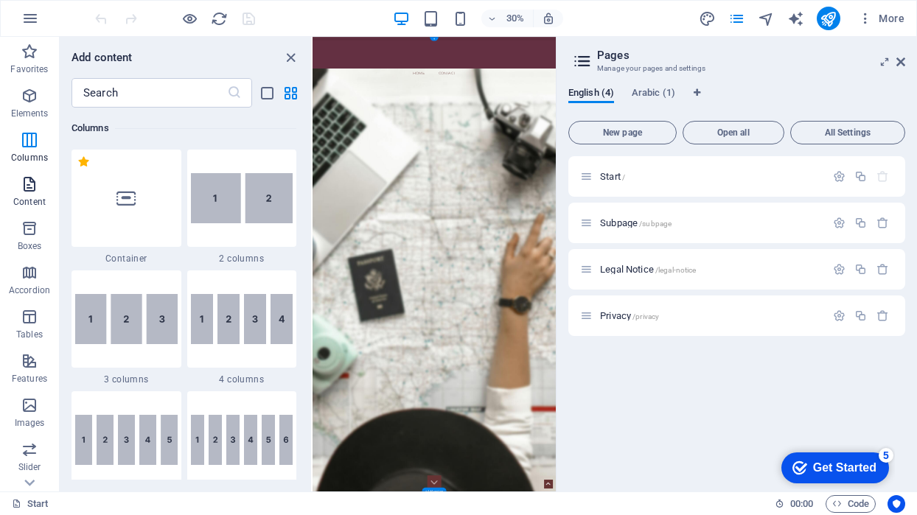
click at [29, 186] on icon "button" at bounding box center [30, 184] width 18 height 18
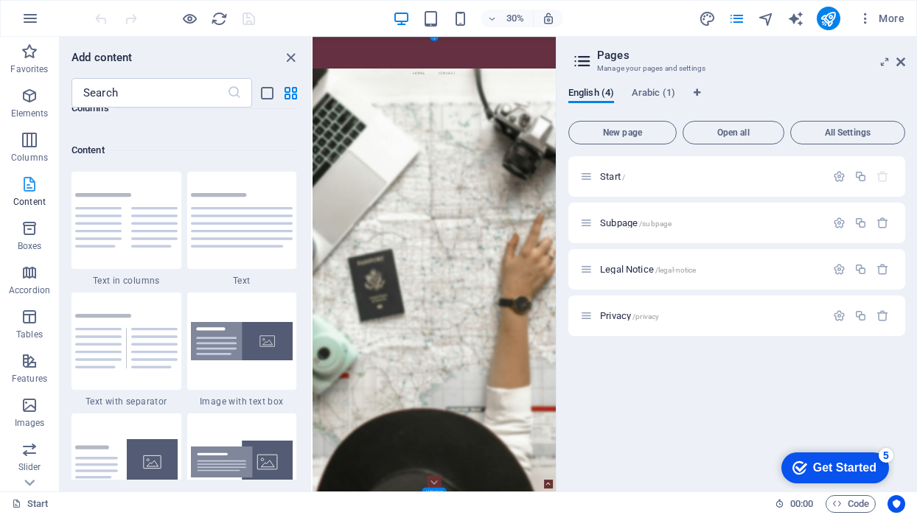
scroll to position [2579, 0]
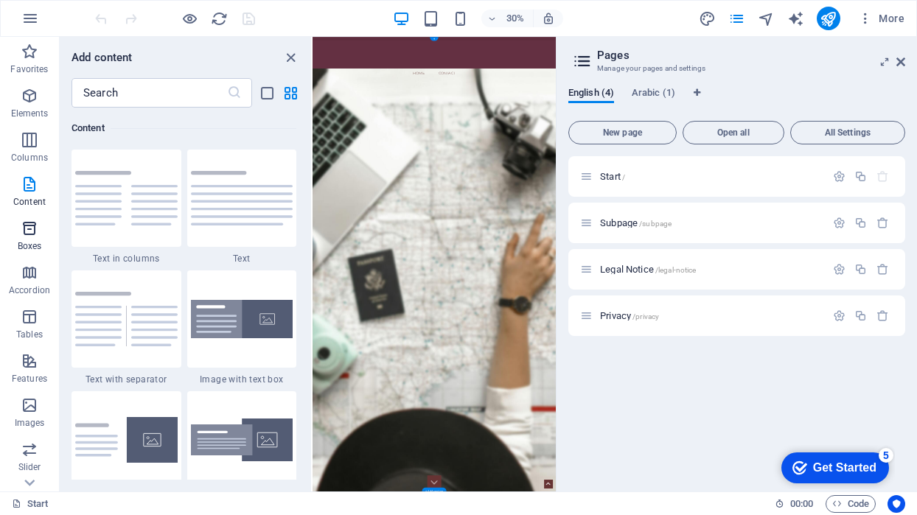
click at [35, 227] on icon "button" at bounding box center [30, 229] width 18 height 18
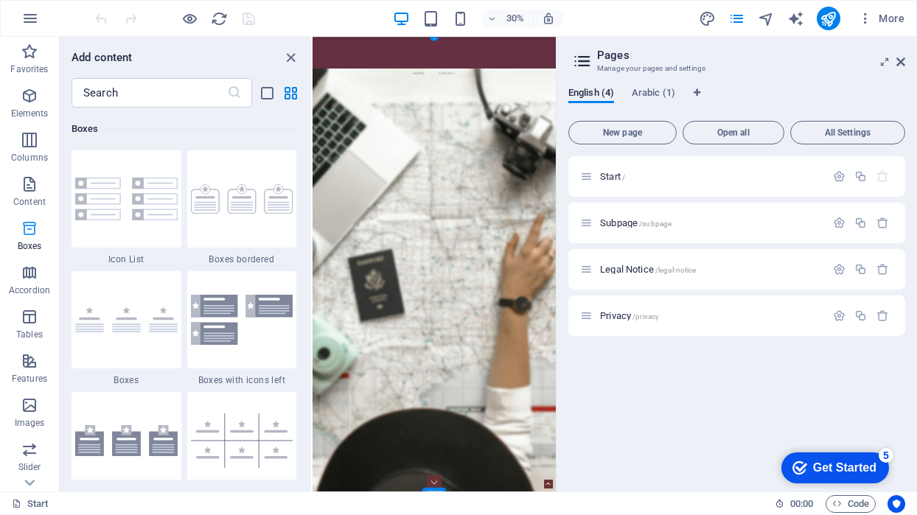
scroll to position [4066, 0]
click at [32, 275] on icon "button" at bounding box center [30, 273] width 18 height 18
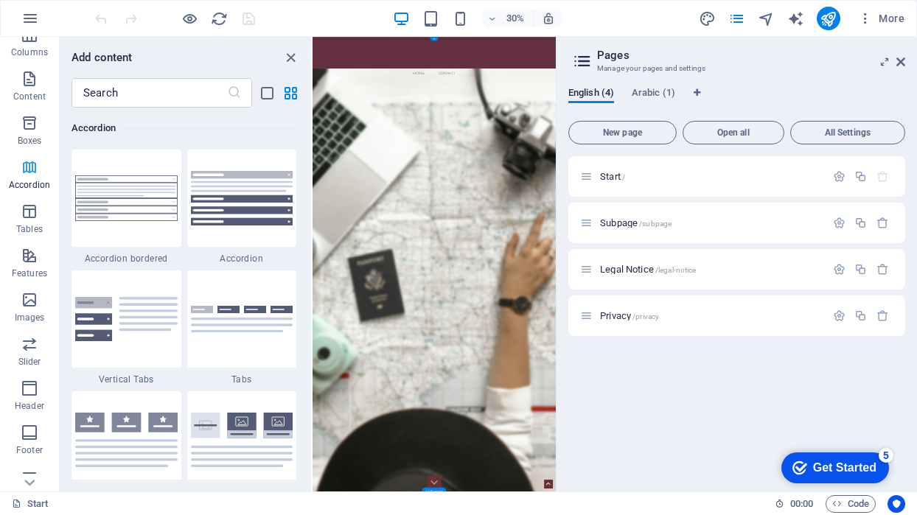
scroll to position [111, 0]
click at [32, 217] on span "Tables" at bounding box center [29, 215] width 59 height 35
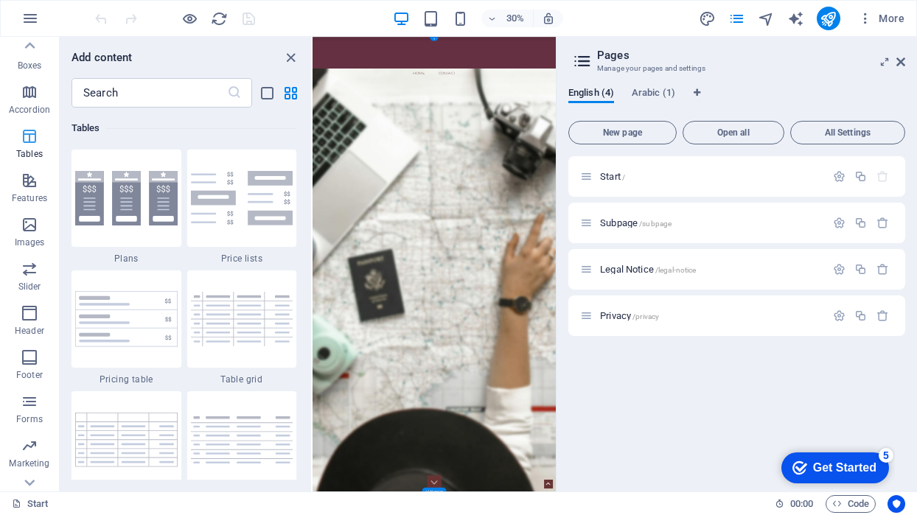
scroll to position [187, 0]
click at [29, 182] on icon "button" at bounding box center [30, 174] width 18 height 18
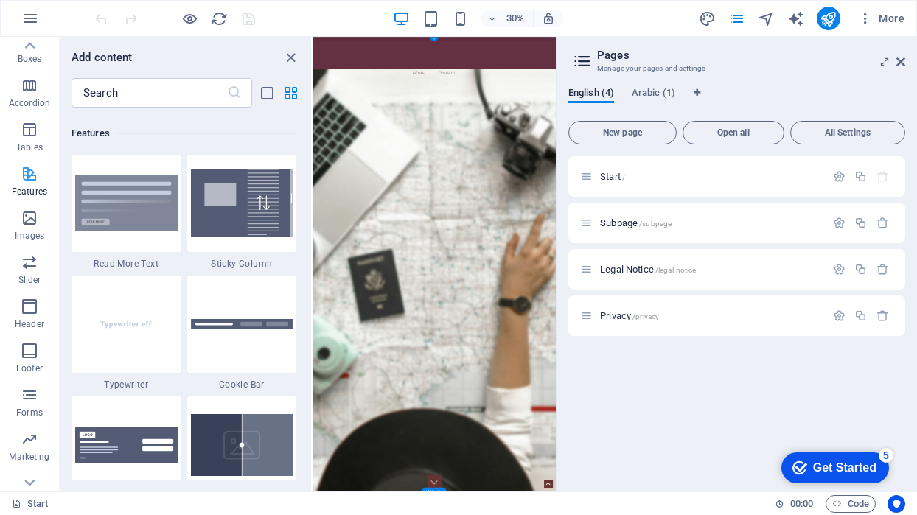
scroll to position [5745, 0]
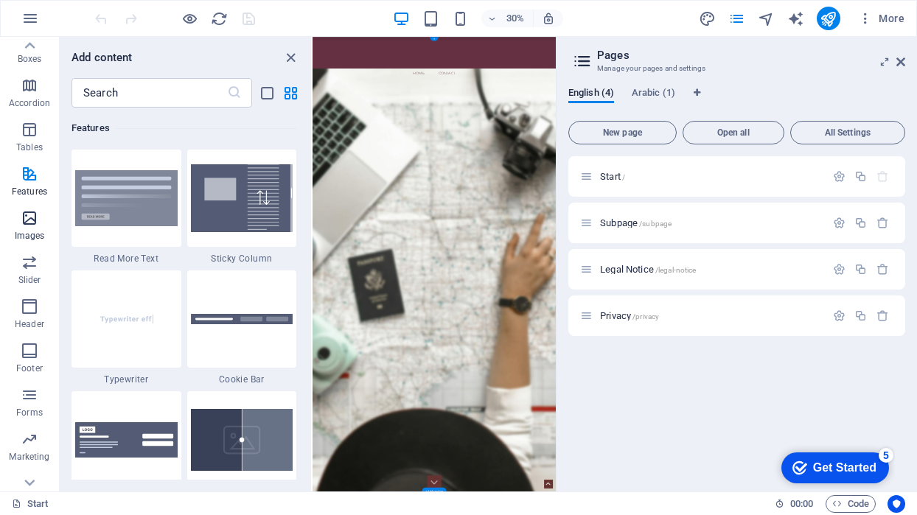
click at [33, 223] on icon "button" at bounding box center [30, 218] width 18 height 18
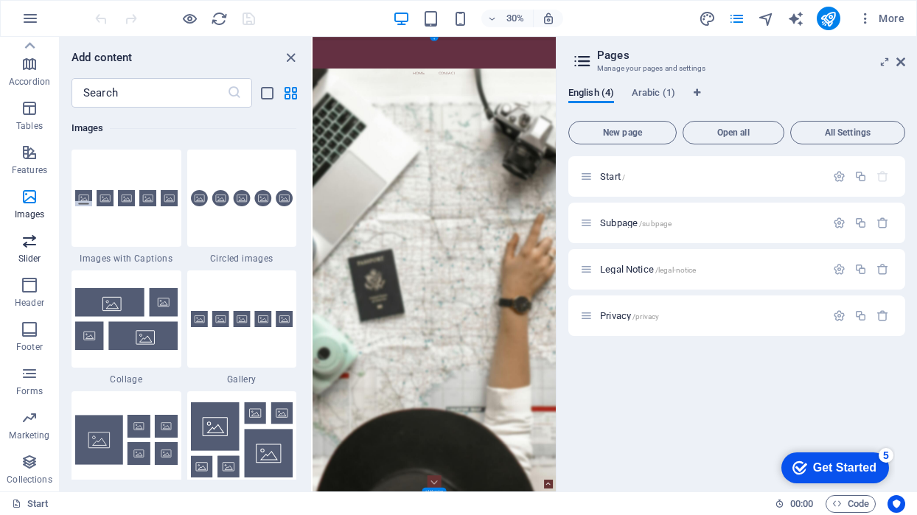
scroll to position [209, 0]
click at [33, 250] on span "Slider" at bounding box center [29, 249] width 59 height 35
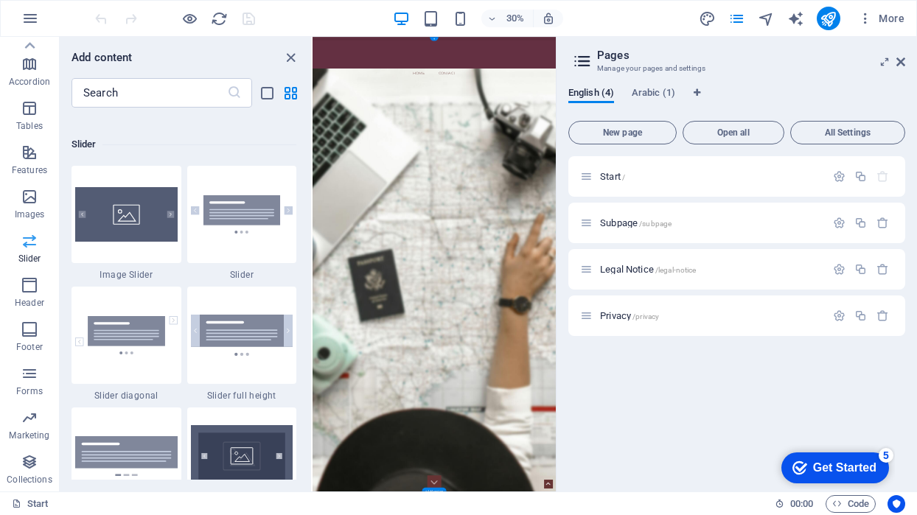
scroll to position [8356, 0]
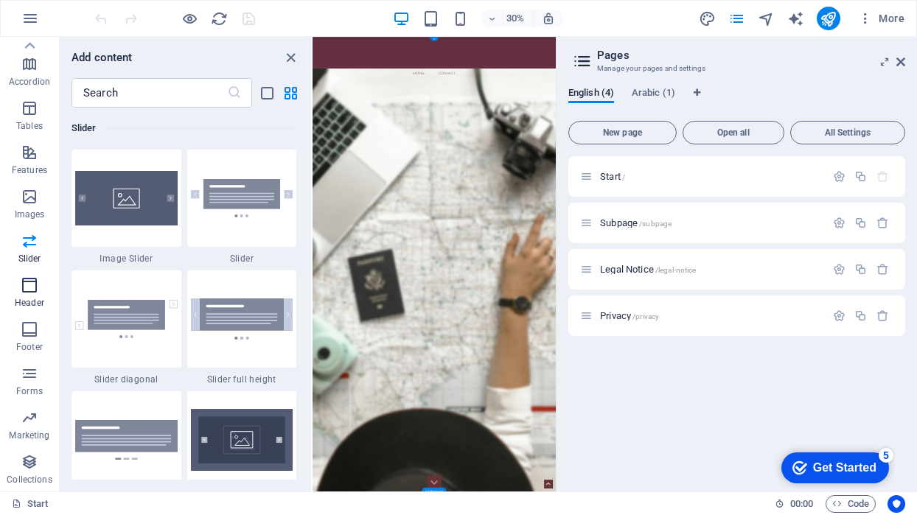
click at [34, 298] on p "Header" at bounding box center [29, 303] width 29 height 12
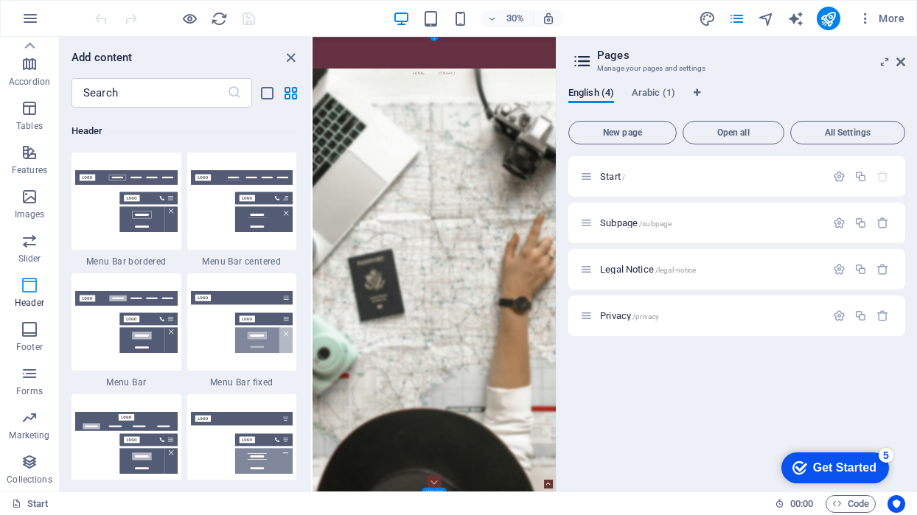
scroll to position [8876, 0]
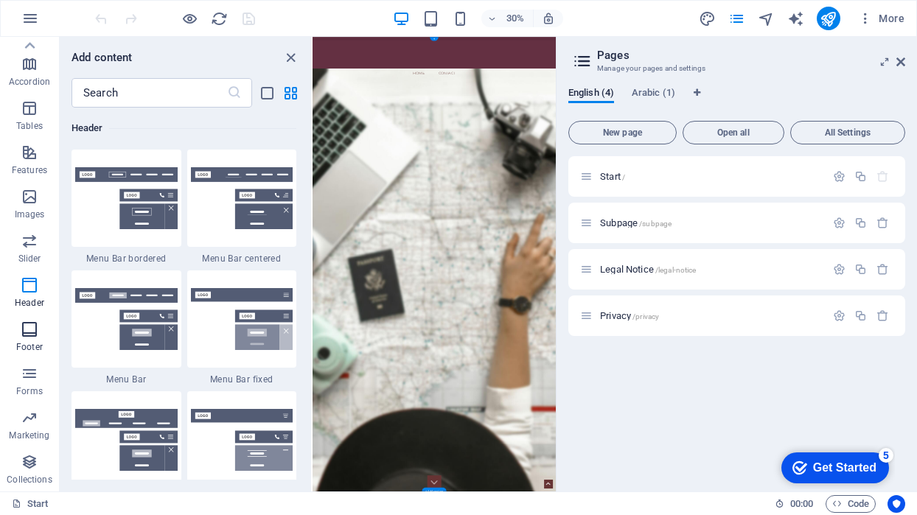
click at [29, 331] on icon "button" at bounding box center [30, 330] width 18 height 18
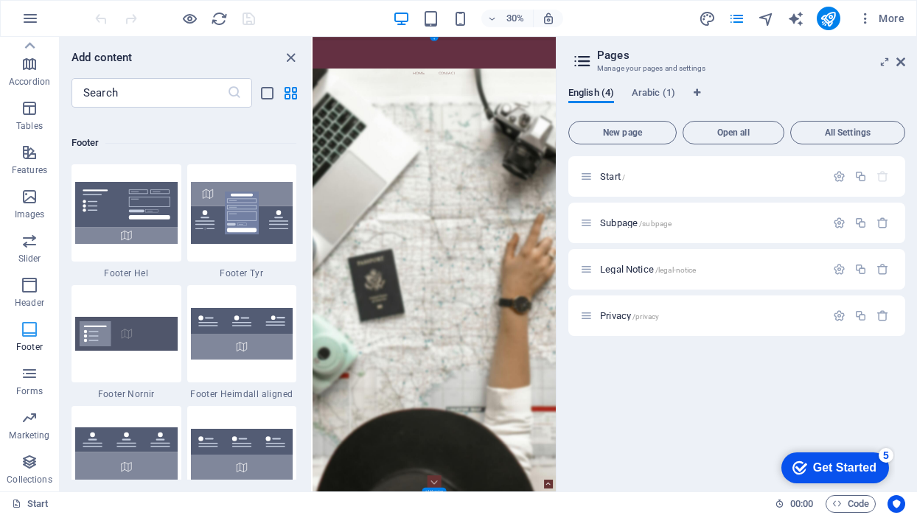
scroll to position [9758, 0]
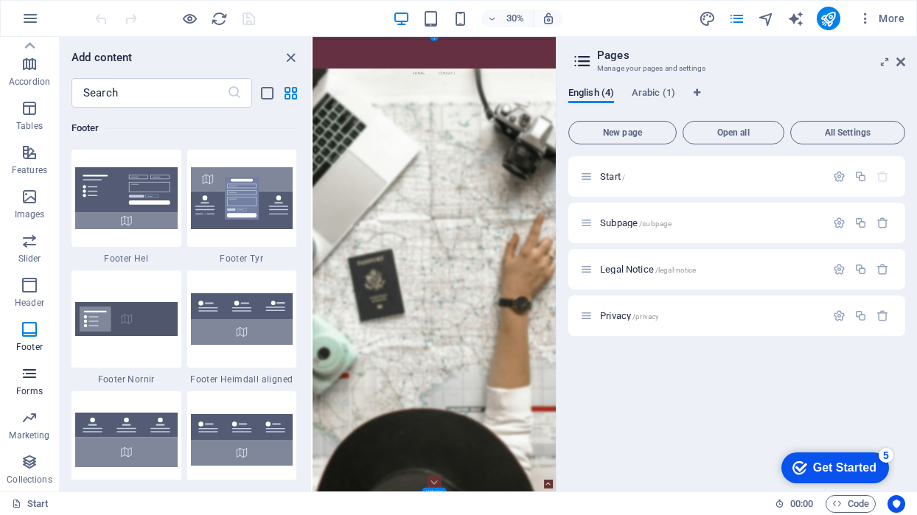
click at [29, 380] on icon "button" at bounding box center [30, 374] width 18 height 18
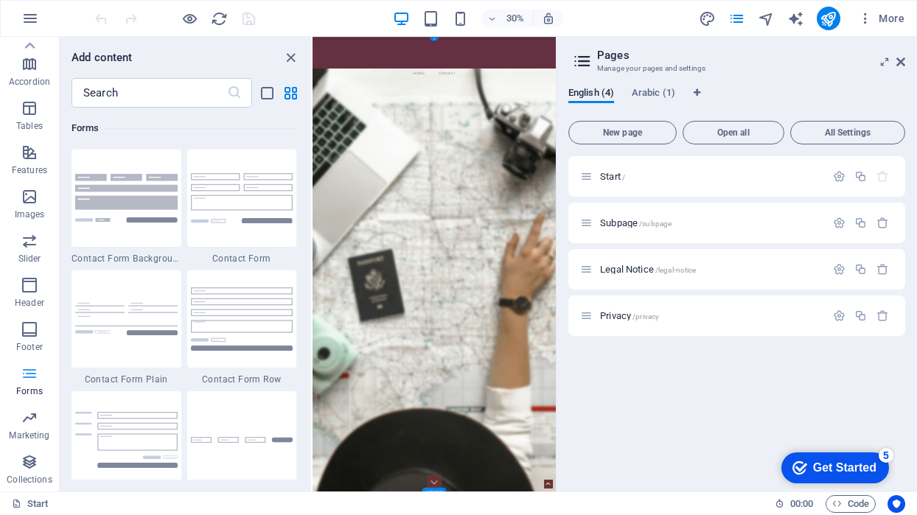
scroll to position [10761, 0]
click at [27, 461] on icon "button" at bounding box center [30, 462] width 18 height 18
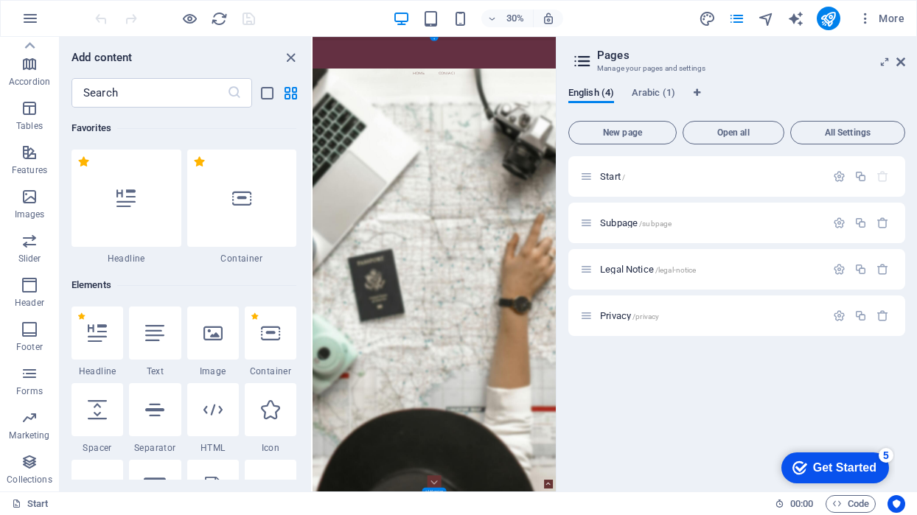
scroll to position [0, 0]
click at [863, 25] on icon "button" at bounding box center [865, 18] width 15 height 15
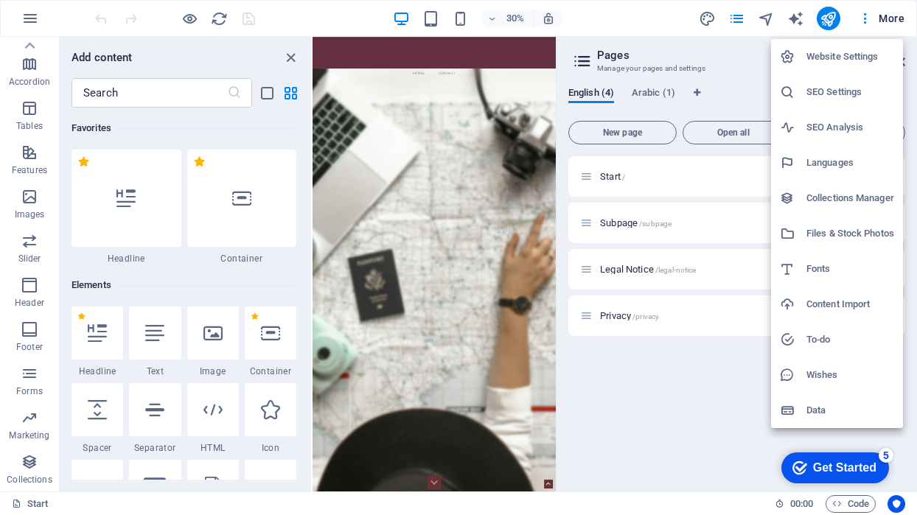
click at [798, 265] on div at bounding box center [793, 269] width 27 height 15
select select "popularity"
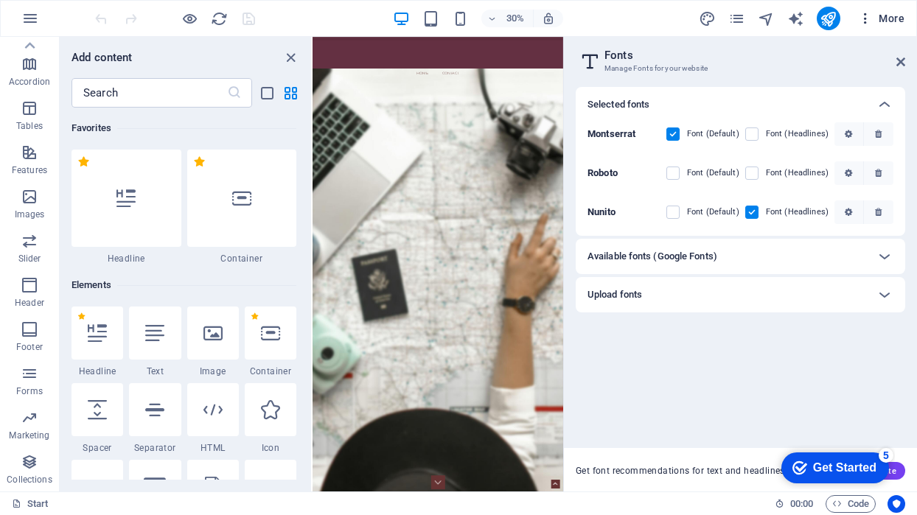
click at [883, 20] on span "More" at bounding box center [881, 18] width 46 height 15
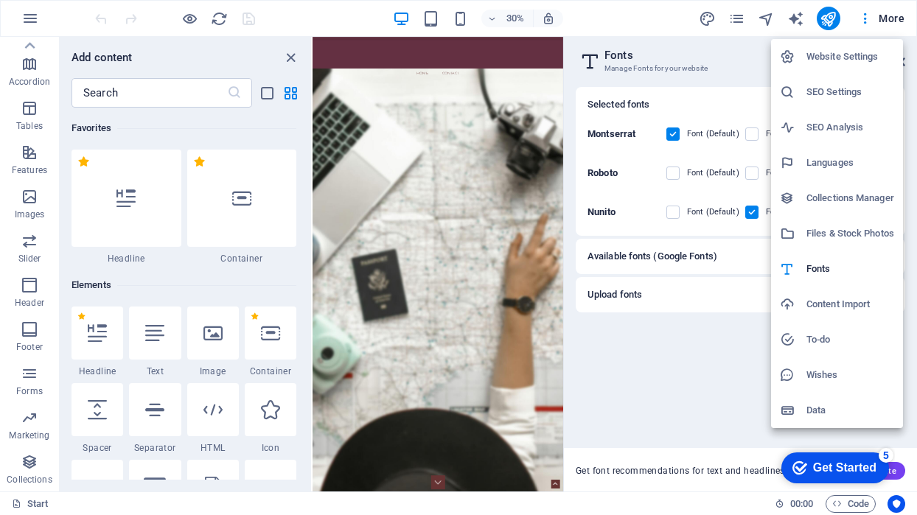
click at [871, 61] on h6 "Website Settings" at bounding box center [850, 57] width 88 height 18
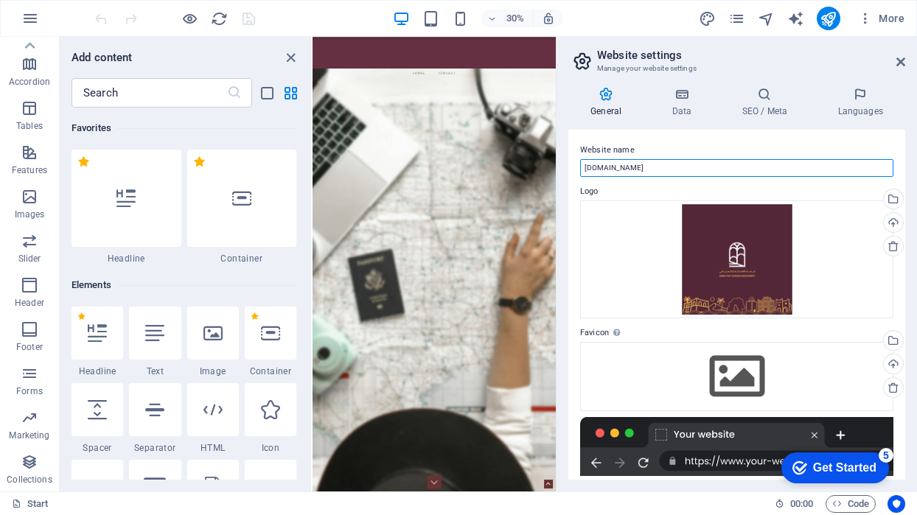
click at [746, 169] on input "emaa.ly" at bounding box center [736, 168] width 313 height 18
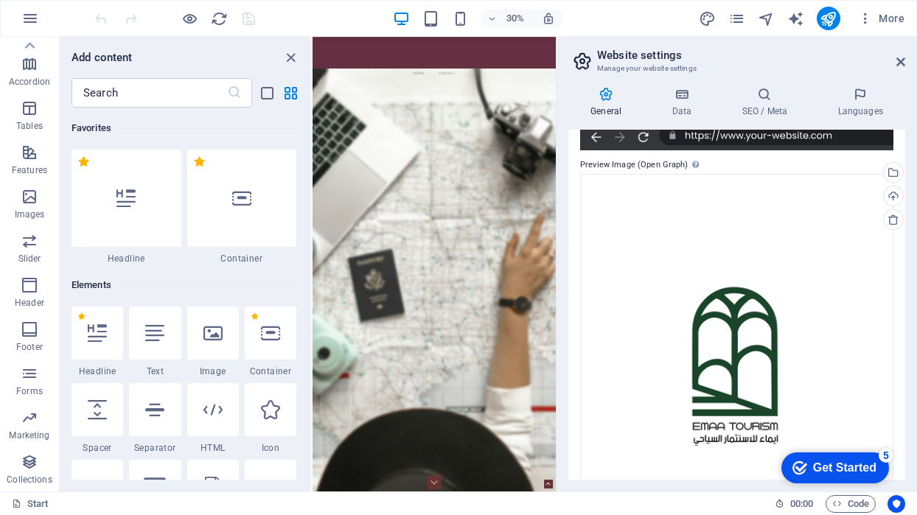
scroll to position [279, 0]
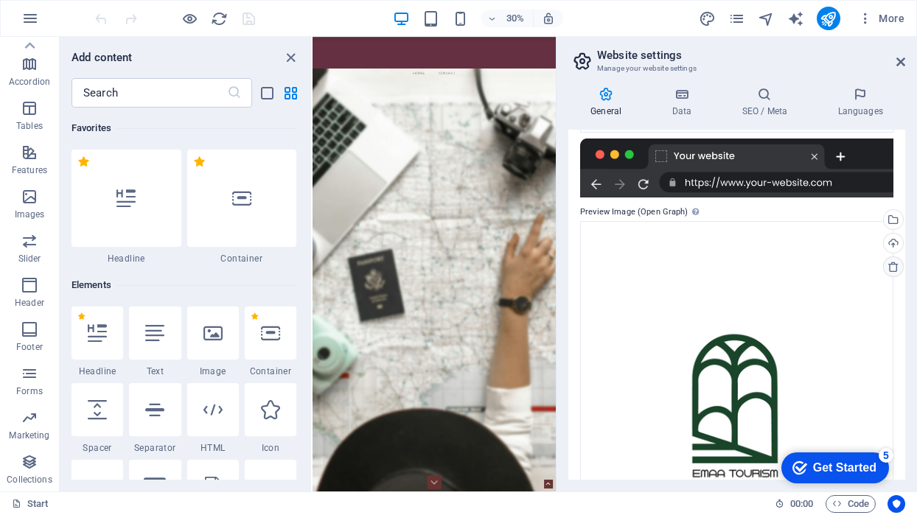
click at [888, 266] on icon at bounding box center [893, 267] width 12 height 12
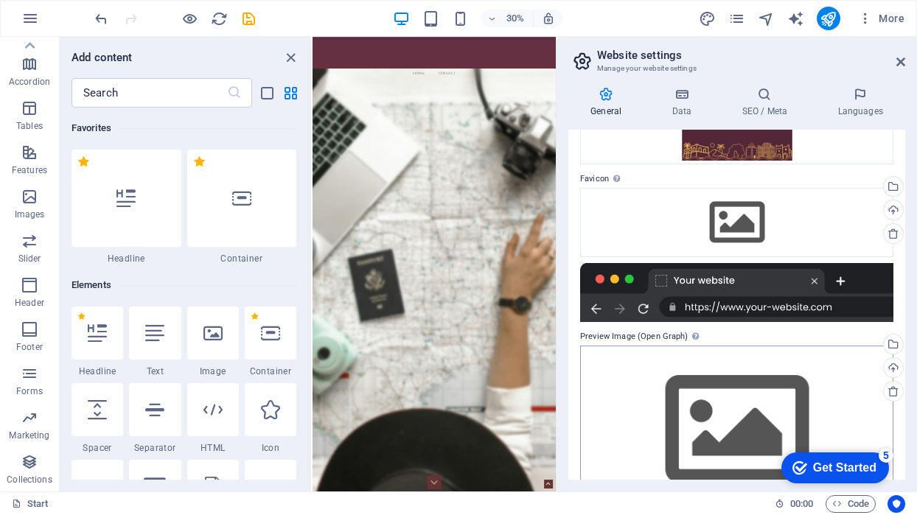
scroll to position [152, 0]
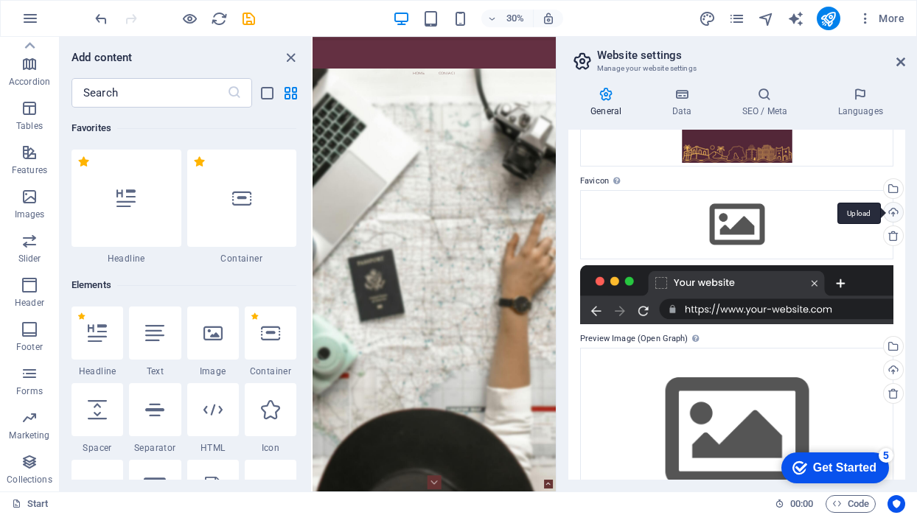
click at [893, 215] on div "Upload" at bounding box center [892, 214] width 22 height 22
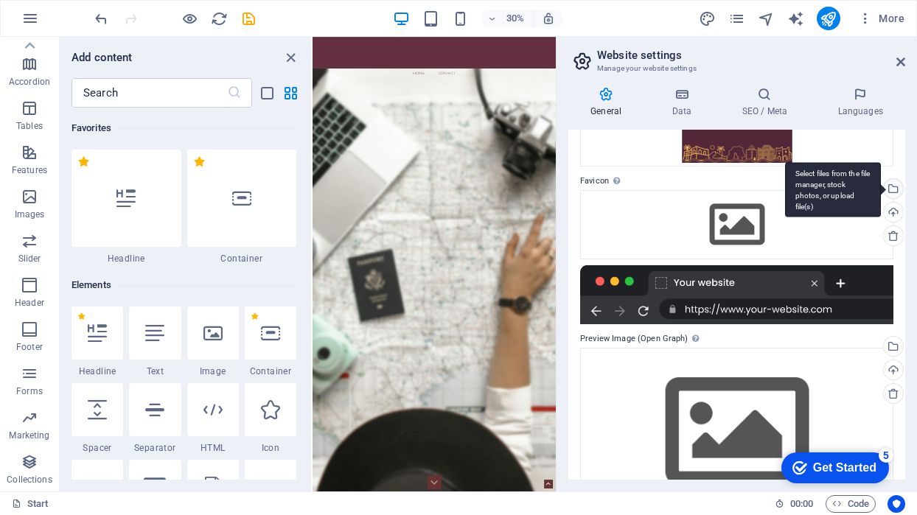
click at [893, 185] on div "Select files from the file manager, stock photos, or upload file(s)" at bounding box center [892, 190] width 22 height 22
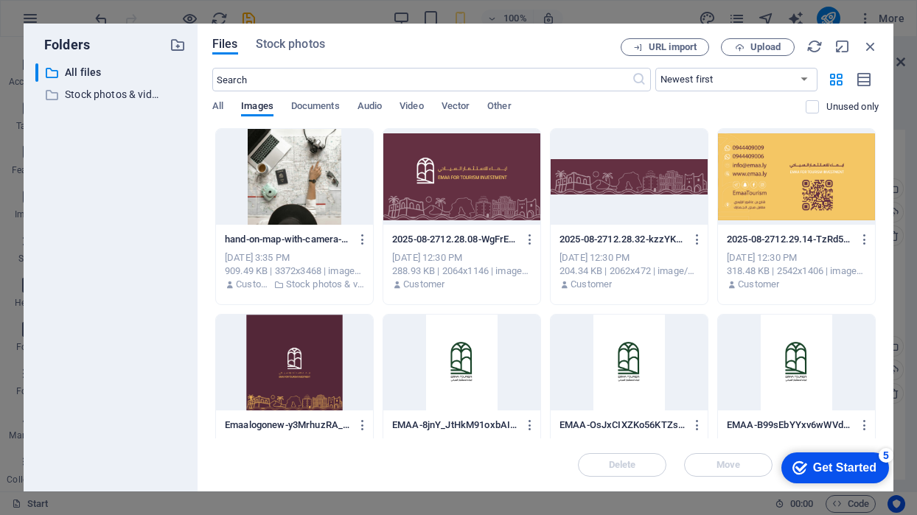
click at [609, 175] on div at bounding box center [629, 177] width 157 height 96
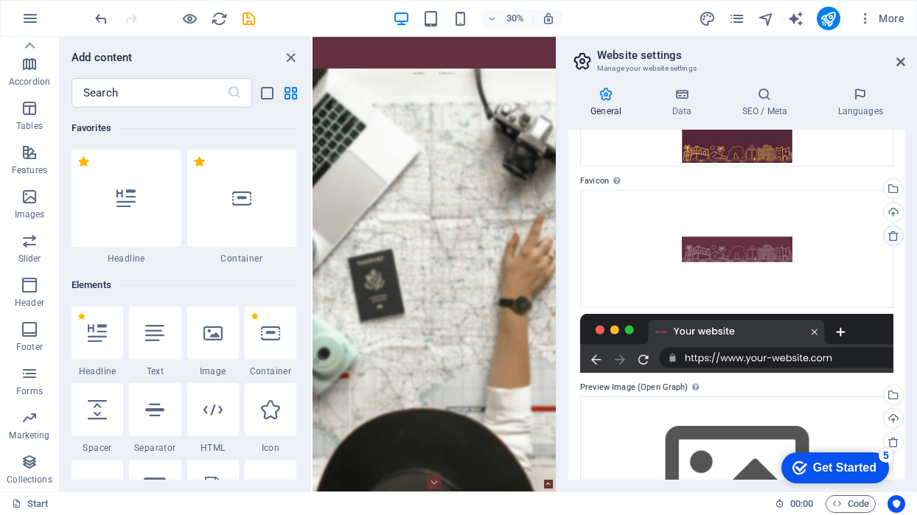
click at [890, 230] on icon at bounding box center [893, 236] width 12 height 12
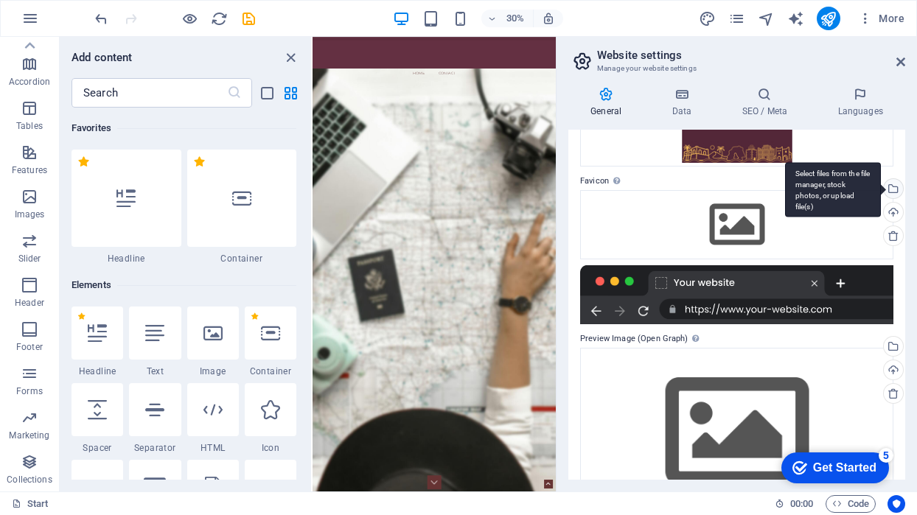
click at [893, 189] on div "Select files from the file manager, stock photos, or upload file(s)" at bounding box center [892, 190] width 22 height 22
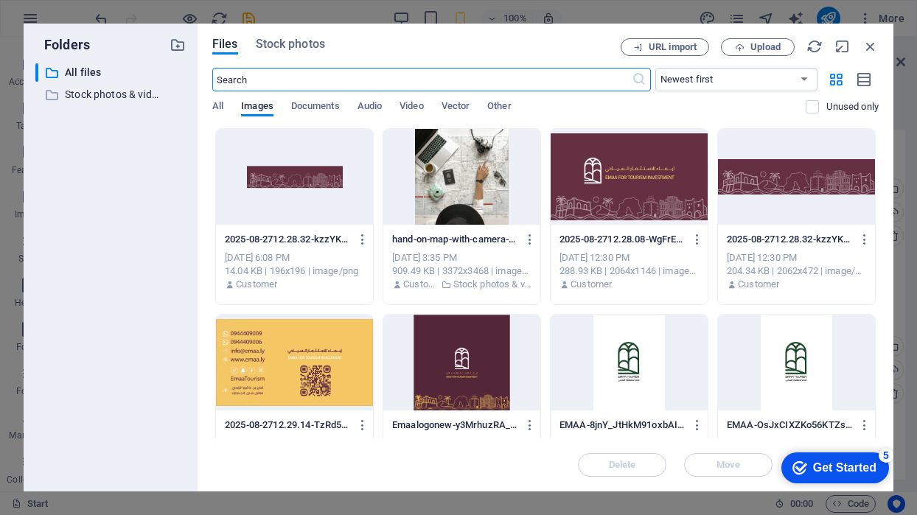
click at [475, 360] on div at bounding box center [461, 363] width 157 height 96
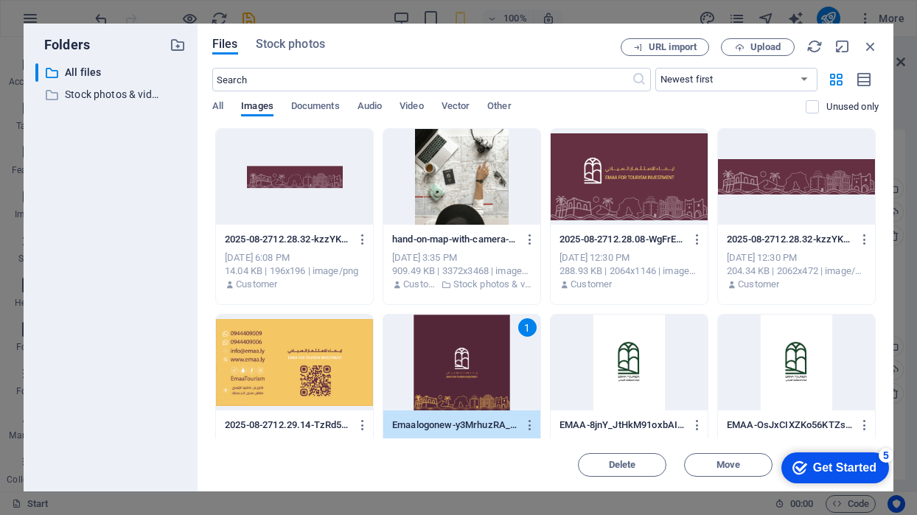
click at [475, 360] on div "1" at bounding box center [461, 363] width 157 height 96
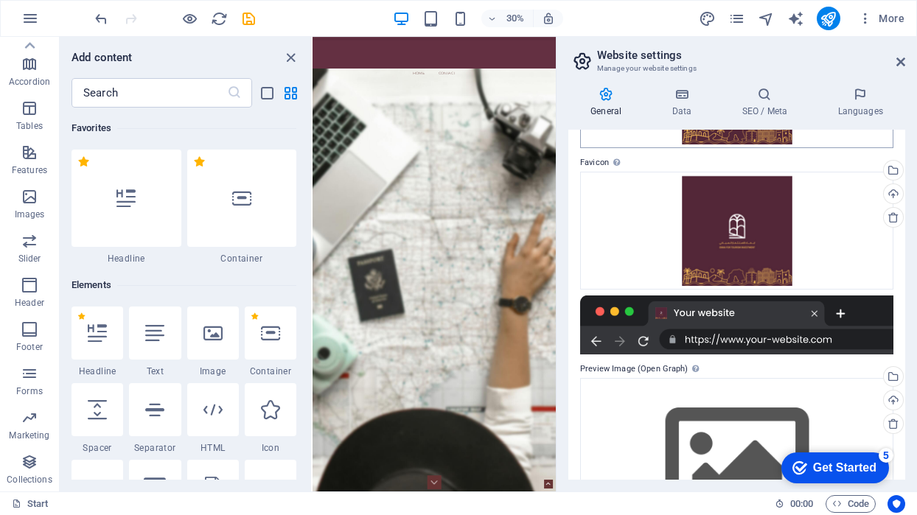
scroll to position [175, 0]
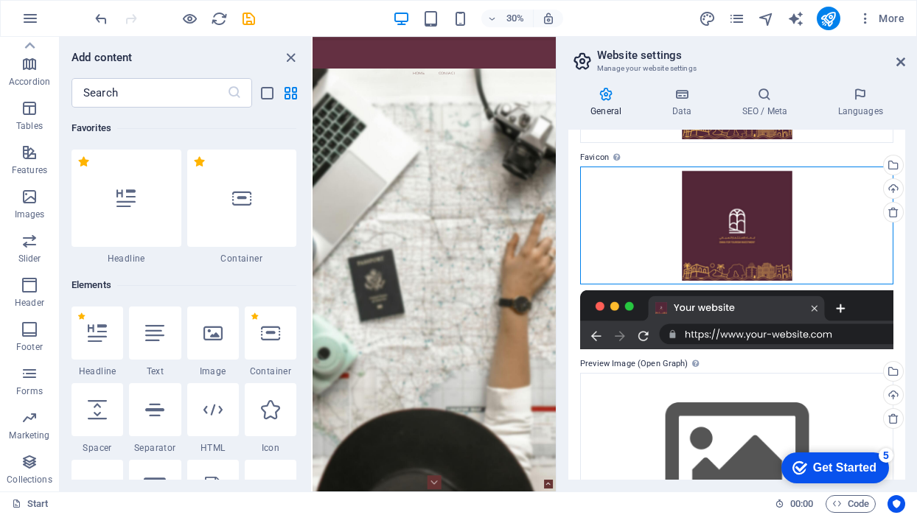
click at [720, 216] on div "Drag files here, click to choose files or select files from Files or our free s…" at bounding box center [736, 226] width 313 height 118
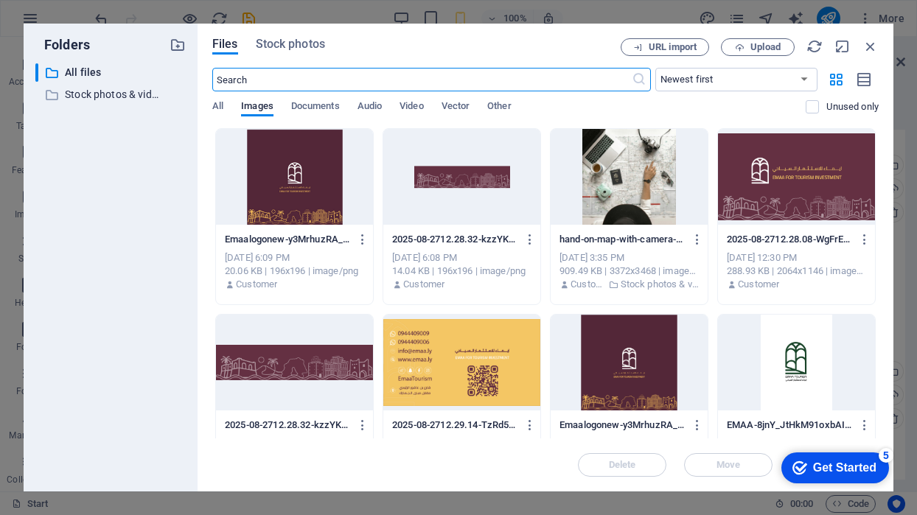
scroll to position [0, 0]
click at [866, 47] on icon "button" at bounding box center [870, 46] width 16 height 16
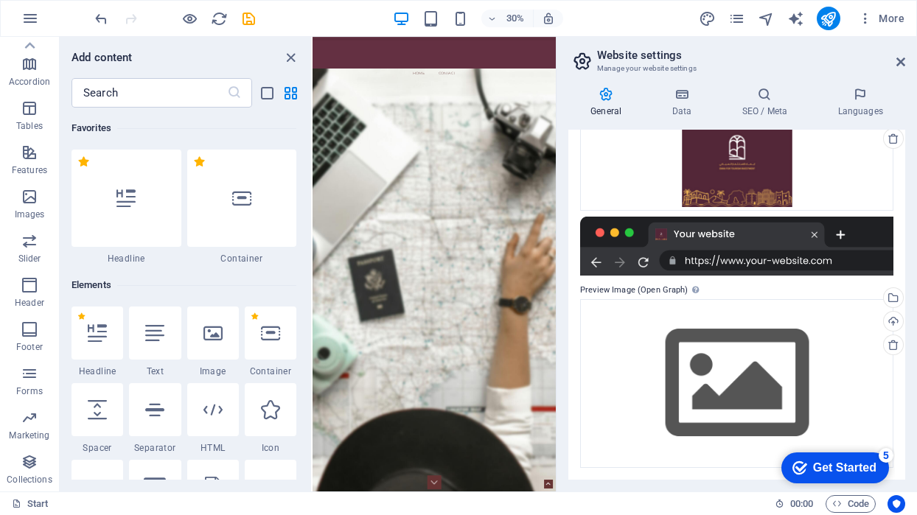
scroll to position [248, 0]
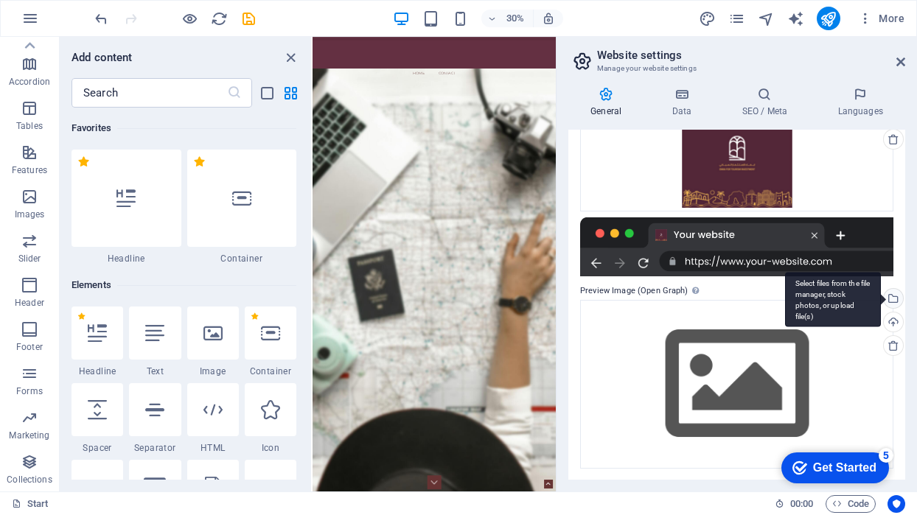
click at [891, 301] on div "Select files from the file manager, stock photos, or upload file(s)" at bounding box center [892, 300] width 22 height 22
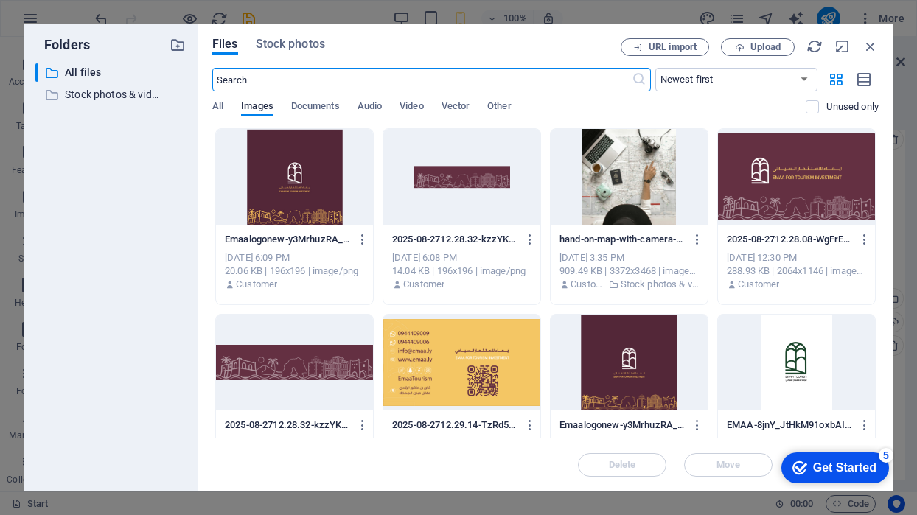
click at [839, 199] on div at bounding box center [796, 177] width 157 height 96
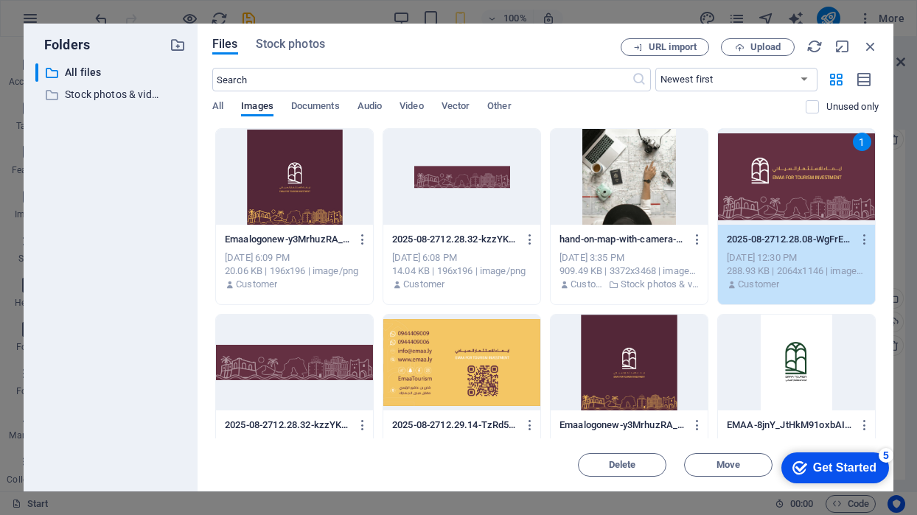
click at [839, 199] on div "1" at bounding box center [796, 177] width 157 height 96
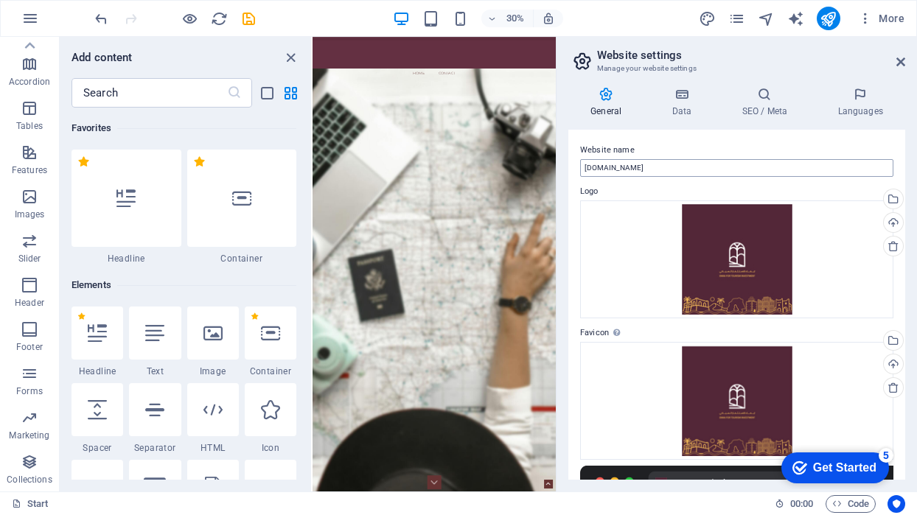
scroll to position [0, 0]
click at [680, 105] on h4 "Data" at bounding box center [684, 102] width 70 height 31
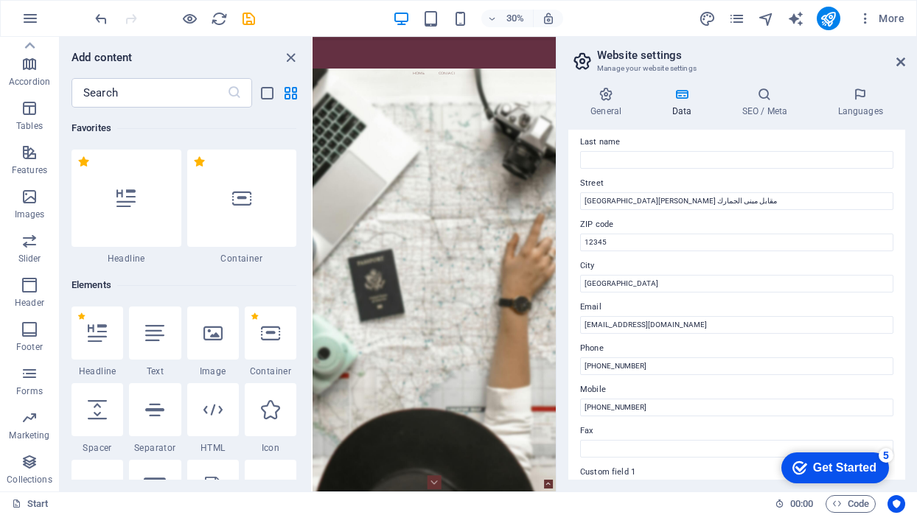
scroll to position [123, 0]
click at [602, 240] on input "12345" at bounding box center [736, 240] width 313 height 18
type input "٢"
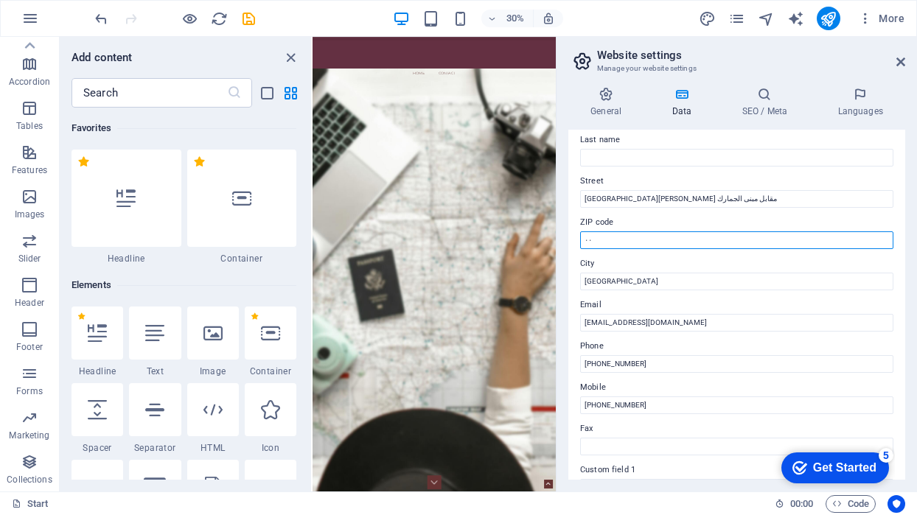
type input "٠"
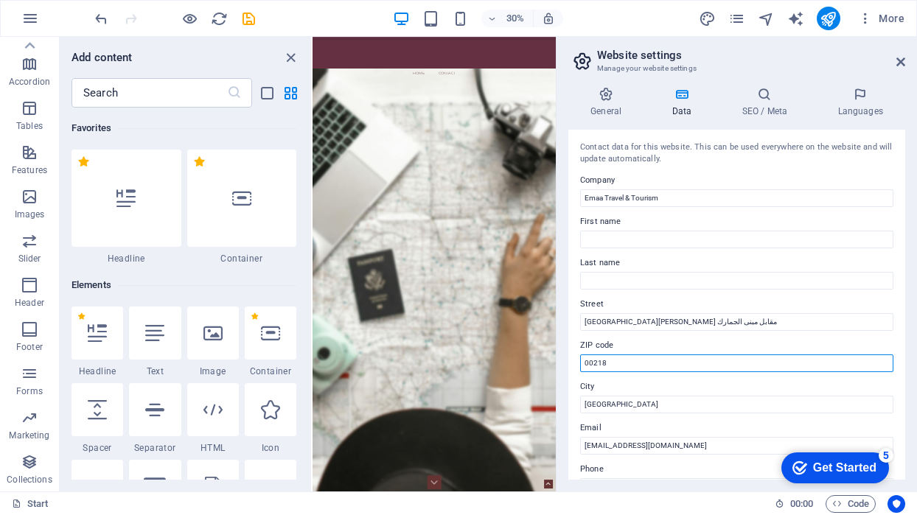
scroll to position [0, 0]
type input "00218"
click at [759, 100] on icon at bounding box center [764, 94] width 90 height 15
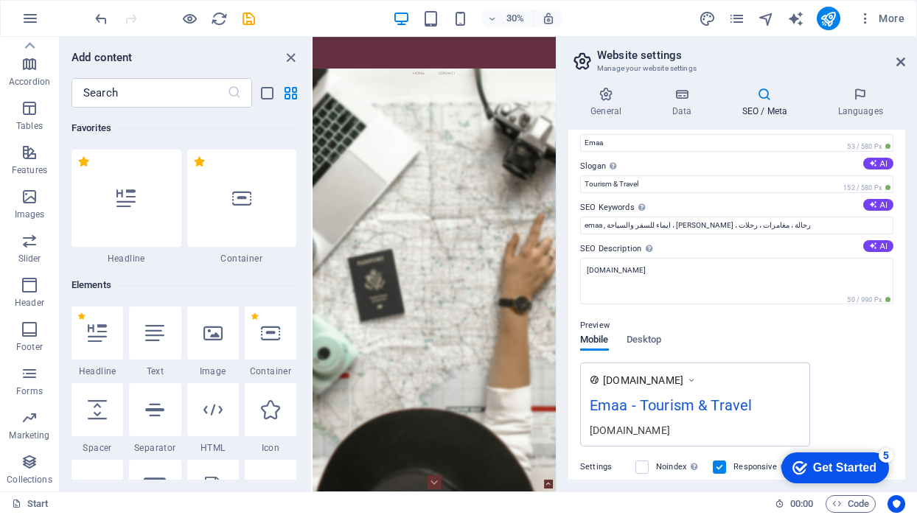
scroll to position [26, 0]
click at [629, 224] on input "emaa , ايماء للسفر والسياحة ، طربلس ، رحالة ، مغامرات ، رحلات" at bounding box center [736, 225] width 313 height 18
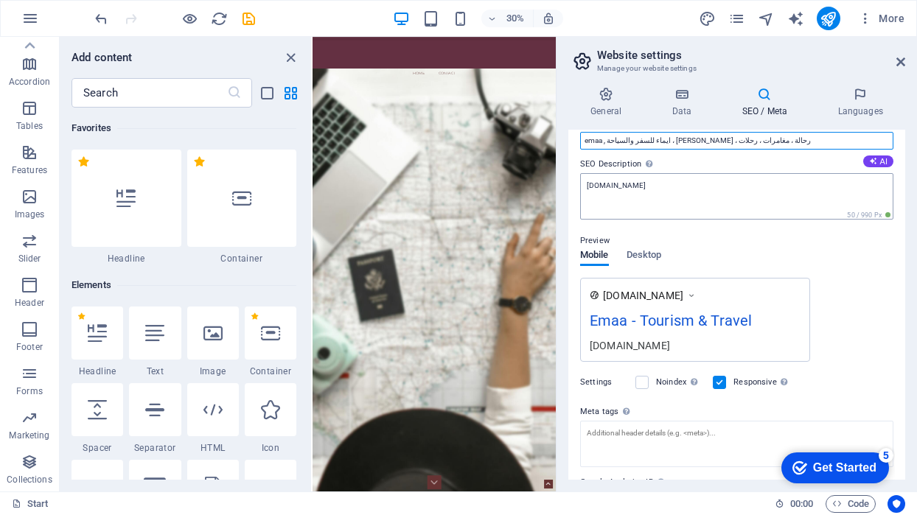
scroll to position [122, 0]
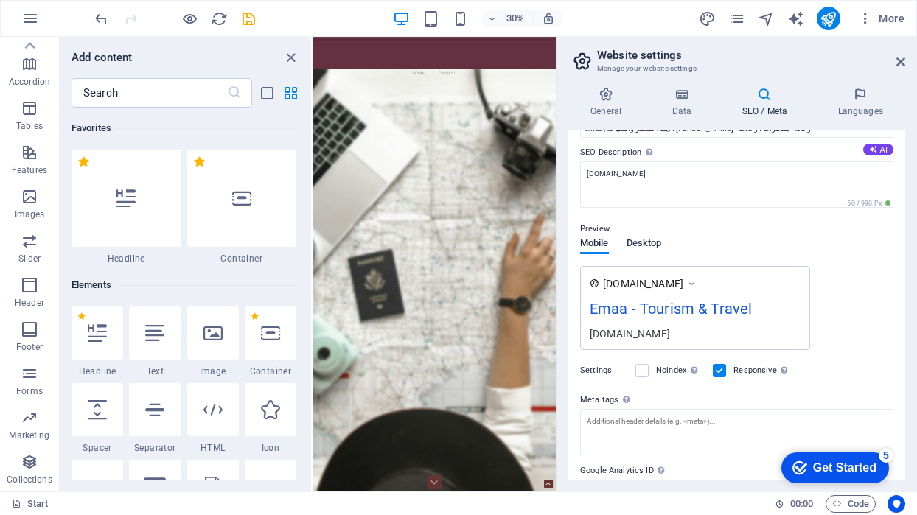
click at [649, 241] on span "Desktop" at bounding box center [643, 244] width 35 height 21
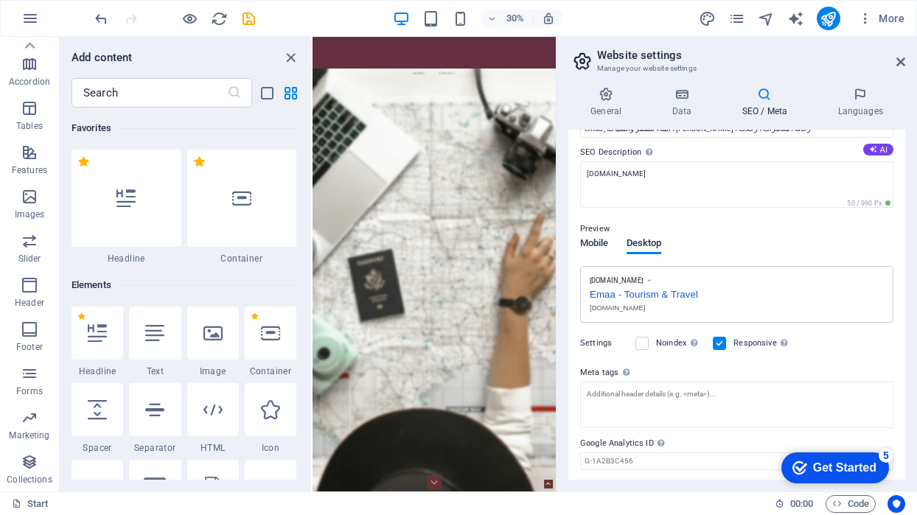
click at [591, 242] on span "Mobile" at bounding box center [594, 244] width 29 height 21
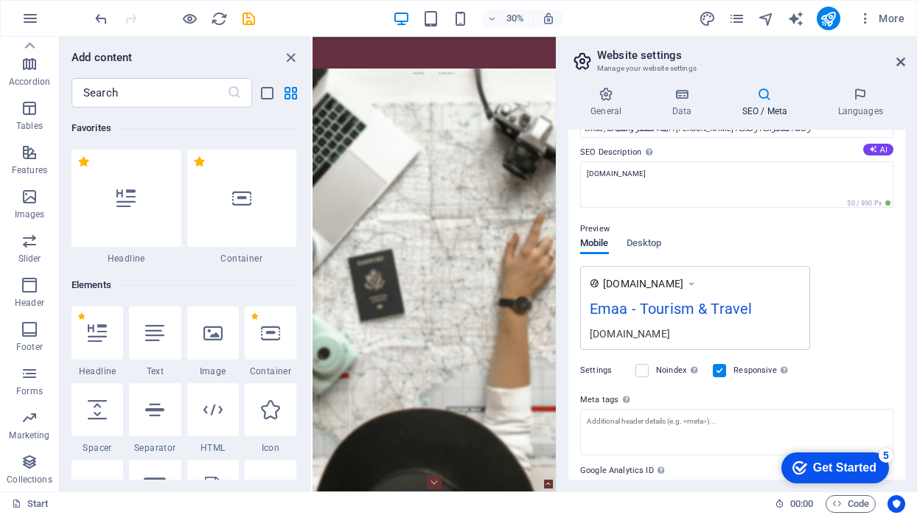
click at [596, 335] on div "emaa.ly" at bounding box center [695, 333] width 211 height 15
click at [620, 335] on div "emaa.ly" at bounding box center [695, 333] width 211 height 15
click at [683, 283] on span "www.example.com" at bounding box center [643, 283] width 80 height 15
click at [697, 285] on icon at bounding box center [691, 283] width 10 height 15
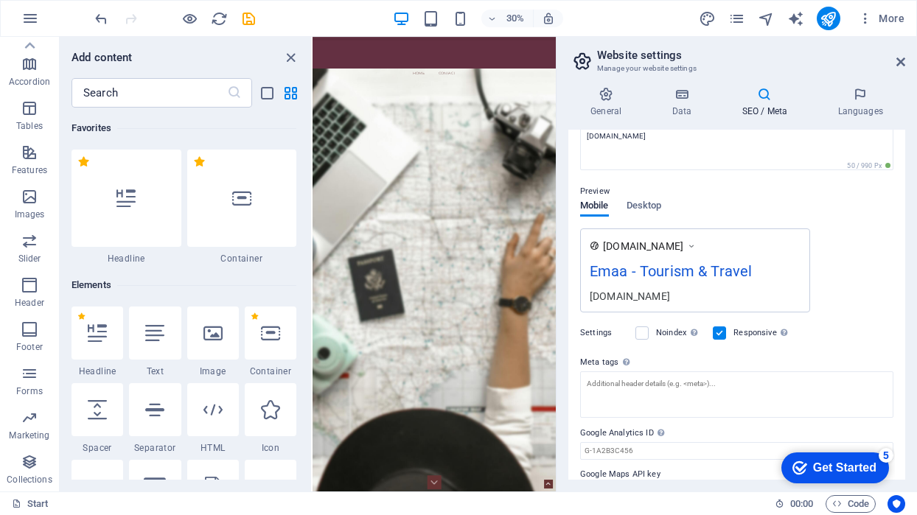
scroll to position [169, 0]
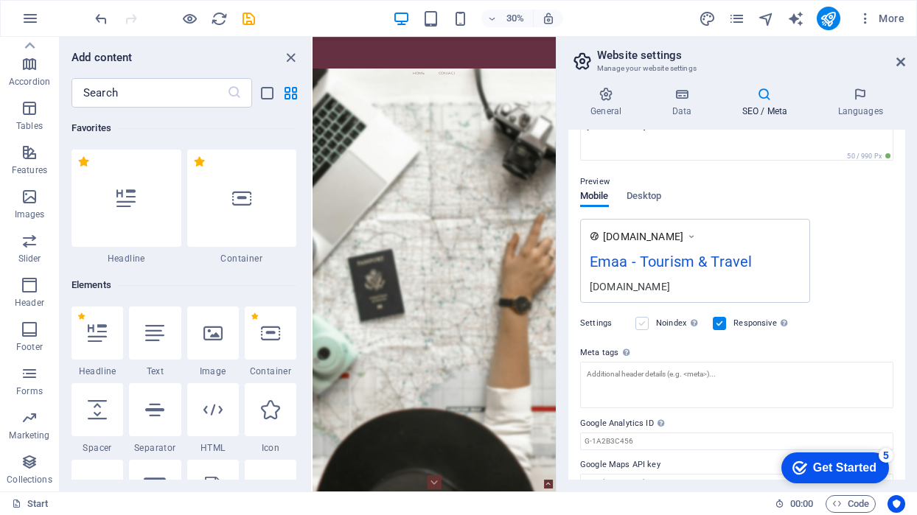
click at [643, 321] on label at bounding box center [641, 323] width 13 height 13
click at [0, 0] on input "Noindex Instruct search engines to exclude this website from search results." at bounding box center [0, 0] width 0 height 0
click at [646, 322] on label at bounding box center [641, 323] width 13 height 13
click at [0, 0] on input "Noindex Instruct search engines to exclude this website from search results." at bounding box center [0, 0] width 0 height 0
click at [646, 322] on label at bounding box center [641, 323] width 13 height 13
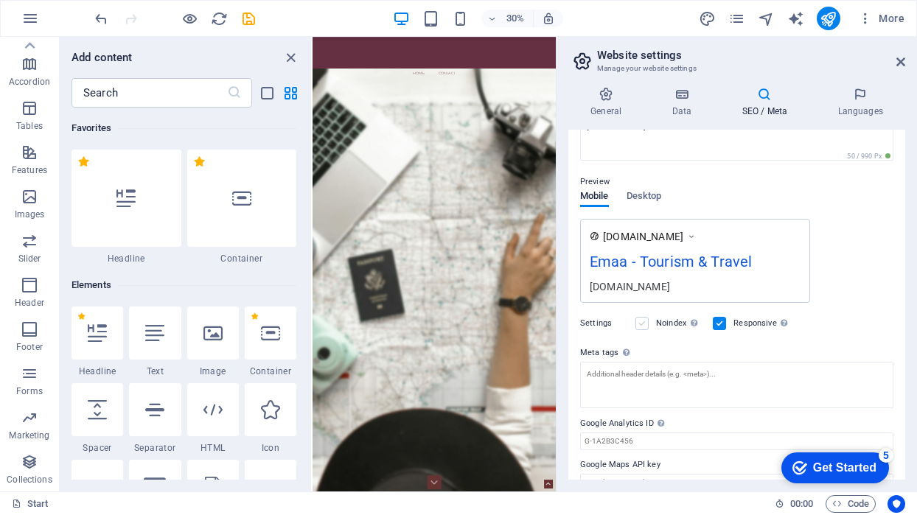
click at [0, 0] on input "Noindex Instruct search engines to exclude this website from search results." at bounding box center [0, 0] width 0 height 0
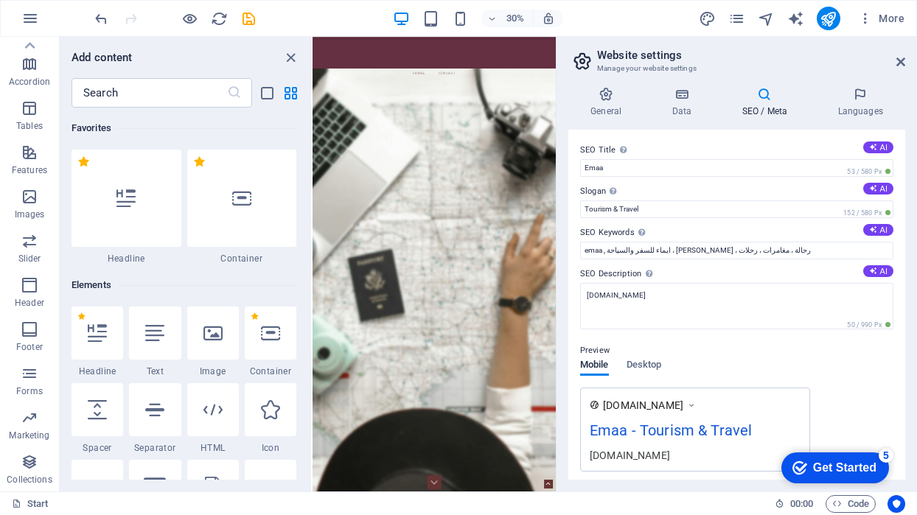
scroll to position [0, 0]
click at [857, 103] on h4 "Languages" at bounding box center [860, 102] width 90 height 31
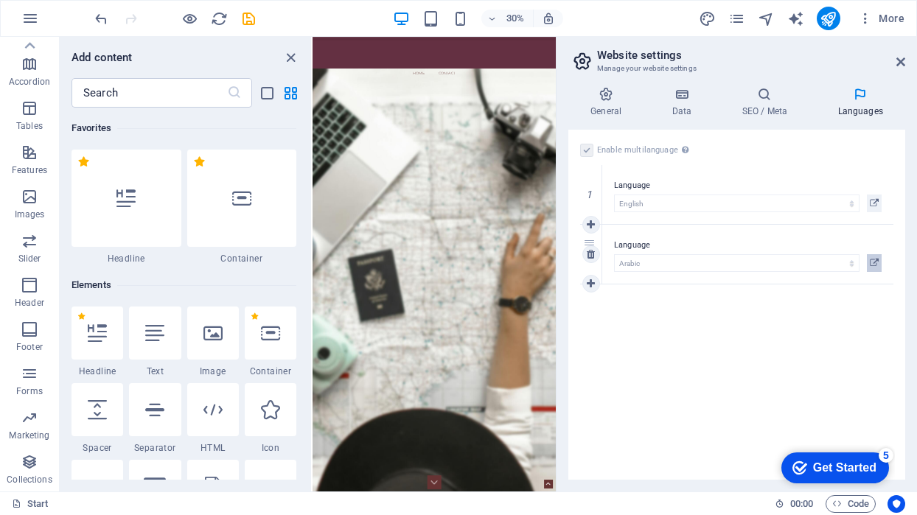
click at [875, 260] on icon at bounding box center [874, 263] width 9 height 18
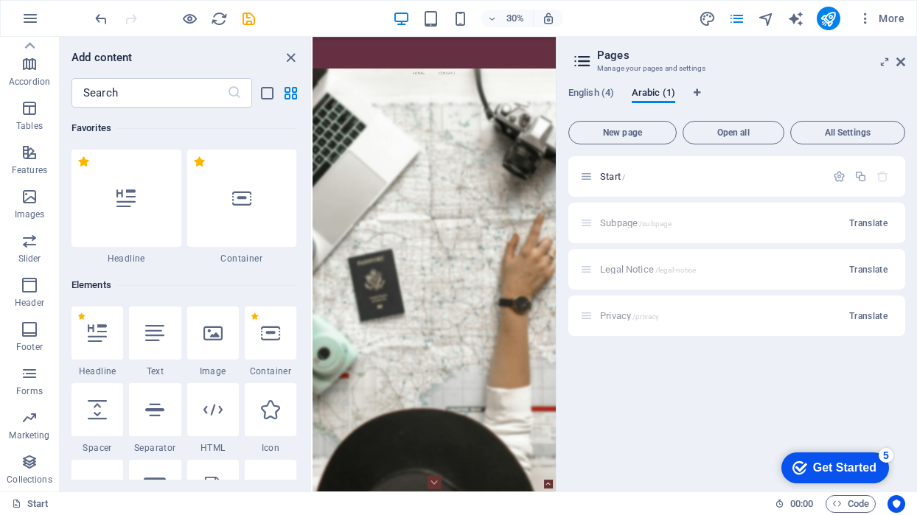
click at [581, 60] on icon at bounding box center [582, 61] width 22 height 21
click at [590, 93] on span "English (4)" at bounding box center [591, 94] width 46 height 21
click at [646, 91] on span "Arabic (1)" at bounding box center [653, 94] width 43 height 21
click at [598, 92] on span "English (4)" at bounding box center [591, 94] width 46 height 21
click at [654, 91] on span "Arabic (1)" at bounding box center [653, 94] width 43 height 21
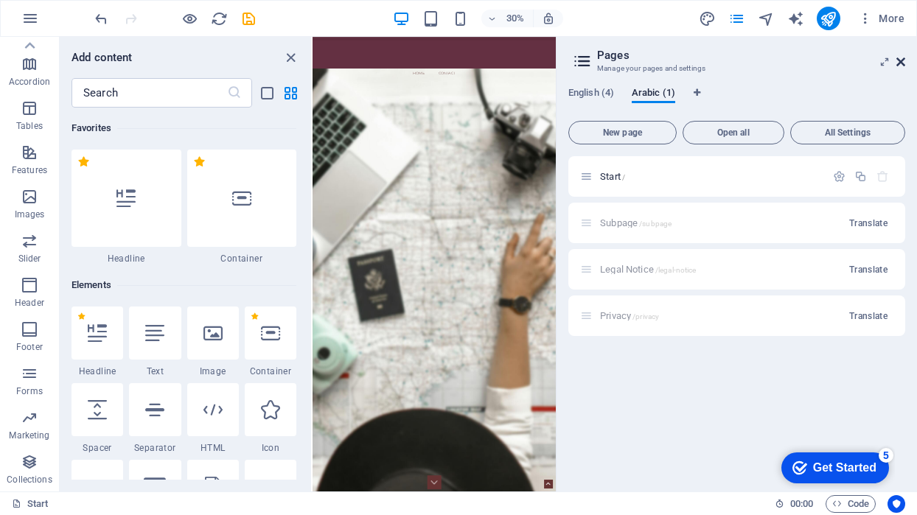
click at [900, 63] on icon at bounding box center [900, 62] width 9 height 12
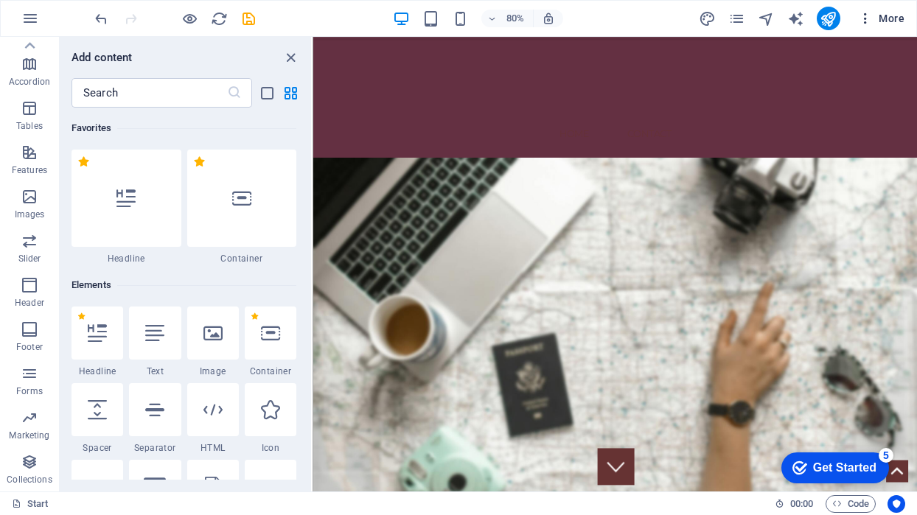
click at [888, 17] on span "More" at bounding box center [881, 18] width 46 height 15
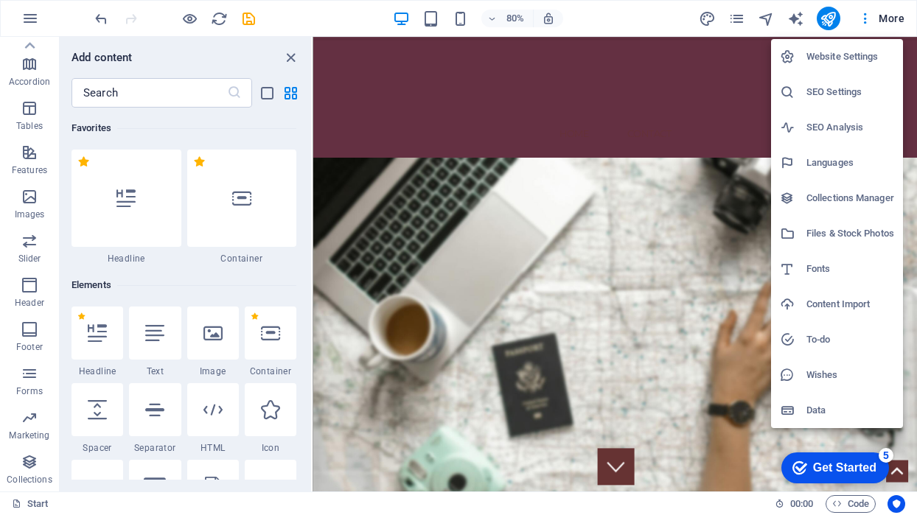
click at [871, 71] on li "Website Settings" at bounding box center [837, 56] width 132 height 35
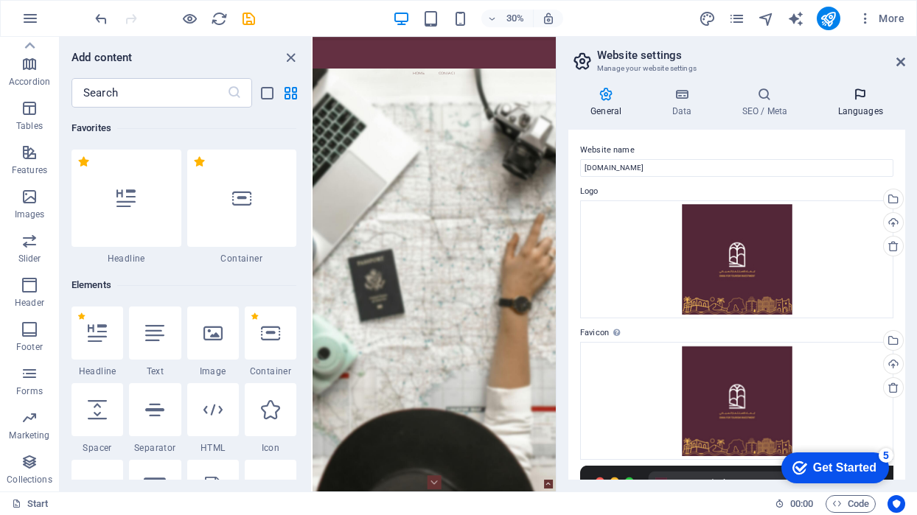
click at [857, 108] on h4 "Languages" at bounding box center [860, 102] width 90 height 31
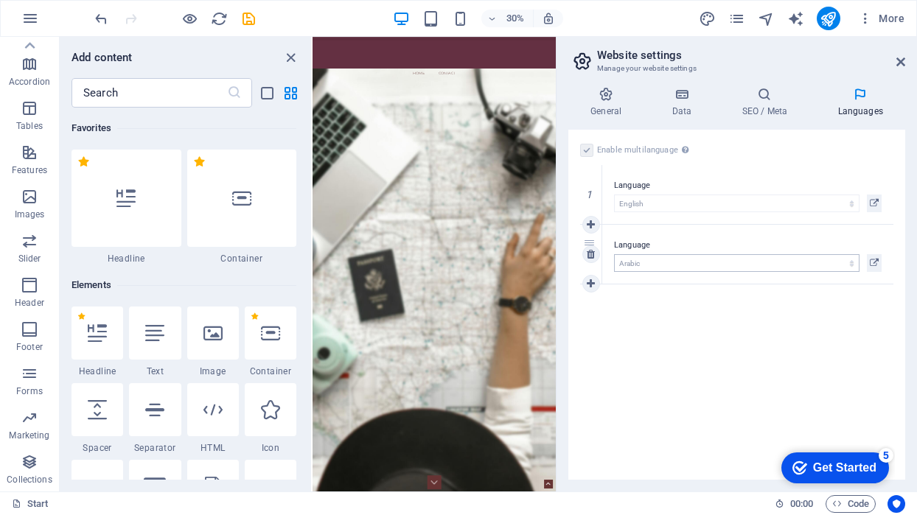
click at [846, 266] on div "1 Language Abkhazian Afar Afrikaans Akan Albanian Amharic Arabic Aragonese Arme…" at bounding box center [736, 224] width 313 height 119
drag, startPoint x: 587, startPoint y: 242, endPoint x: 590, endPoint y: 178, distance: 64.2
select select "6"
click at [632, 349] on div "Enable multilanguage To disable multilanguage delete all languages until only o…" at bounding box center [736, 305] width 337 height 350
drag, startPoint x: 592, startPoint y: 242, endPoint x: 588, endPoint y: 175, distance: 66.4
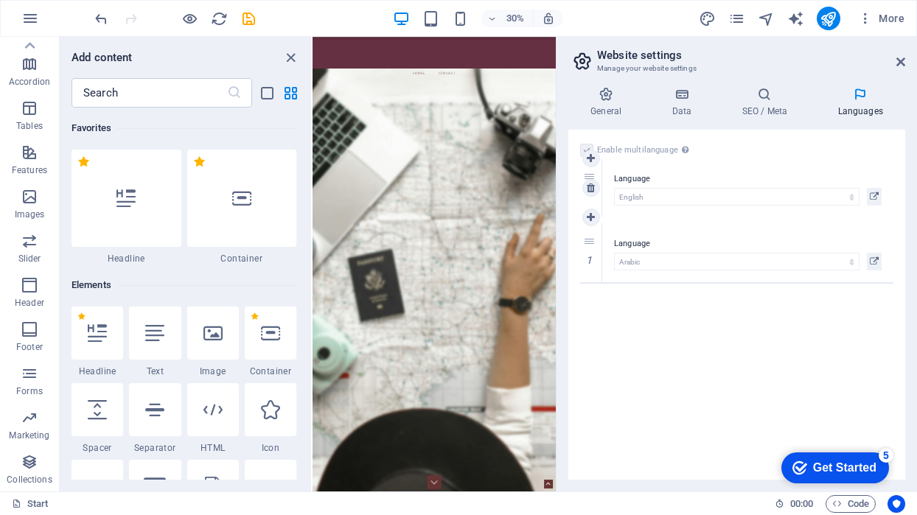
select select "41"
click at [876, 261] on icon at bounding box center [874, 263] width 9 height 18
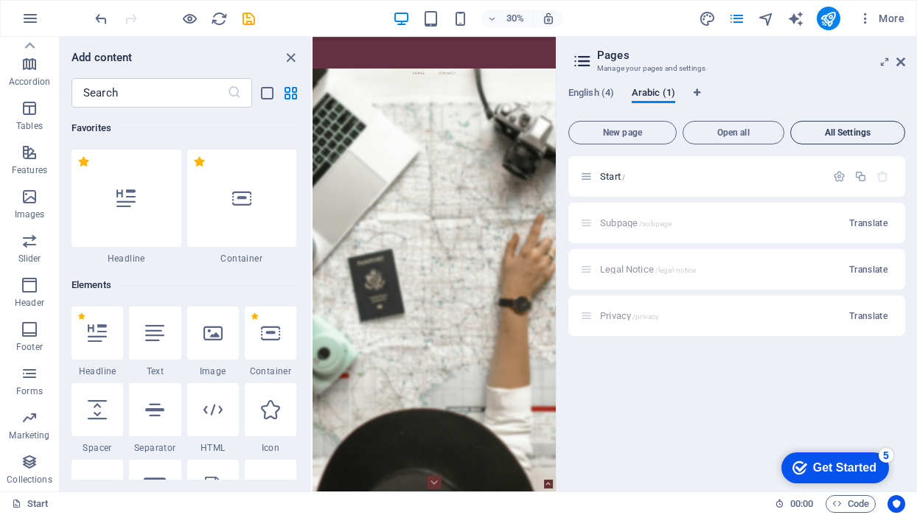
click at [832, 133] on span "All Settings" at bounding box center [848, 132] width 102 height 9
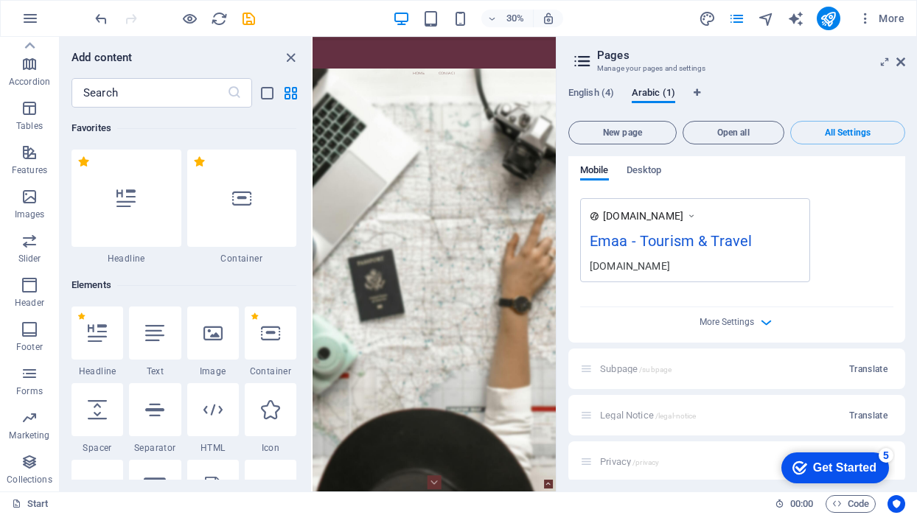
scroll to position [401, 0]
click at [593, 371] on div "Subpage /subpage Translate" at bounding box center [736, 371] width 337 height 41
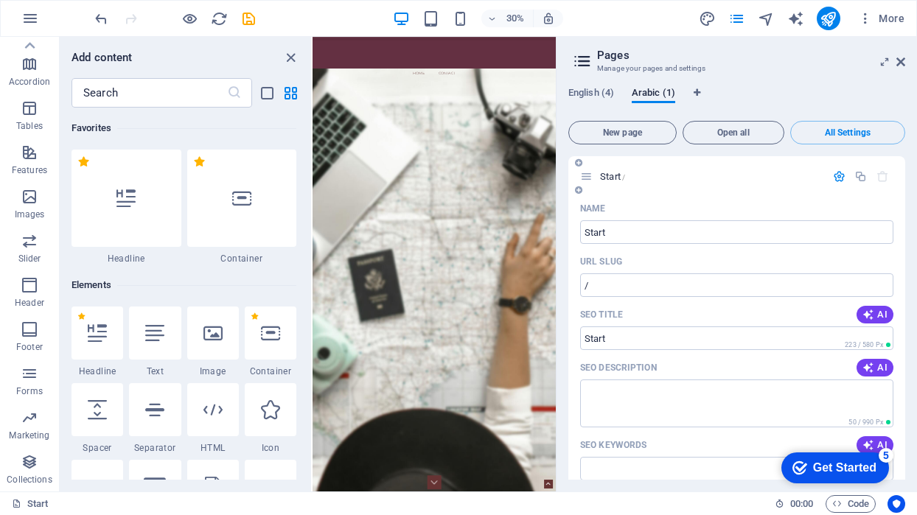
scroll to position [0, 0]
click at [735, 134] on span "Open all" at bounding box center [733, 132] width 88 height 9
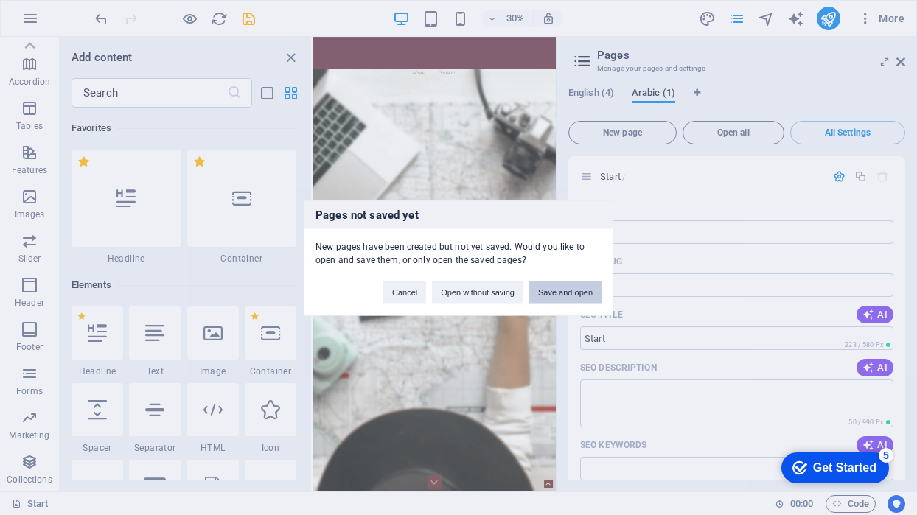
click at [570, 294] on button "Save and open" at bounding box center [565, 292] width 72 height 22
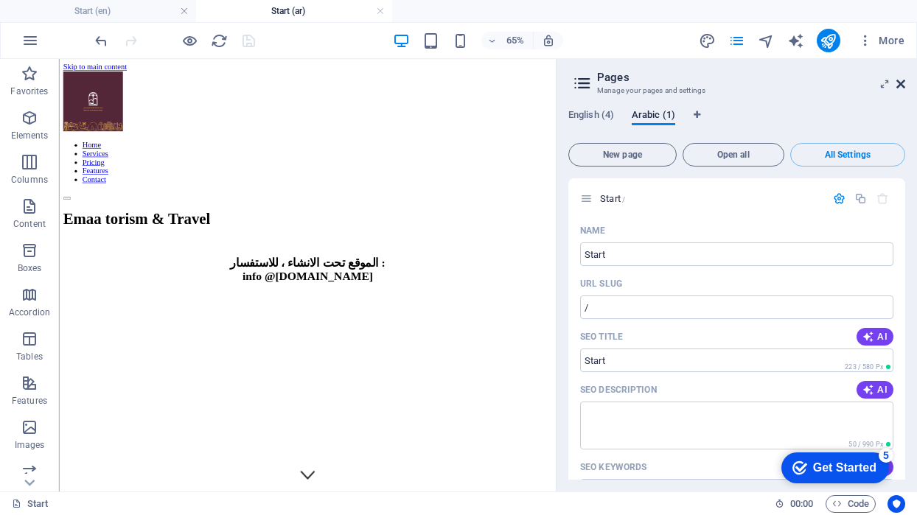
click at [903, 84] on icon at bounding box center [900, 84] width 9 height 12
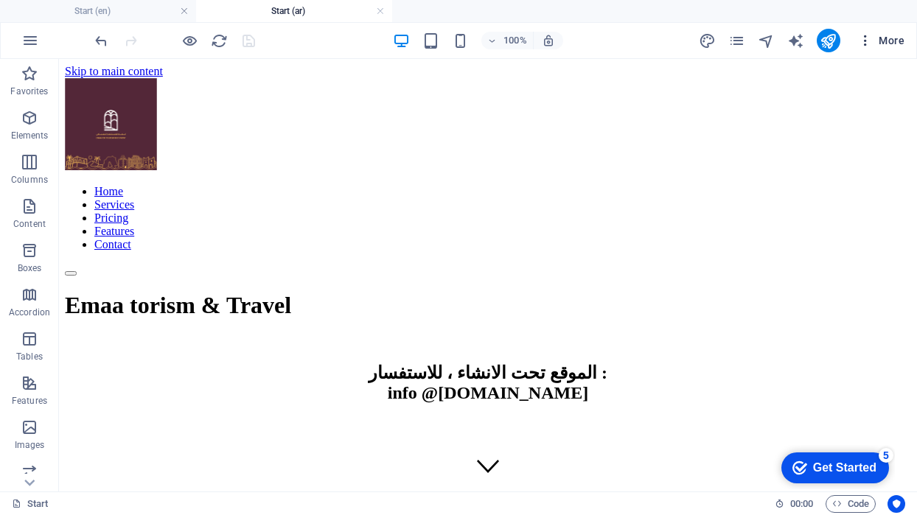
click at [889, 35] on span "More" at bounding box center [881, 40] width 46 height 15
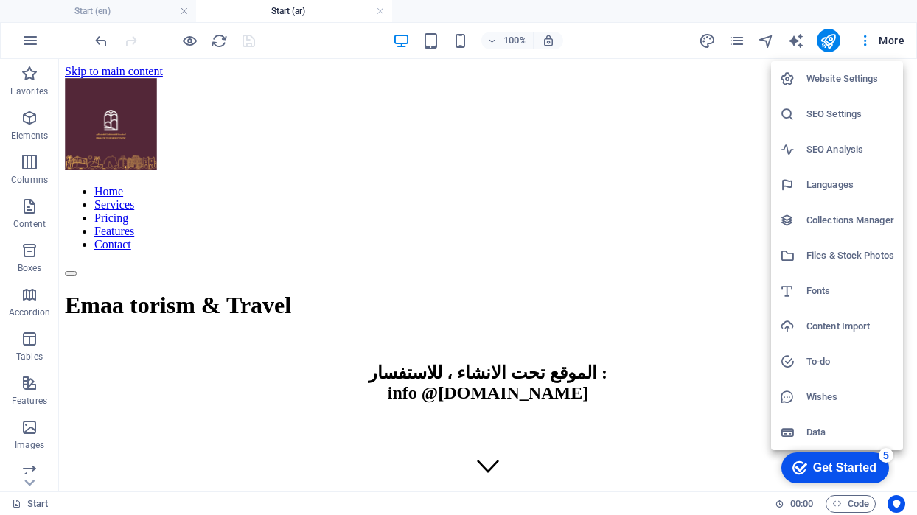
click at [861, 75] on h6 "Website Settings" at bounding box center [850, 79] width 88 height 18
select select "41"
select select "6"
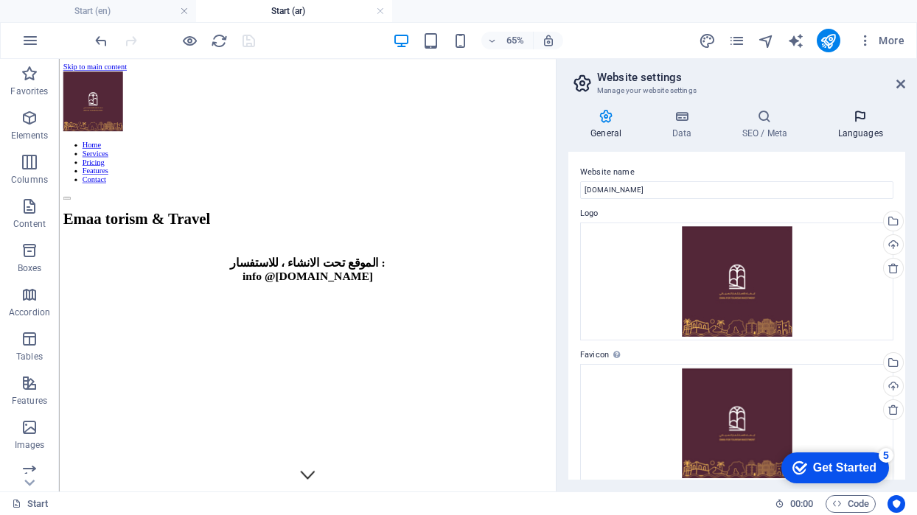
click at [860, 119] on icon at bounding box center [860, 116] width 90 height 15
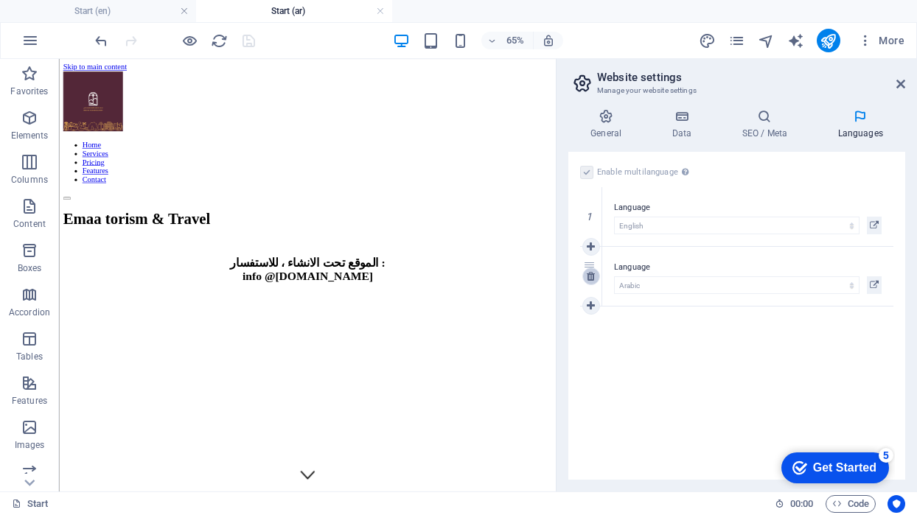
click at [593, 276] on icon at bounding box center [591, 276] width 8 height 10
click at [875, 226] on icon at bounding box center [874, 226] width 9 height 18
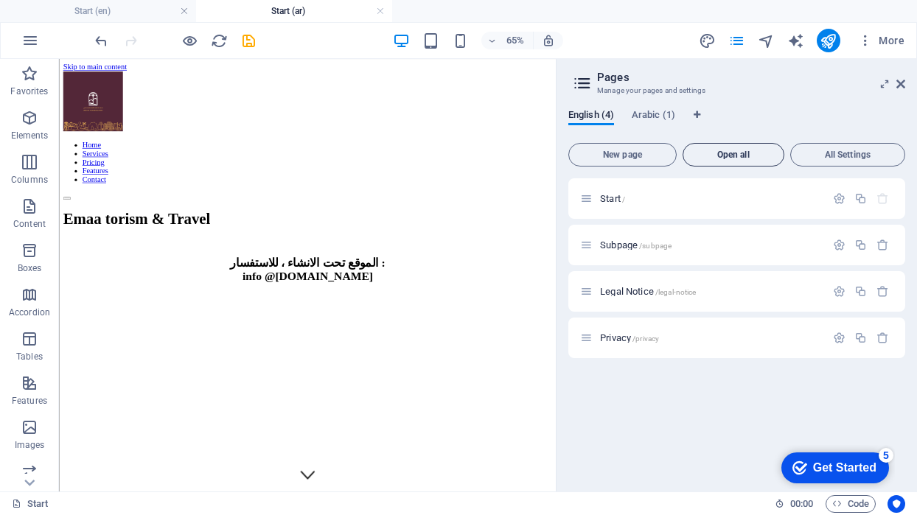
click at [744, 151] on span "Open all" at bounding box center [733, 154] width 88 height 9
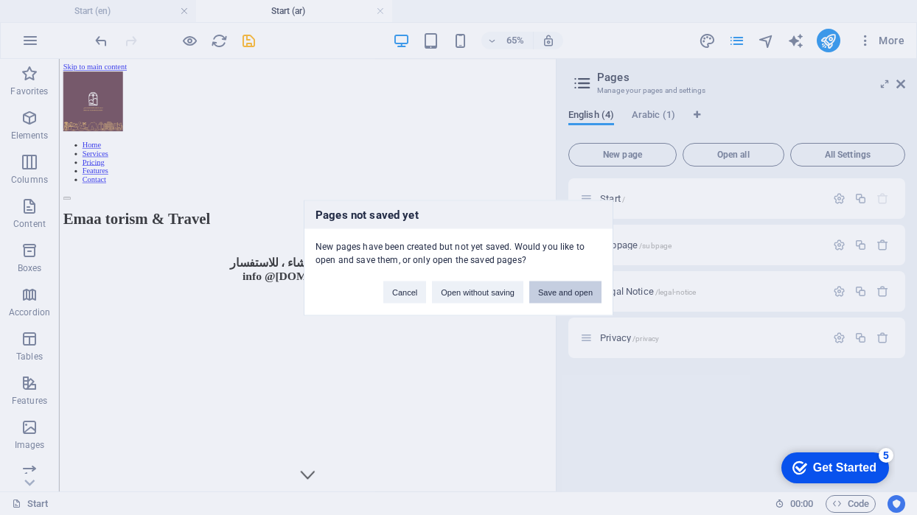
click at [573, 293] on button "Save and open" at bounding box center [565, 292] width 72 height 22
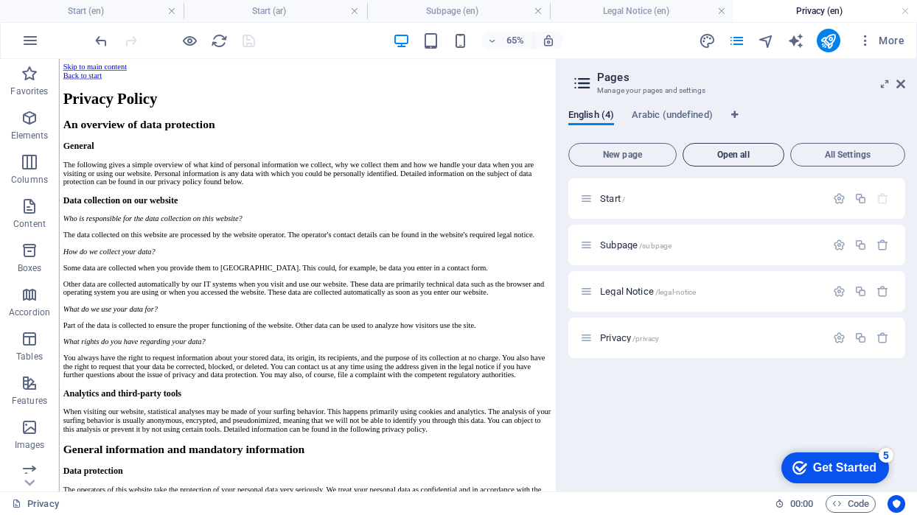
click at [737, 153] on span "Open all" at bounding box center [733, 154] width 88 height 9
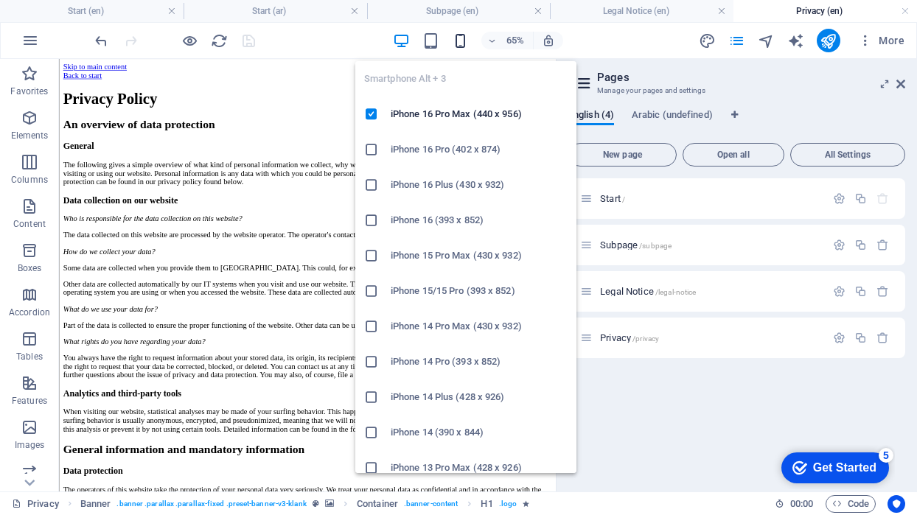
click at [458, 40] on icon "button" at bounding box center [460, 40] width 17 height 17
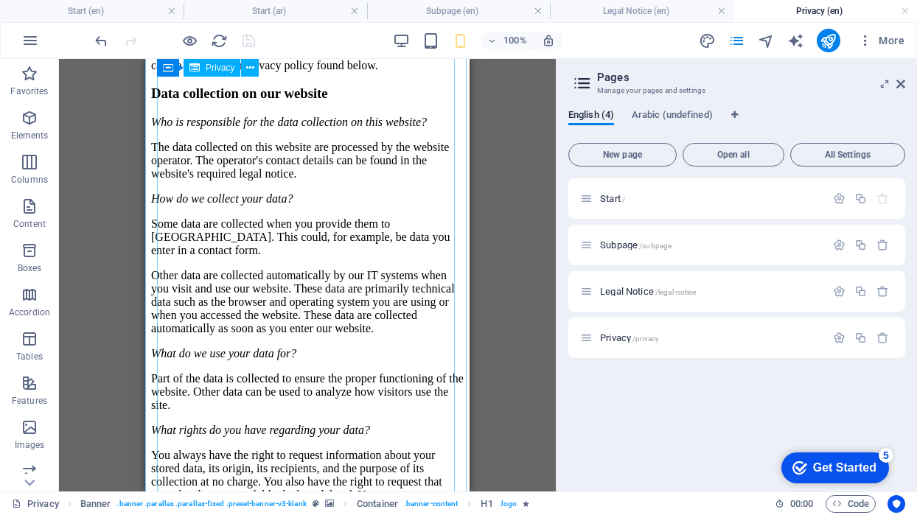
scroll to position [181, 0]
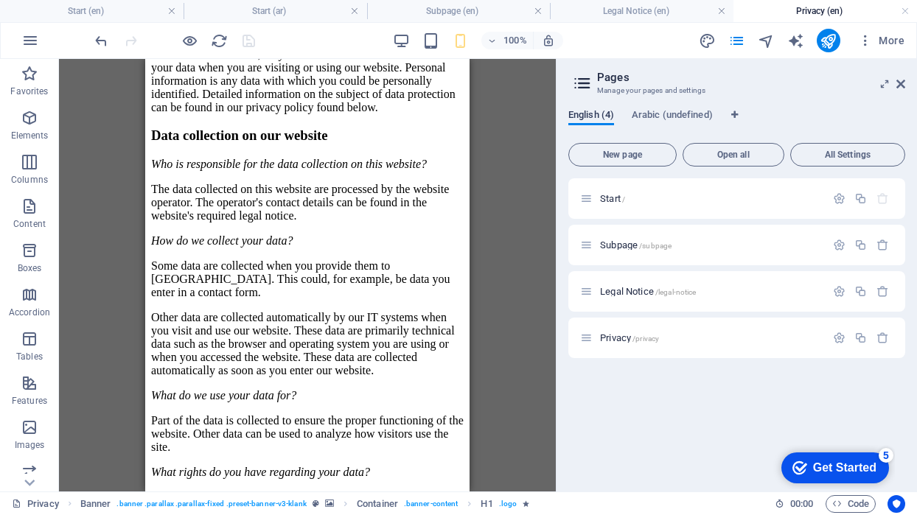
click at [598, 116] on span "English (4)" at bounding box center [591, 116] width 46 height 21
click at [848, 153] on span "All Settings" at bounding box center [848, 154] width 102 height 9
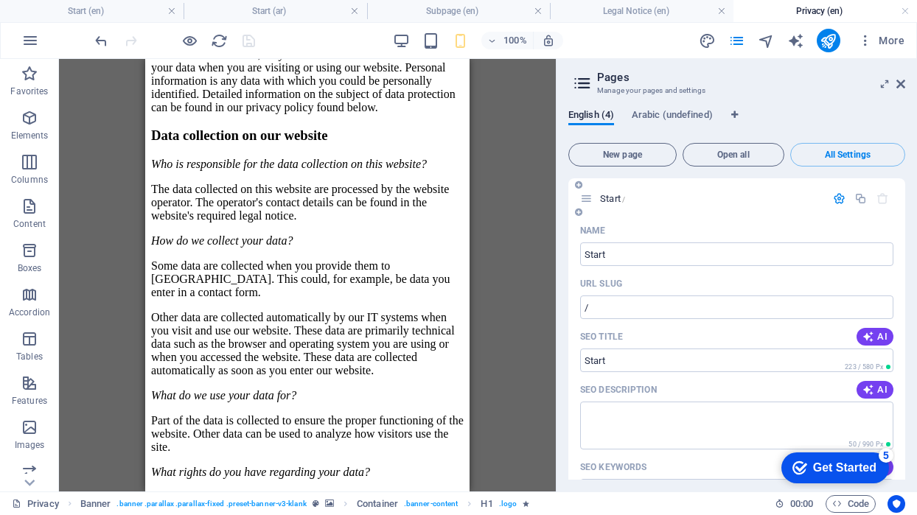
scroll to position [0, 0]
click at [820, 156] on span "All Settings" at bounding box center [848, 154] width 102 height 9
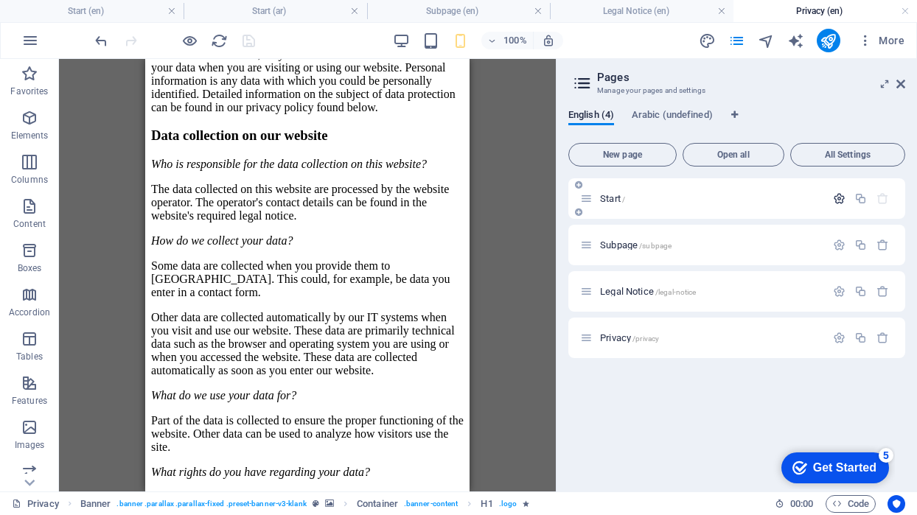
click at [843, 202] on icon "button" at bounding box center [839, 198] width 13 height 13
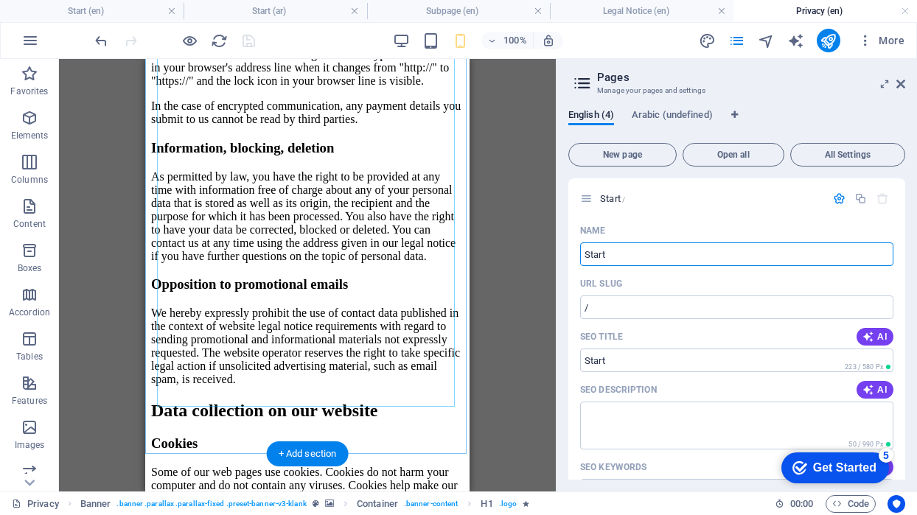
scroll to position [1725, 0]
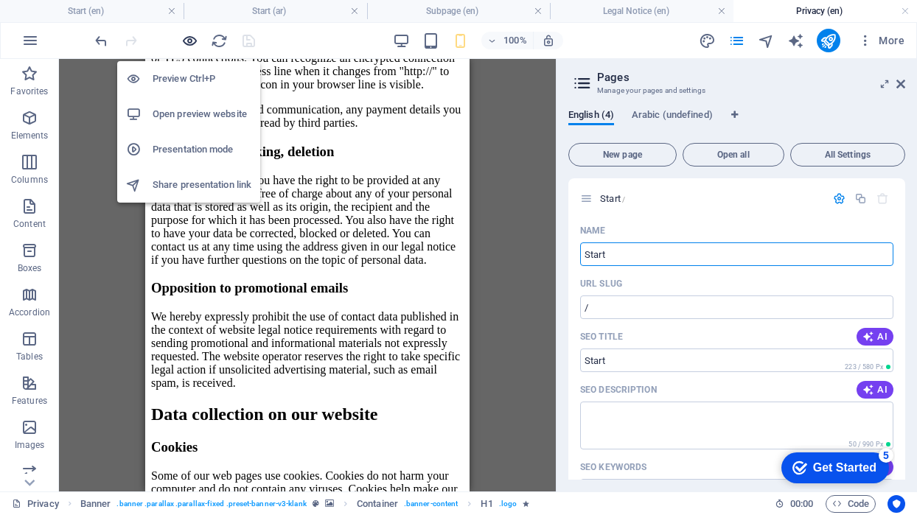
click at [196, 37] on icon "button" at bounding box center [189, 40] width 17 height 17
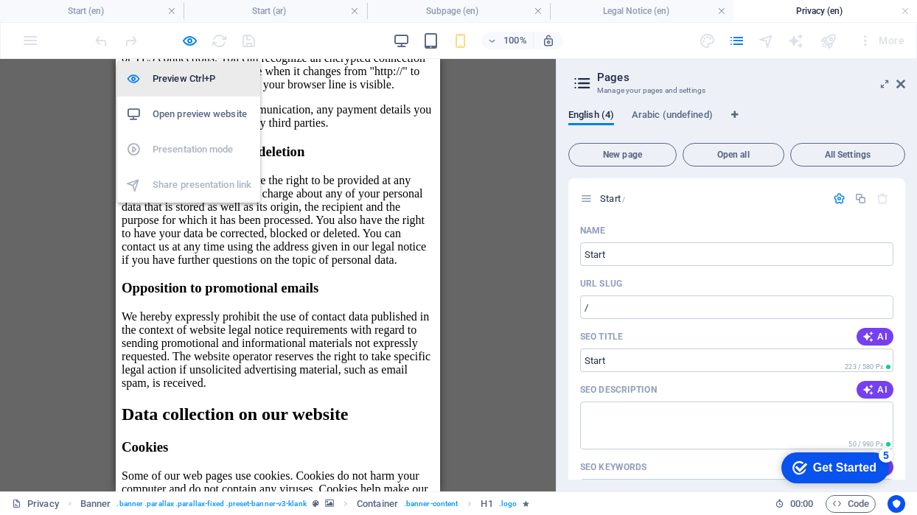
click at [200, 74] on h6 "Preview Ctrl+P" at bounding box center [202, 79] width 99 height 18
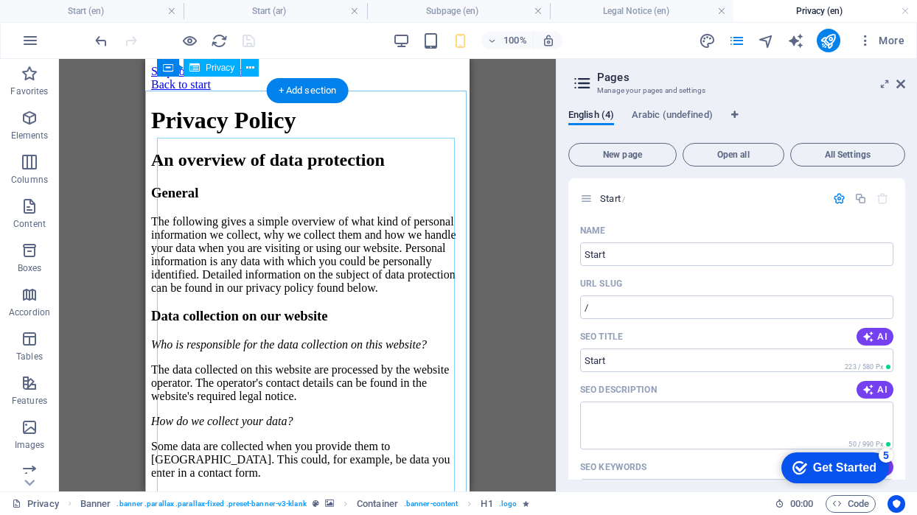
scroll to position [0, 0]
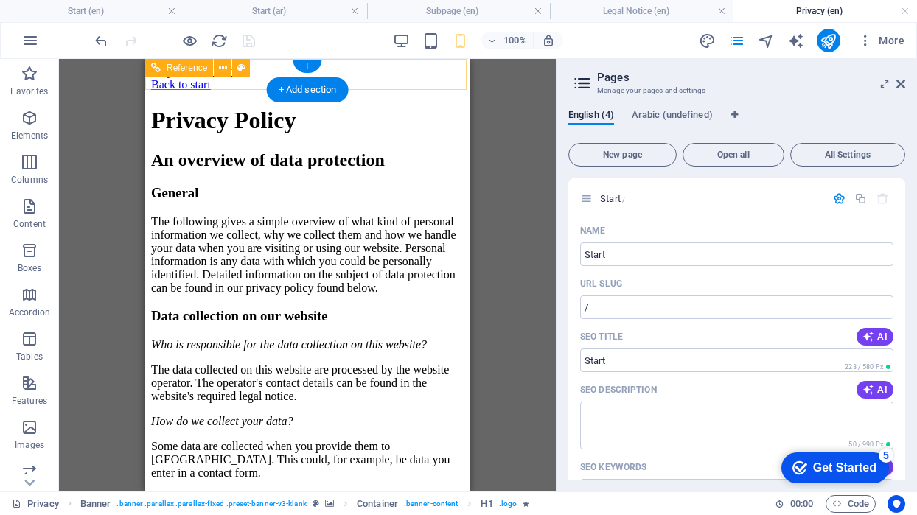
click at [130, 77] on div "Drag here to replace the existing content. Press “Ctrl” if you want to create a…" at bounding box center [307, 275] width 497 height 433
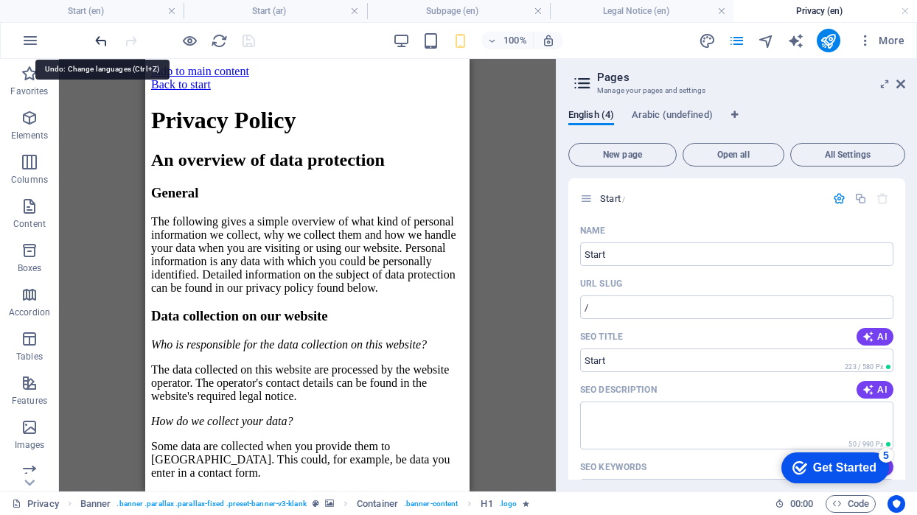
click at [99, 37] on icon "undo" at bounding box center [101, 40] width 17 height 17
click at [900, 84] on icon at bounding box center [900, 84] width 9 height 12
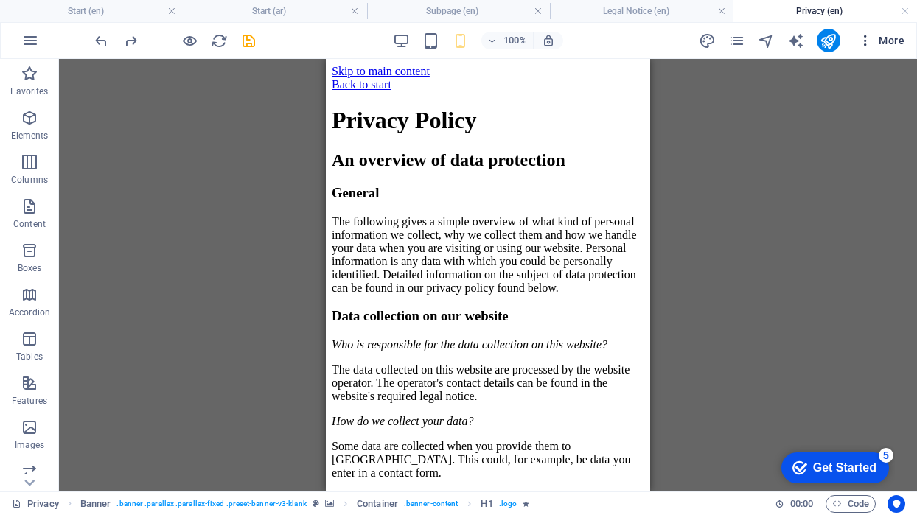
click at [882, 46] on span "More" at bounding box center [881, 40] width 46 height 15
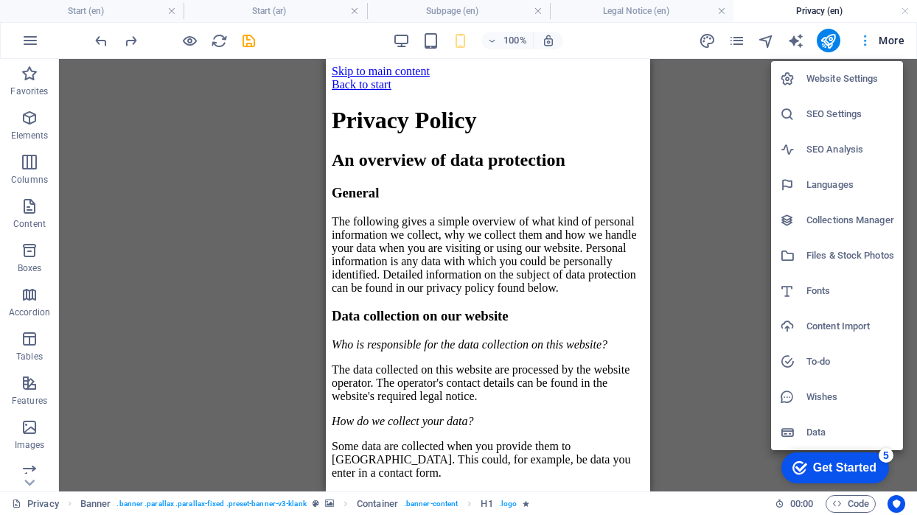
click at [882, 46] on div at bounding box center [458, 257] width 917 height 515
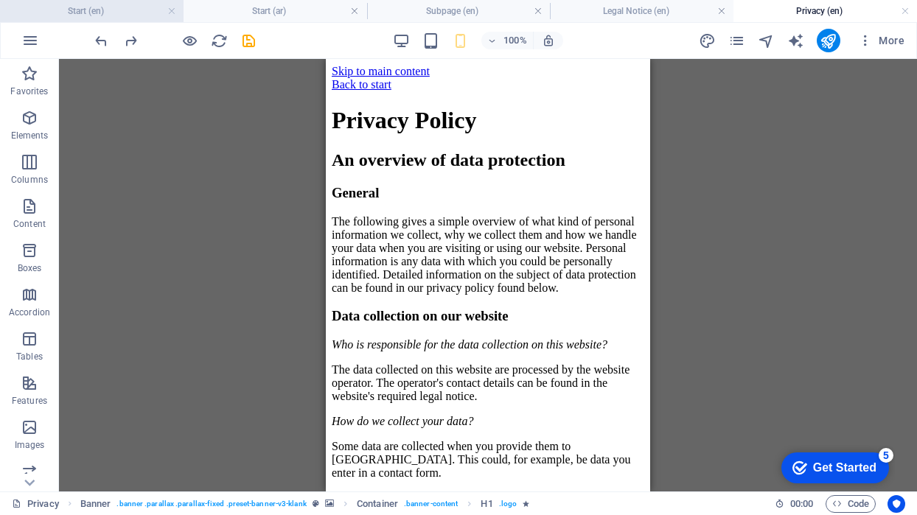
click at [139, 19] on li "Start (en)" at bounding box center [92, 11] width 184 height 22
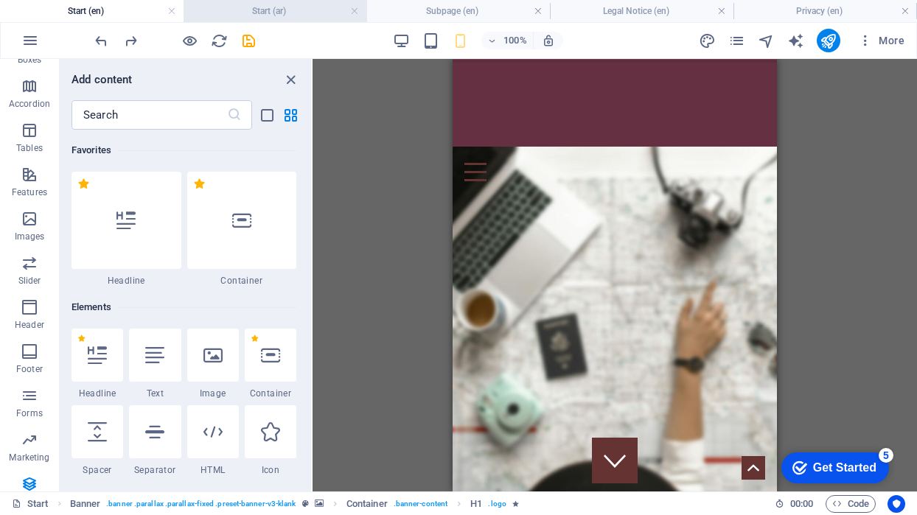
click at [251, 7] on h4 "Start (ar)" at bounding box center [276, 11] width 184 height 16
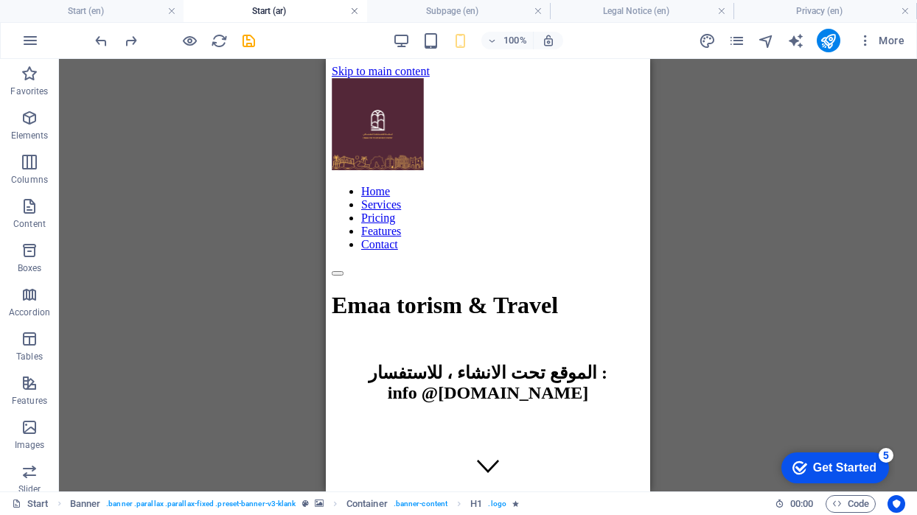
click at [356, 12] on link at bounding box center [354, 11] width 9 height 14
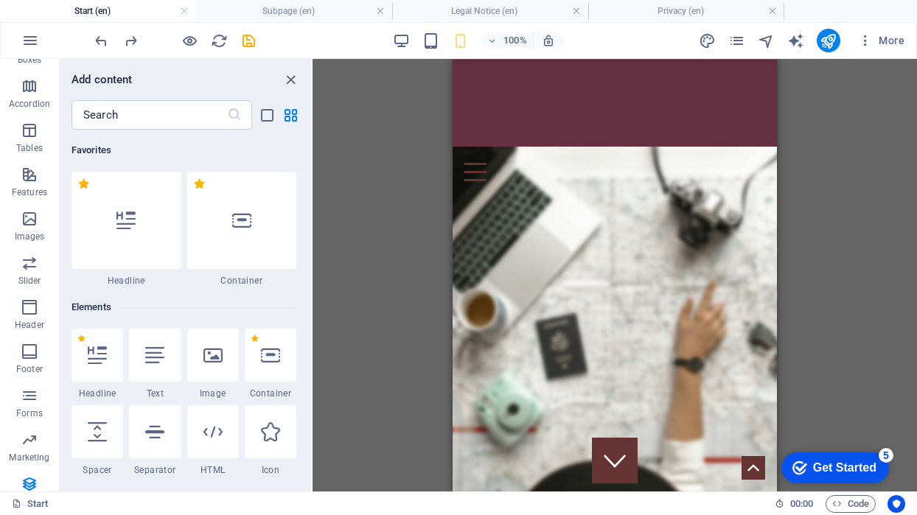
click at [137, 13] on h4 "Start (en)" at bounding box center [98, 11] width 196 height 16
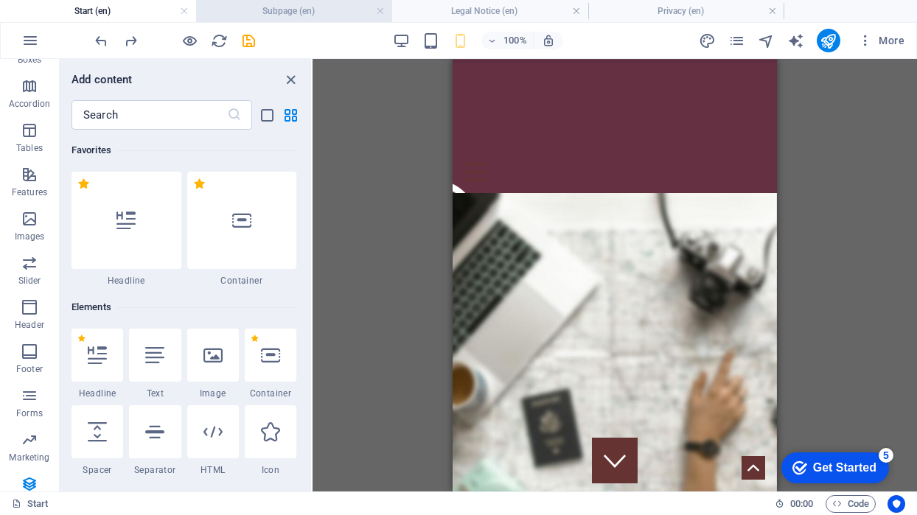
click at [286, 0] on li "Subpage (en)" at bounding box center [294, 11] width 196 height 22
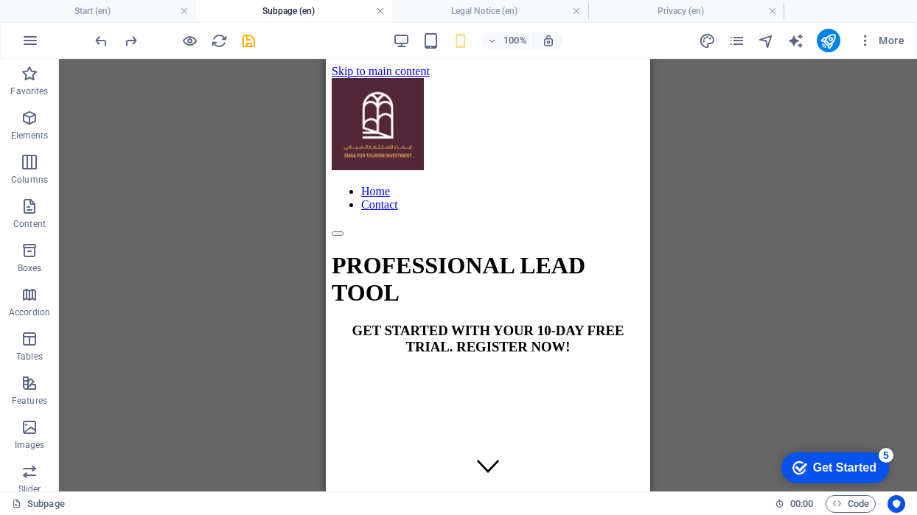
click at [381, 9] on link at bounding box center [380, 11] width 9 height 14
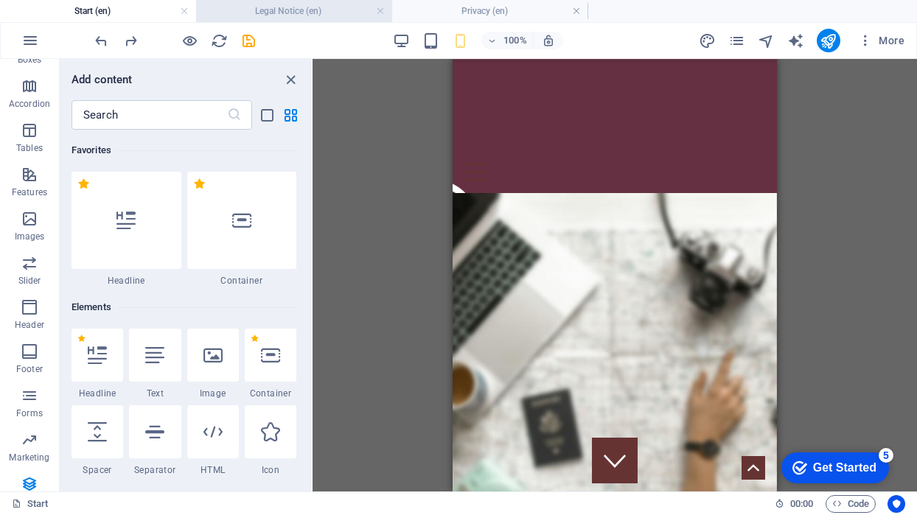
click at [346, 11] on h4 "Legal Notice (en)" at bounding box center [294, 11] width 196 height 16
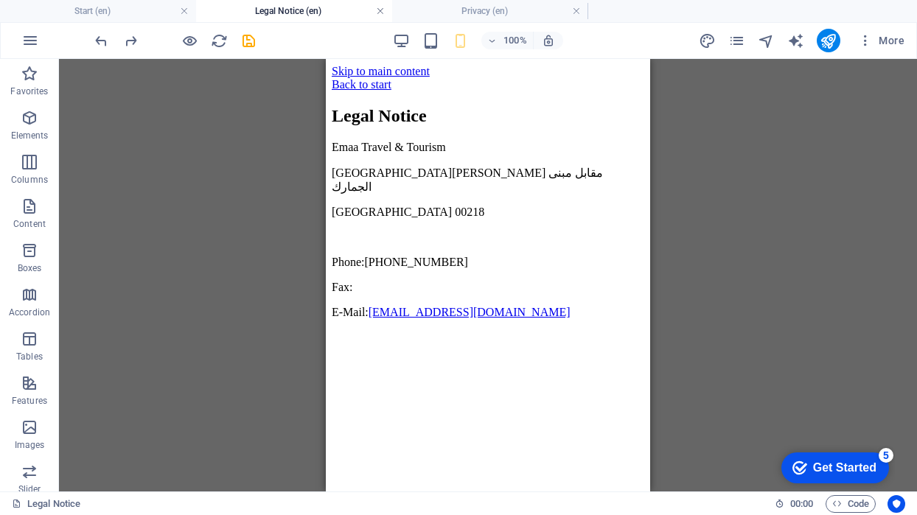
click at [380, 11] on link at bounding box center [380, 11] width 9 height 14
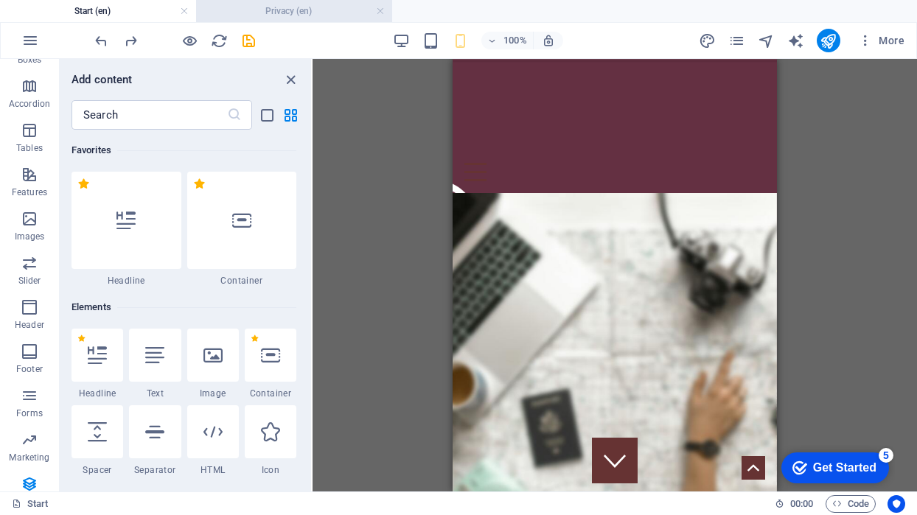
click at [342, 15] on h4 "Privacy (en)" at bounding box center [294, 11] width 196 height 16
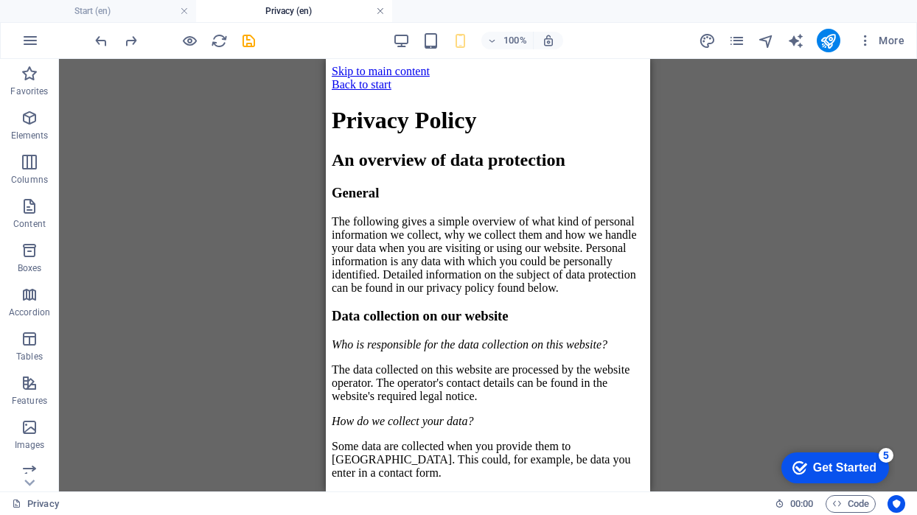
click at [380, 8] on link at bounding box center [380, 11] width 9 height 14
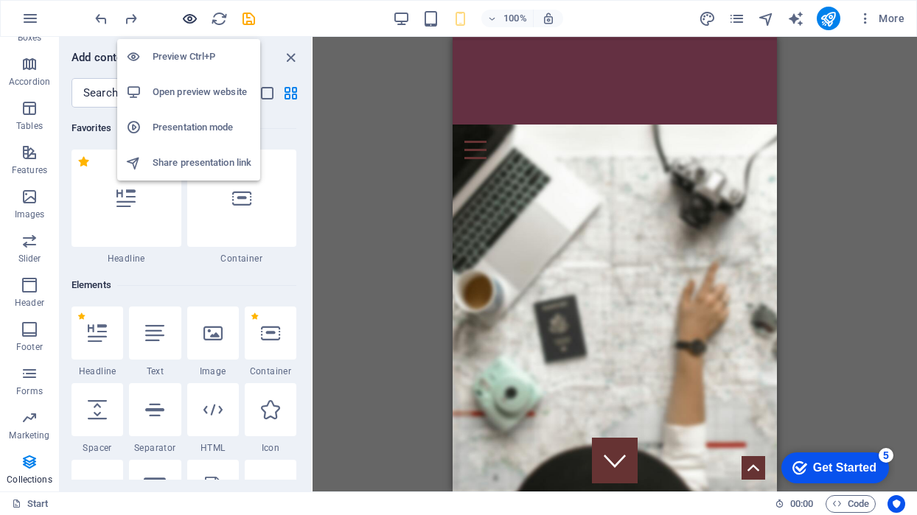
click at [184, 10] on icon "button" at bounding box center [189, 18] width 17 height 17
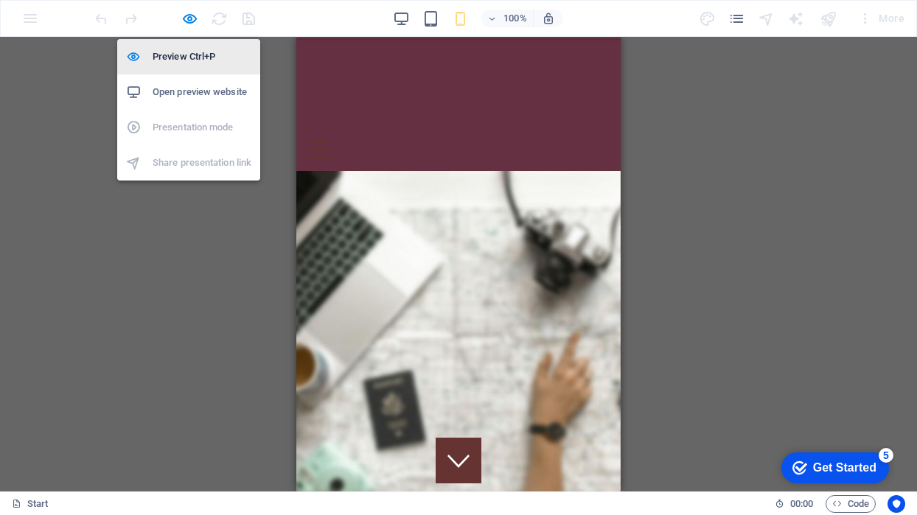
click at [178, 61] on h6 "Preview Ctrl+P" at bounding box center [202, 57] width 99 height 18
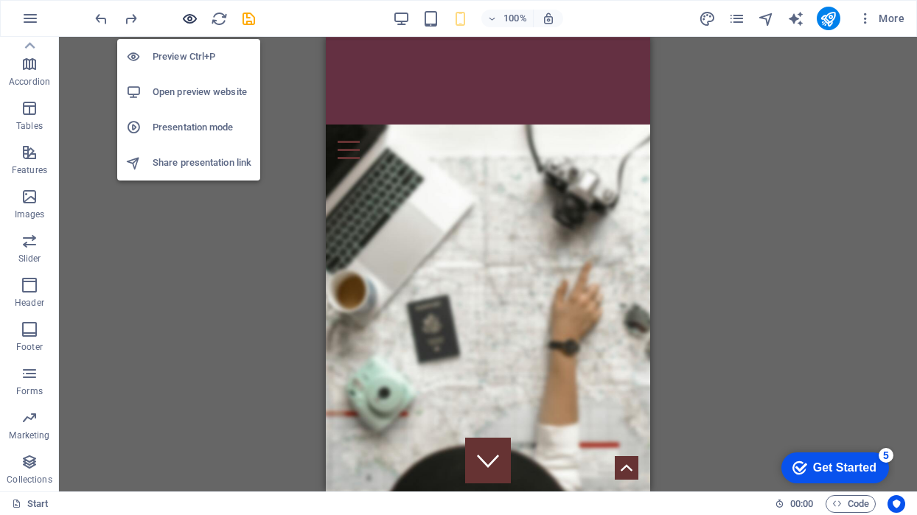
click at [186, 14] on icon "button" at bounding box center [189, 18] width 17 height 17
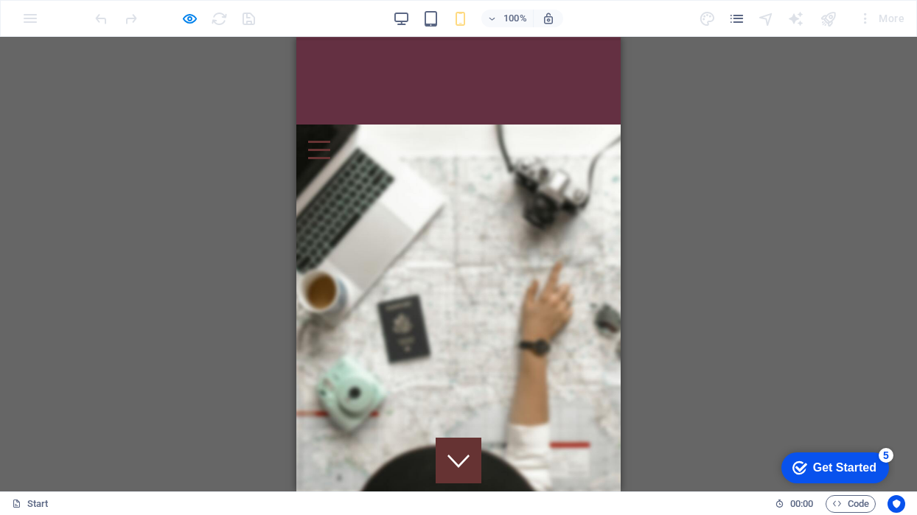
click at [330, 141] on div at bounding box center [319, 150] width 22 height 18
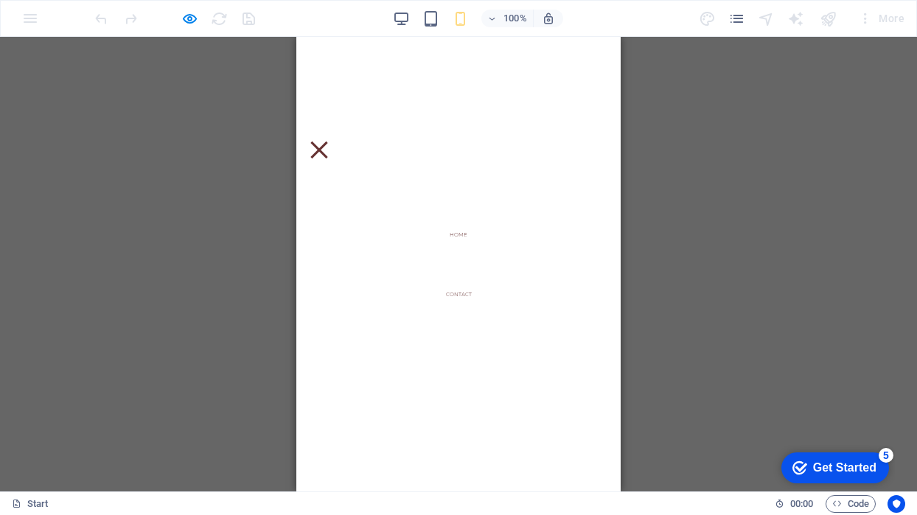
click at [327, 142] on button at bounding box center [318, 150] width 17 height 17
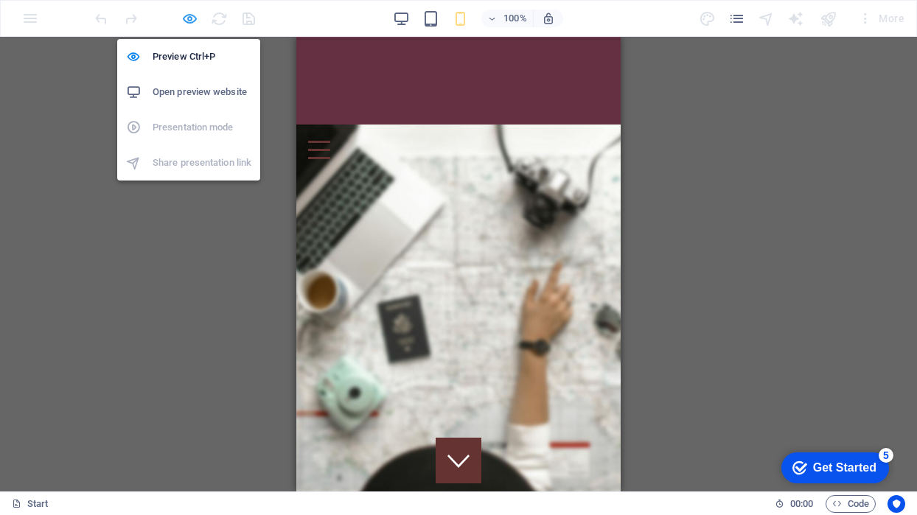
click at [185, 18] on icon "button" at bounding box center [189, 18] width 17 height 17
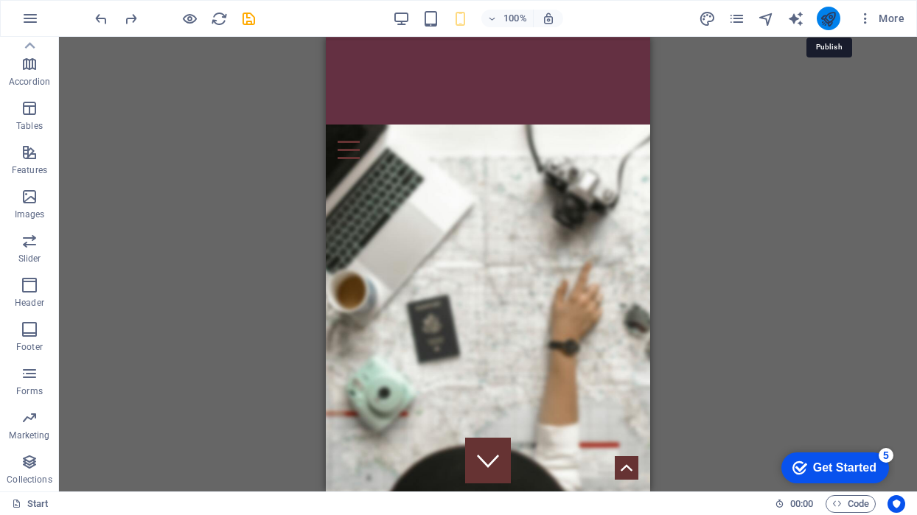
click at [828, 15] on icon "publish" at bounding box center [828, 18] width 17 height 17
